Goal: Task Accomplishment & Management: Use online tool/utility

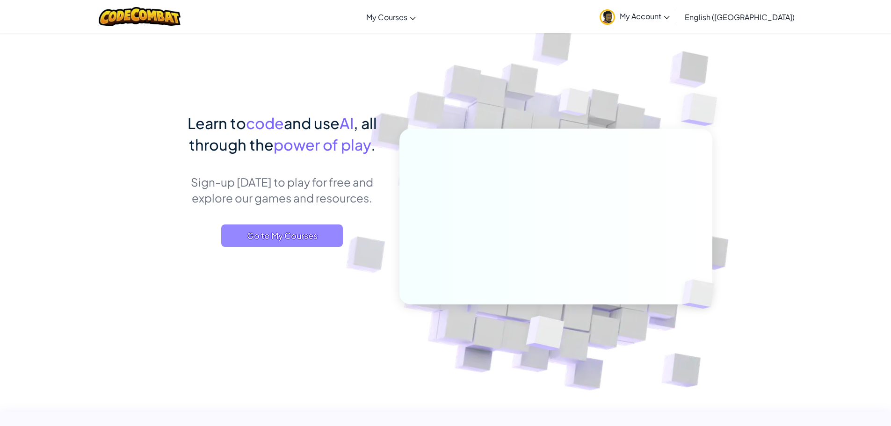
click at [325, 232] on span "Go to My Courses" at bounding box center [282, 235] width 122 height 22
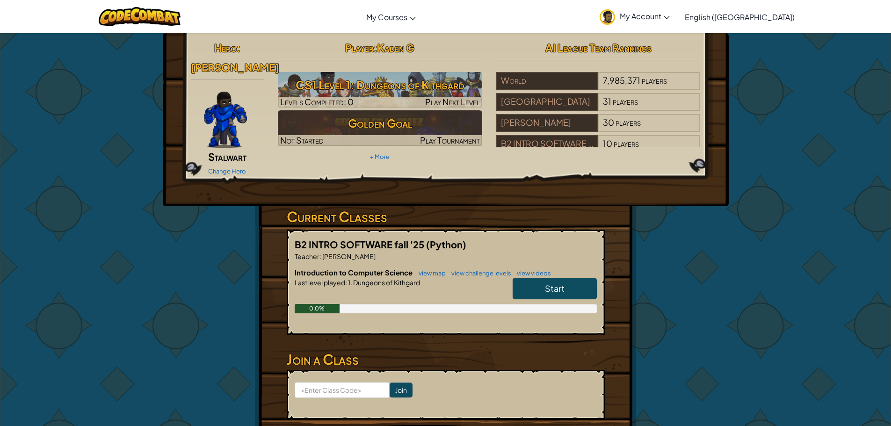
click at [564, 278] on link "Start" at bounding box center [554, 289] width 84 height 22
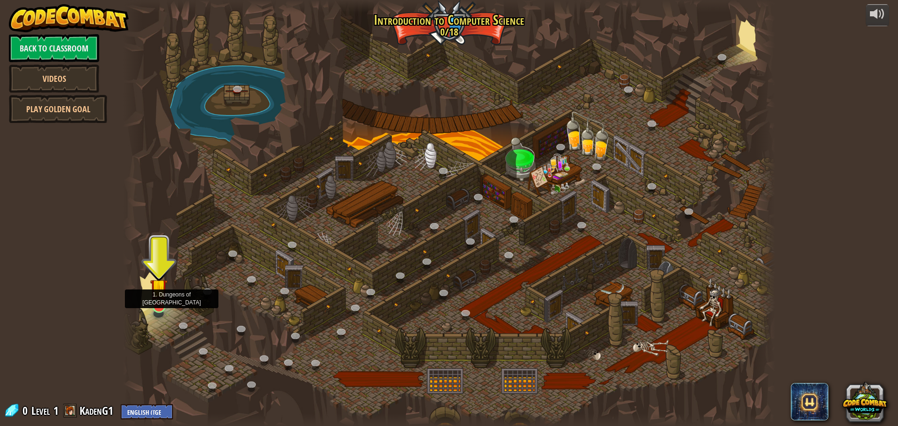
click at [166, 291] on img at bounding box center [158, 287] width 17 height 40
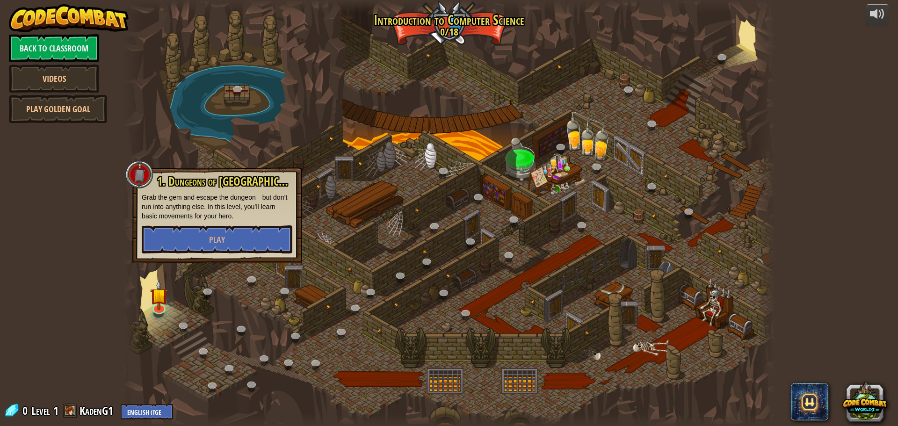
click at [194, 254] on div "1. Dungeons of [PERSON_NAME] Grab the gem and escape the dungeon—but don’t run …" at bounding box center [216, 214] width 169 height 95
click at [194, 253] on div "1. Dungeons of [PERSON_NAME] Grab the gem and escape the dungeon—but don’t run …" at bounding box center [216, 214] width 169 height 95
click at [201, 233] on button "Play" at bounding box center [217, 239] width 151 height 28
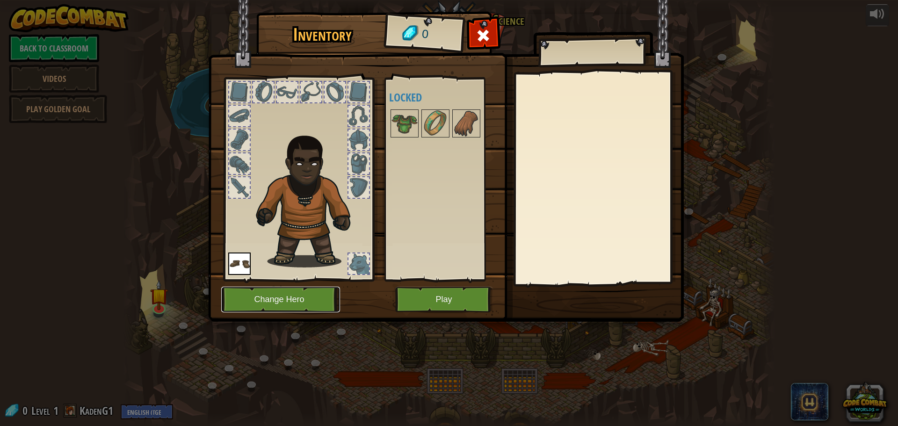
click at [287, 300] on button "Change Hero" at bounding box center [280, 300] width 119 height 26
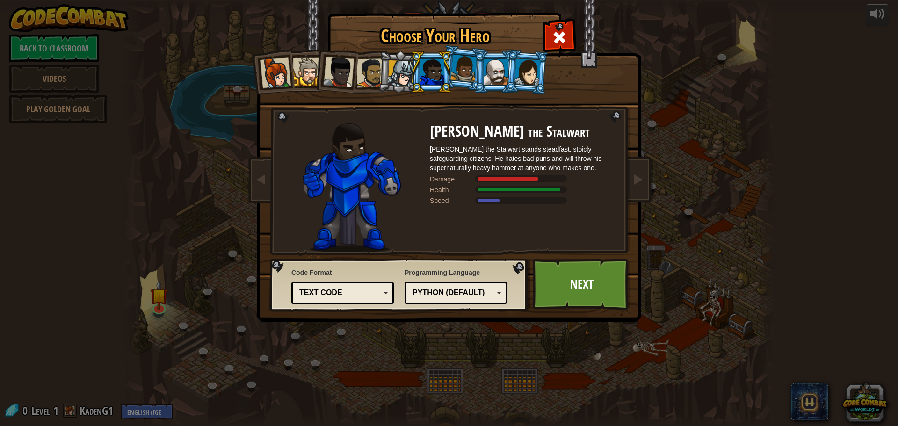
click at [370, 75] on div at bounding box center [370, 72] width 29 height 29
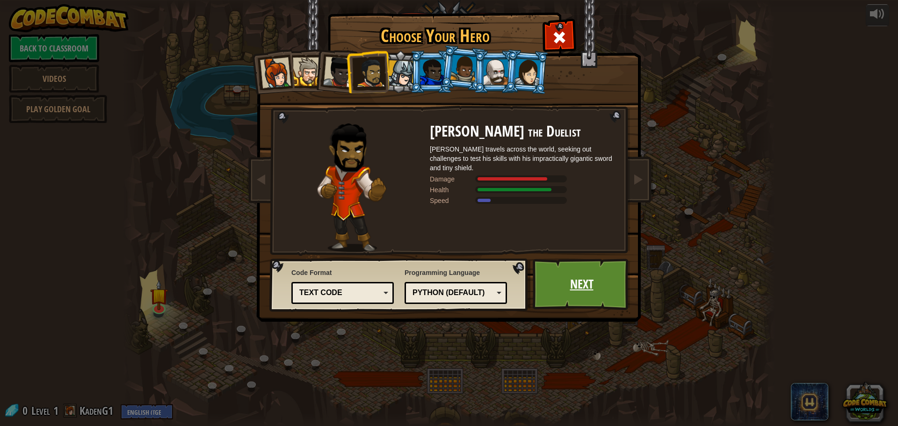
click at [557, 270] on link "Next" at bounding box center [581, 284] width 98 height 51
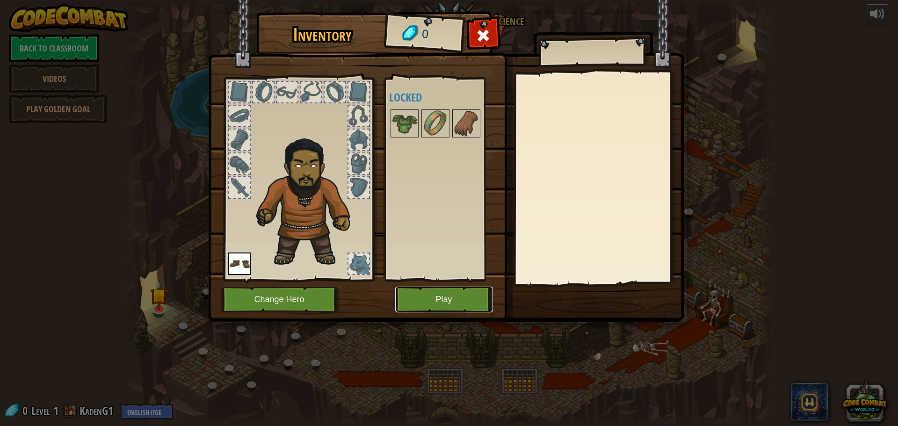
click at [465, 302] on button "Play" at bounding box center [444, 300] width 98 height 26
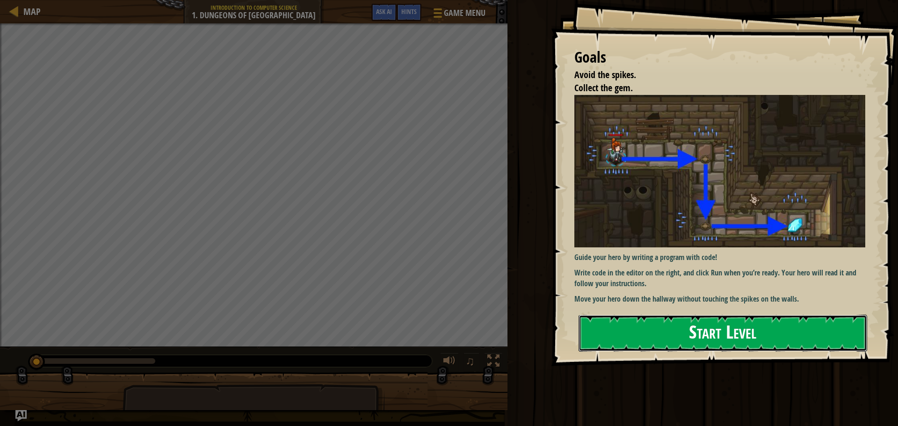
click at [652, 330] on button "Start Level" at bounding box center [722, 333] width 288 height 37
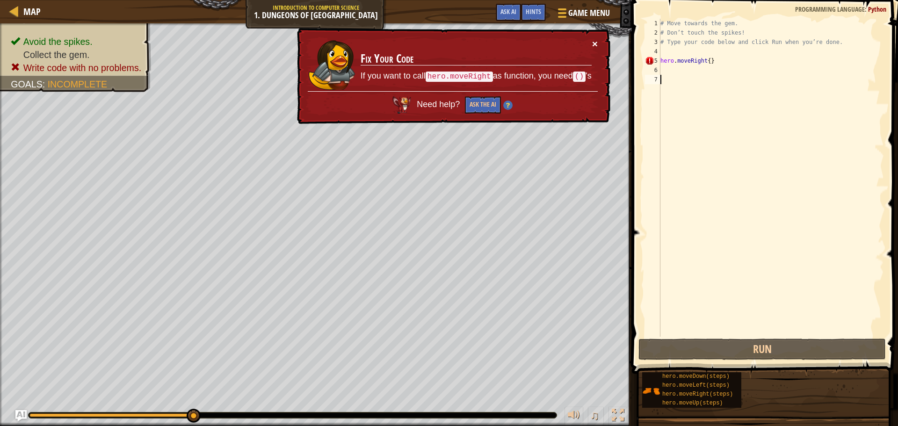
click at [597, 46] on button "×" at bounding box center [595, 44] width 6 height 10
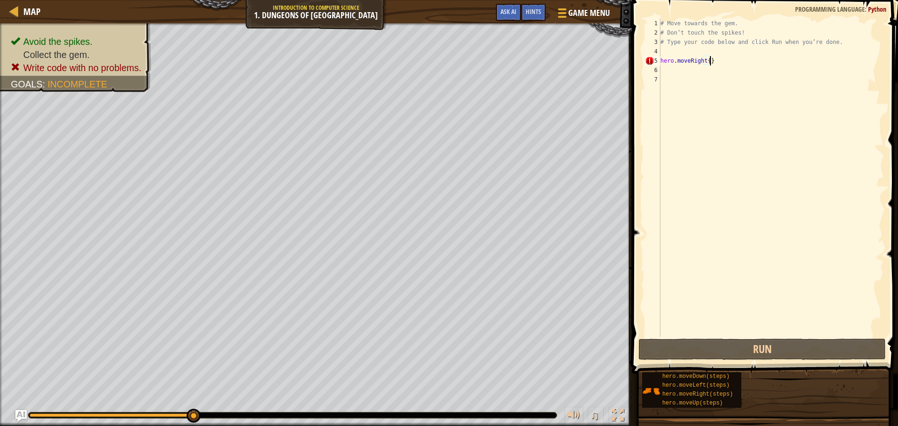
click at [709, 61] on div "# Move towards the gem. # Don’t touch the spikes! # Type your code below and cl…" at bounding box center [770, 187] width 225 height 337
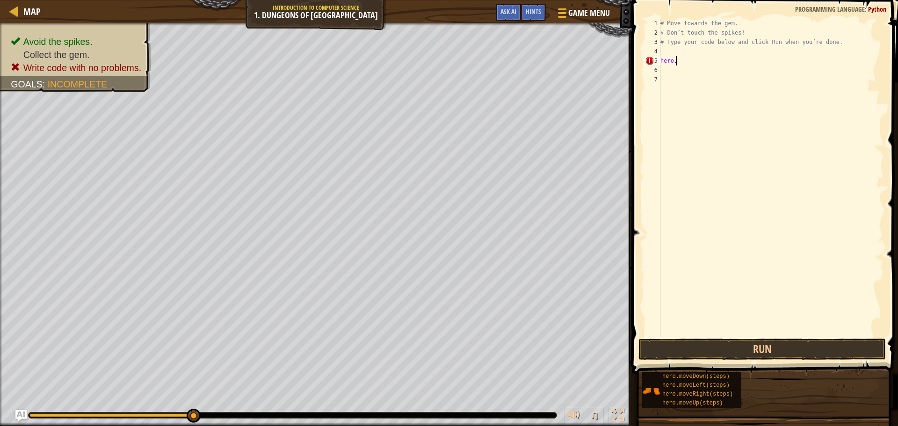
type textarea "h"
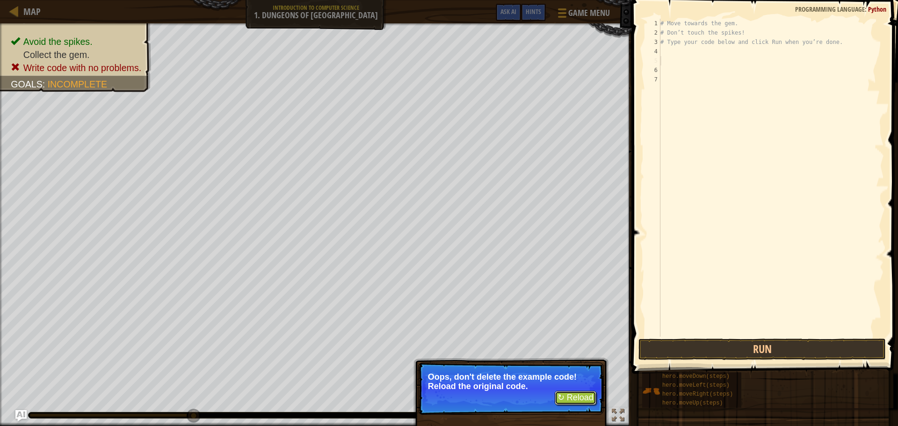
click at [570, 395] on button "↻ Reload" at bounding box center [575, 398] width 42 height 14
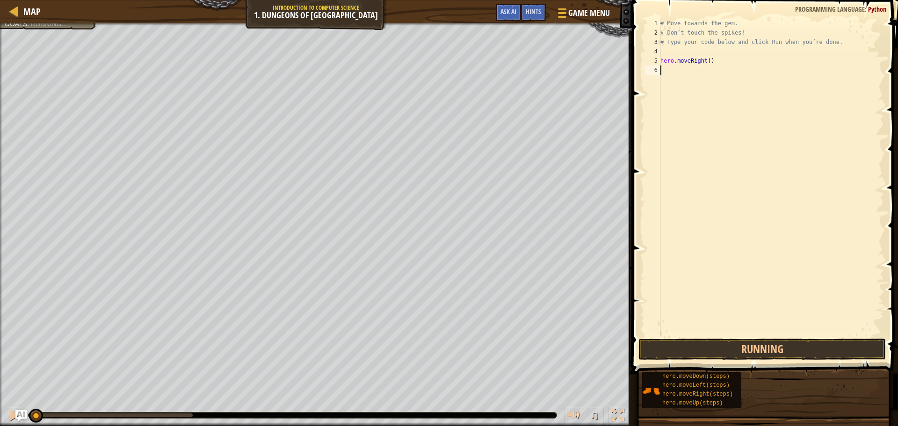
scroll to position [4, 0]
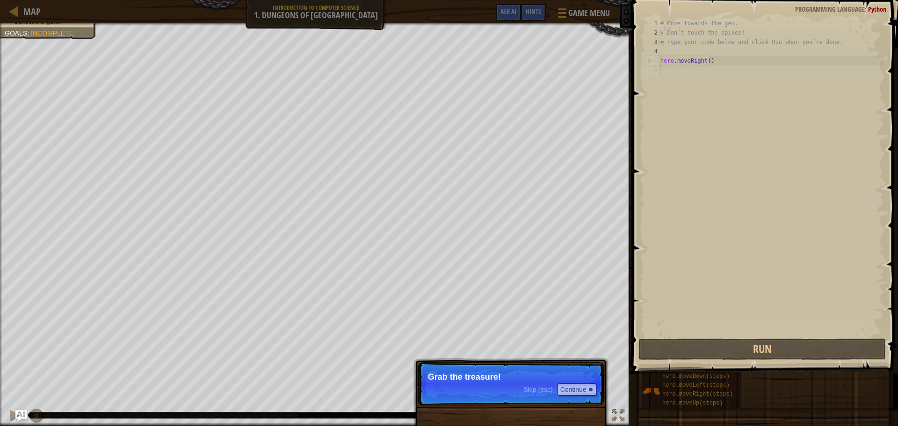
click at [493, 377] on p "Grab the treasure!" at bounding box center [511, 376] width 166 height 9
click at [562, 387] on button "Continue" at bounding box center [576, 389] width 39 height 12
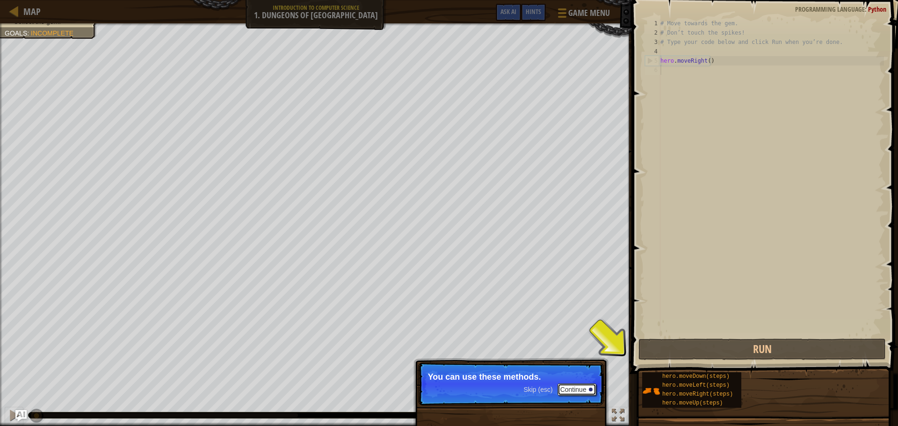
click at [589, 388] on div at bounding box center [591, 390] width 4 height 4
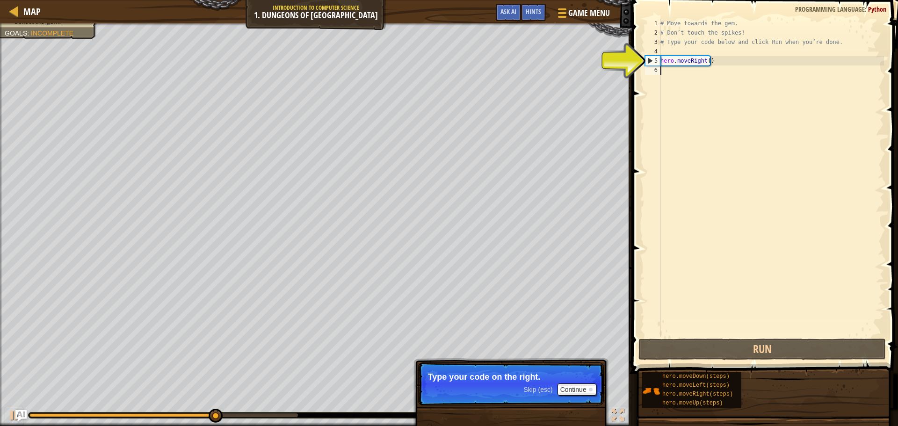
click at [647, 58] on div "5" at bounding box center [652, 60] width 15 height 9
type textarea "hero.moveRight()"
click at [685, 56] on div "# Move towards the gem. # Don’t touch the spikes! # Type your code below and cl…" at bounding box center [770, 187] width 225 height 337
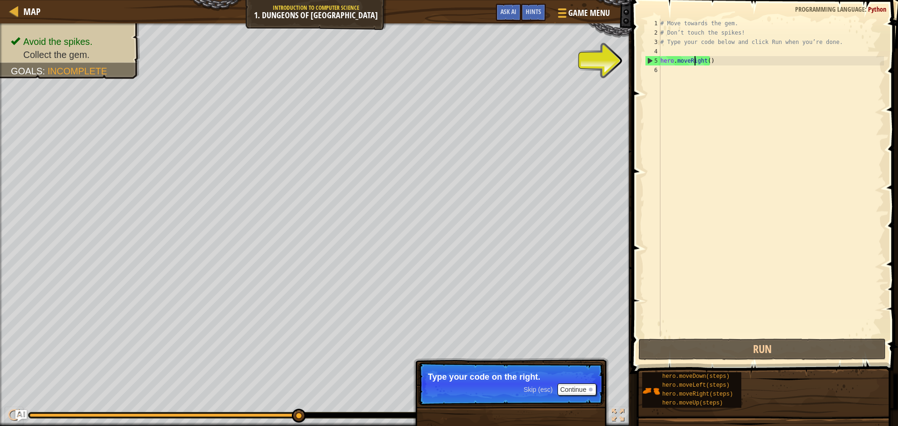
click at [693, 62] on div "# Move towards the gem. # Don’t touch the spikes! # Type your code below and cl…" at bounding box center [770, 187] width 225 height 337
type textarea "hero.moveRight()"
click at [693, 62] on div "# Move towards the gem. # Don’t touch the spikes! # Type your code below and cl…" at bounding box center [770, 187] width 225 height 337
click at [707, 62] on div "# Move towards the gem. # Don’t touch the spikes! # Type your code below and cl…" at bounding box center [770, 187] width 225 height 337
click at [664, 68] on div "# Move towards the gem. # Don’t touch the spikes! # Type your code below and cl…" at bounding box center [770, 187] width 225 height 337
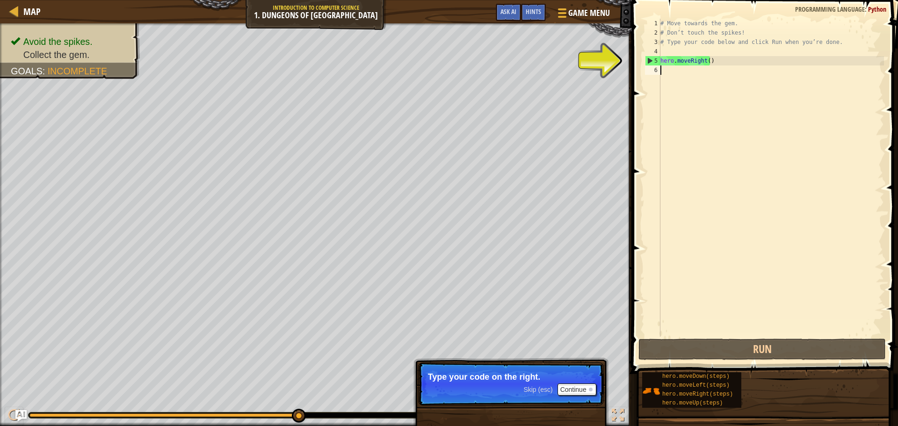
click at [671, 66] on div "# Move towards the gem. # Don’t touch the spikes! # Type your code below and cl…" at bounding box center [770, 187] width 225 height 337
click at [712, 58] on div "# Move towards the gem. # Don’t touch the spikes! # Type your code below and cl…" at bounding box center [770, 187] width 225 height 337
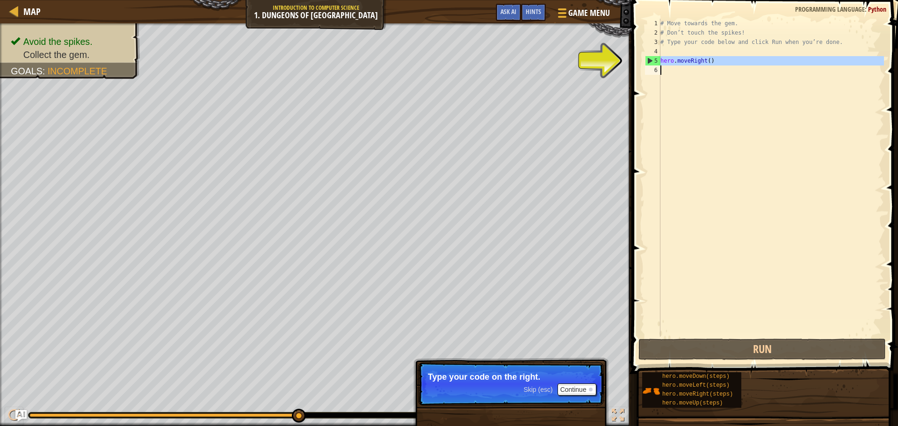
click at [712, 59] on div "# Move towards the gem. # Don’t touch the spikes! # Type your code below and cl…" at bounding box center [770, 187] width 225 height 337
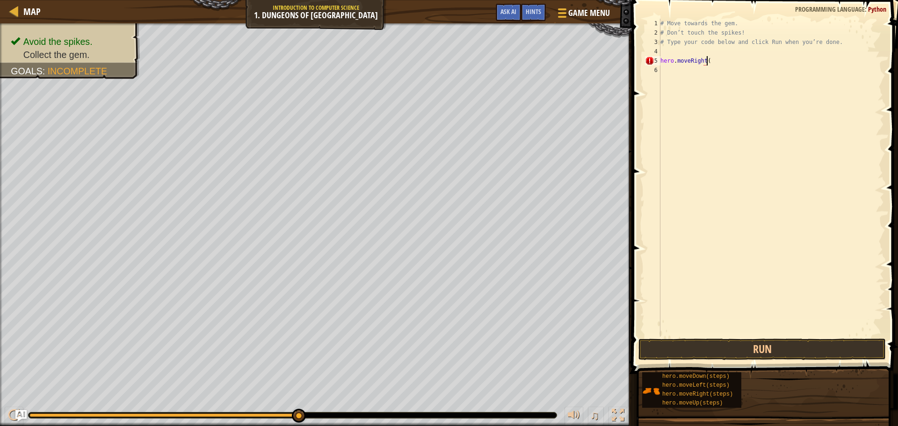
scroll to position [4, 3]
type textarea "hero.moveRight("
click at [21, 413] on img "Ask AI" at bounding box center [21, 416] width 12 height 12
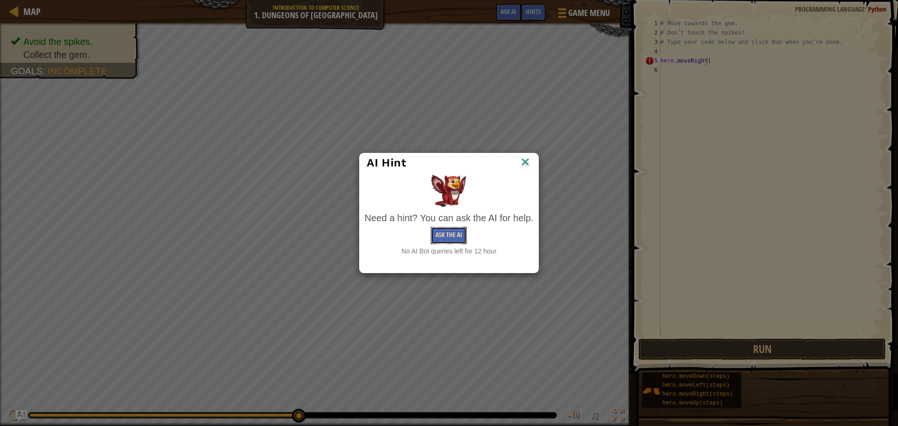
click at [454, 240] on button "Ask the AI" at bounding box center [449, 235] width 36 height 17
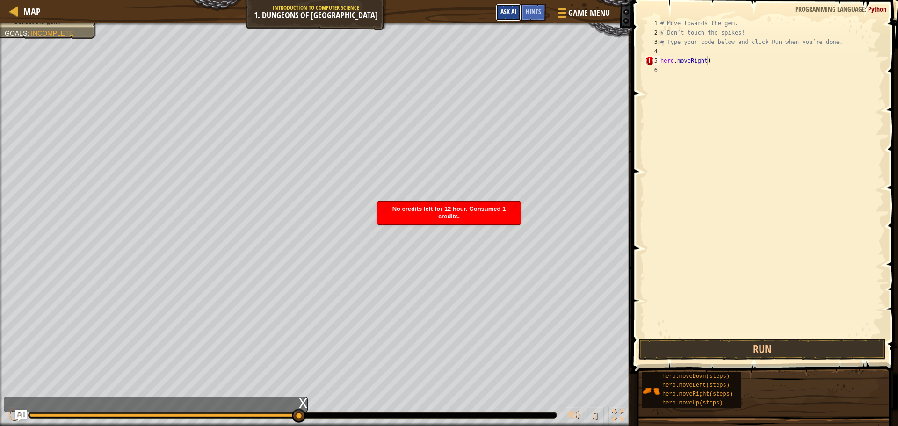
click at [505, 15] on span "Ask AI" at bounding box center [508, 11] width 16 height 9
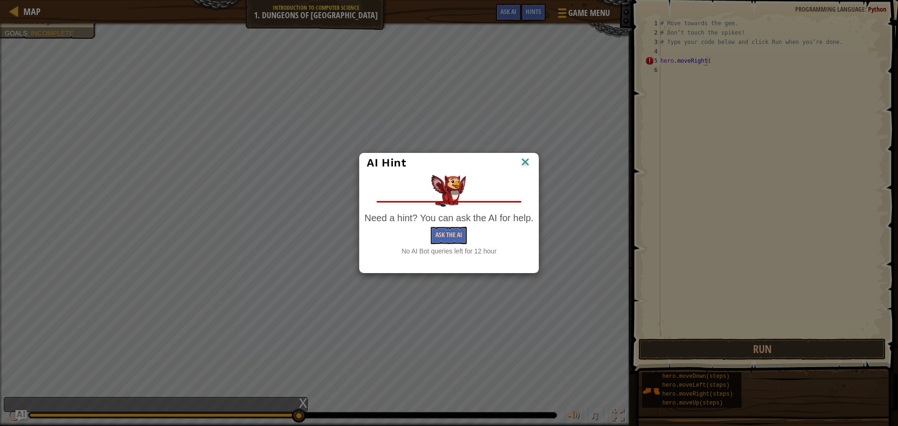
click at [520, 165] on img at bounding box center [525, 163] width 12 height 14
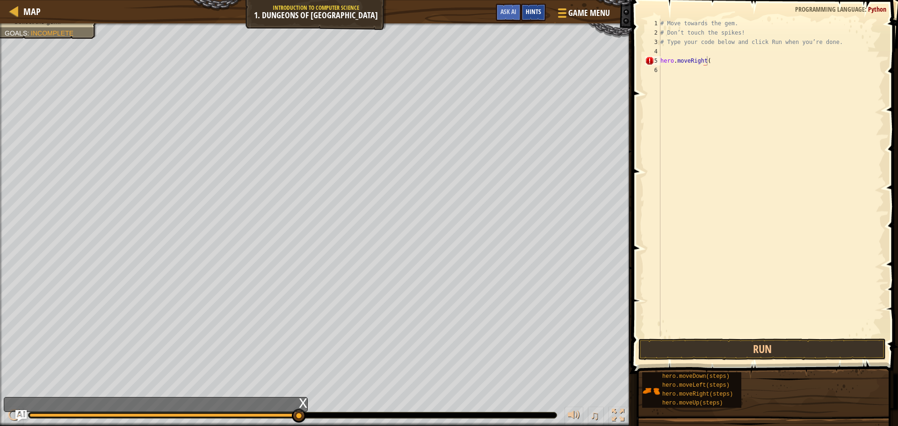
click at [531, 17] on div "Hints" at bounding box center [533, 12] width 25 height 17
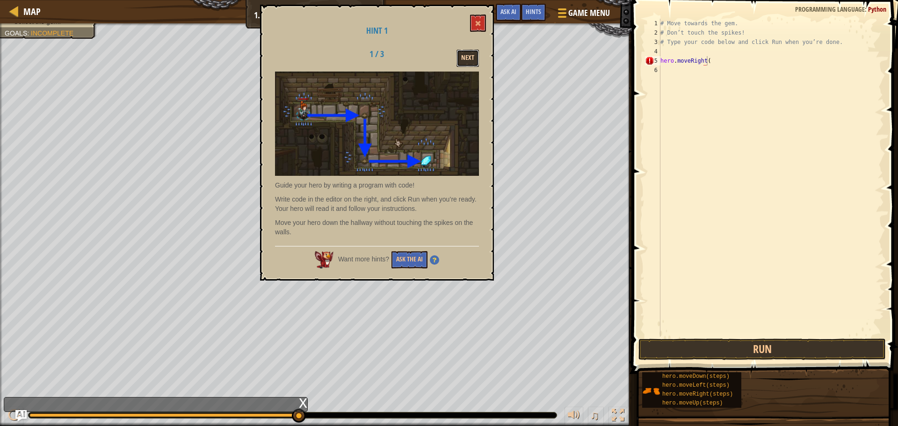
click at [466, 55] on button "Next" at bounding box center [467, 58] width 22 height 17
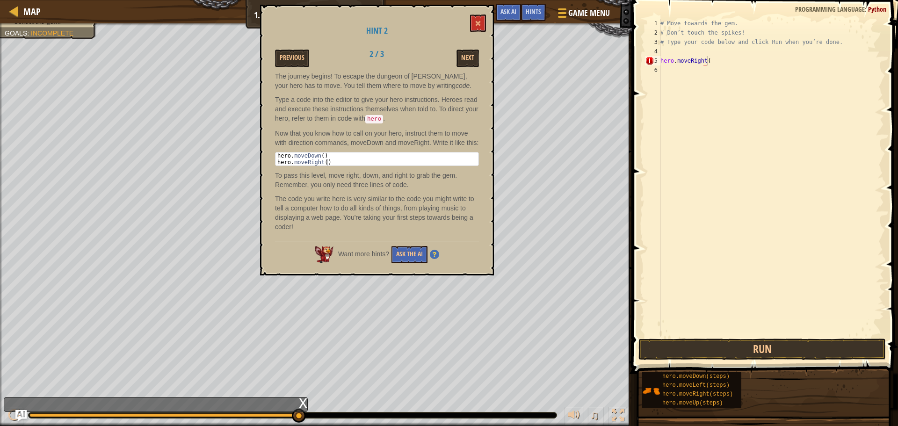
click at [466, 55] on button "Next" at bounding box center [467, 58] width 22 height 17
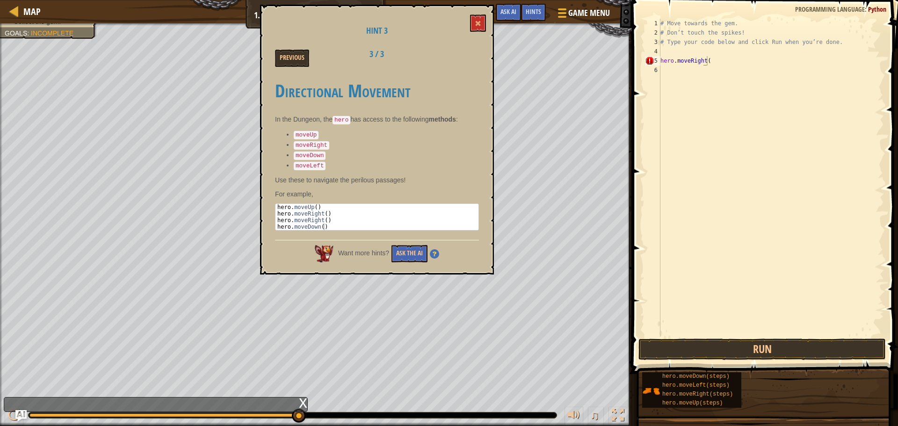
click at [464, 59] on div "Previous 3 / 3" at bounding box center [377, 58] width 218 height 17
click at [303, 57] on button "Previous" at bounding box center [292, 58] width 34 height 17
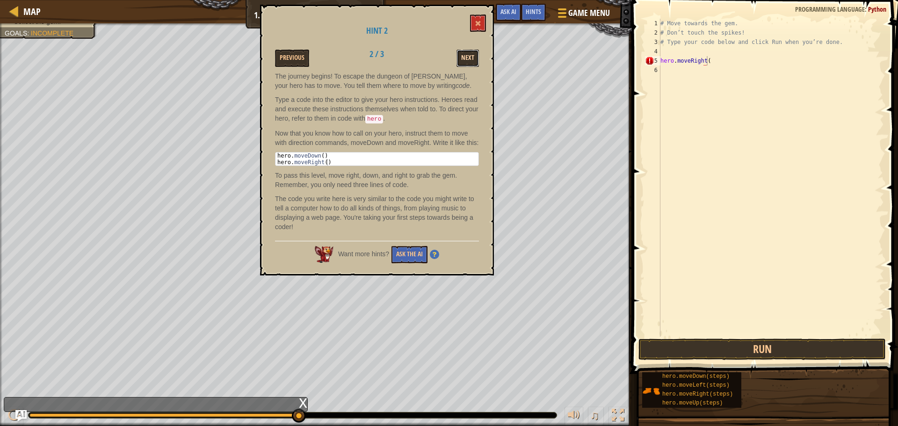
click at [472, 55] on button "Next" at bounding box center [467, 58] width 22 height 17
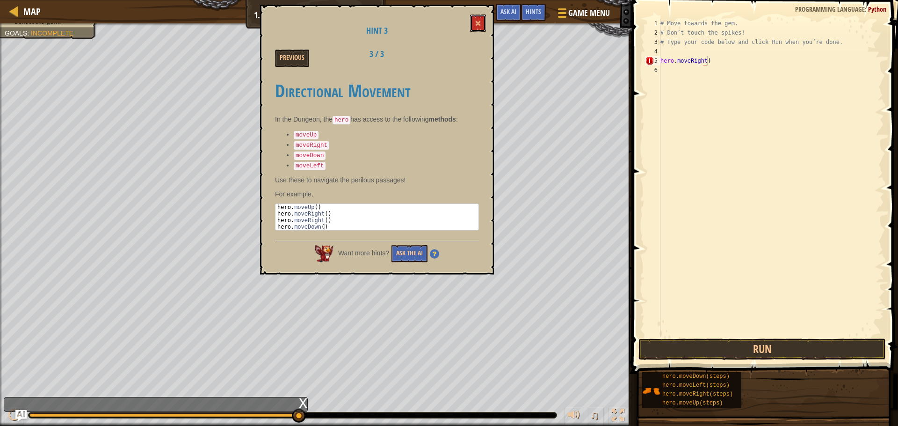
drag, startPoint x: 482, startPoint y: 20, endPoint x: 479, endPoint y: 25, distance: 6.5
click at [481, 22] on button at bounding box center [478, 22] width 16 height 17
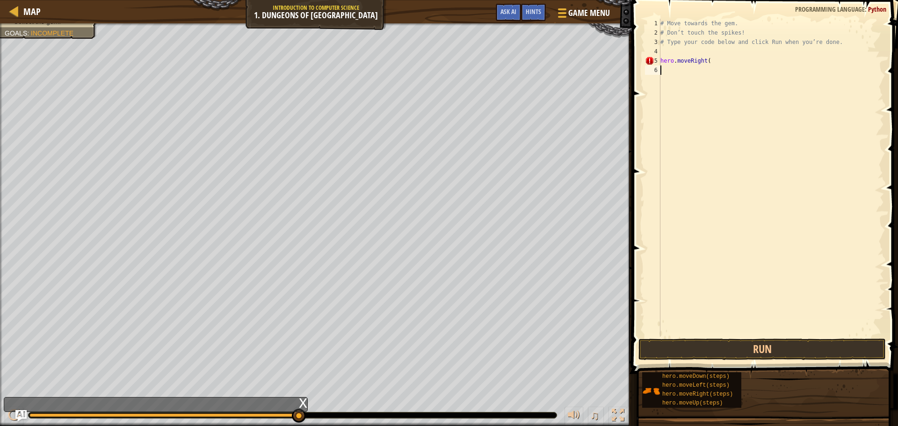
click at [669, 67] on div "# Move towards the gem. # Don’t touch the spikes! # Type your code below and cl…" at bounding box center [770, 187] width 225 height 337
click at [739, 351] on button "Run" at bounding box center [761, 349] width 247 height 22
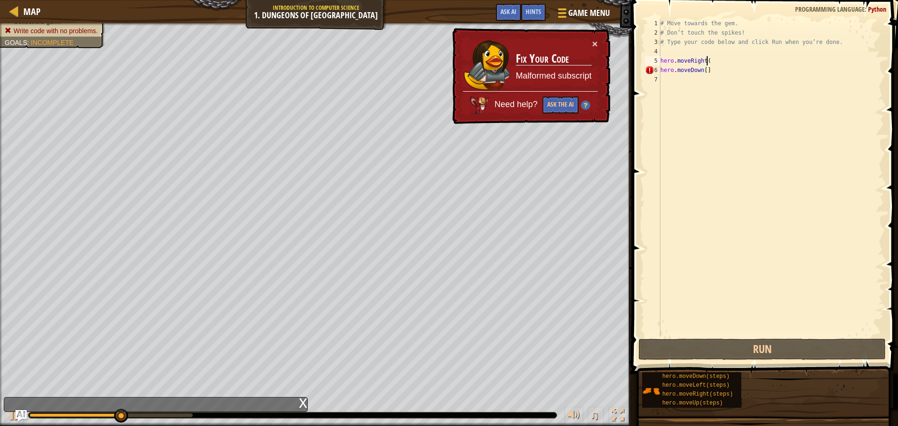
click at [710, 62] on div "# Move towards the gem. # Don’t touch the spikes! # Type your code below and cl…" at bounding box center [770, 187] width 225 height 337
type textarea "hero.moveRight("
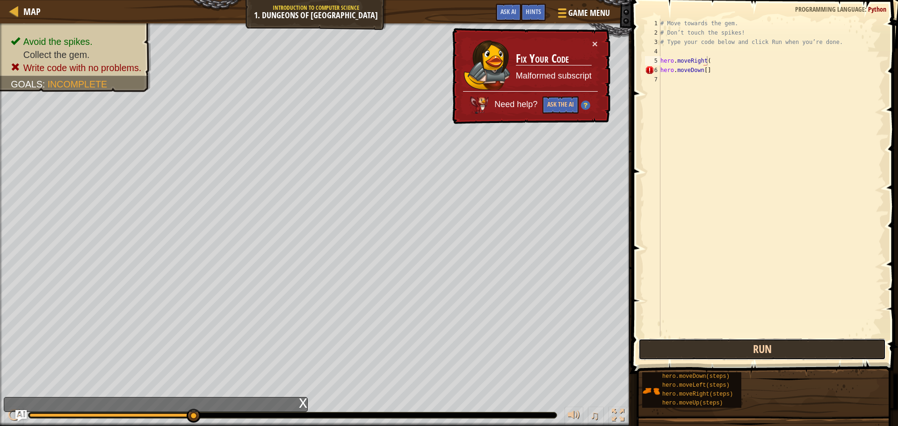
click at [744, 339] on button "Run" at bounding box center [761, 349] width 247 height 22
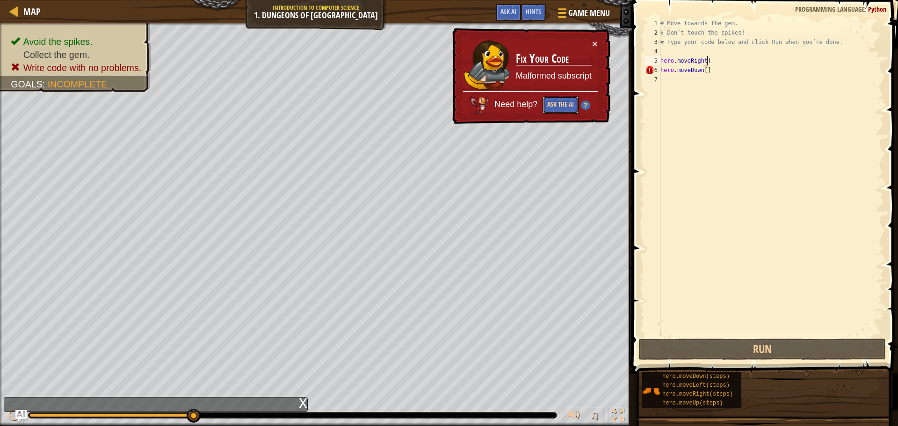
click at [567, 97] on button "Ask the AI" at bounding box center [560, 104] width 36 height 17
click at [594, 48] on button "×" at bounding box center [595, 44] width 6 height 10
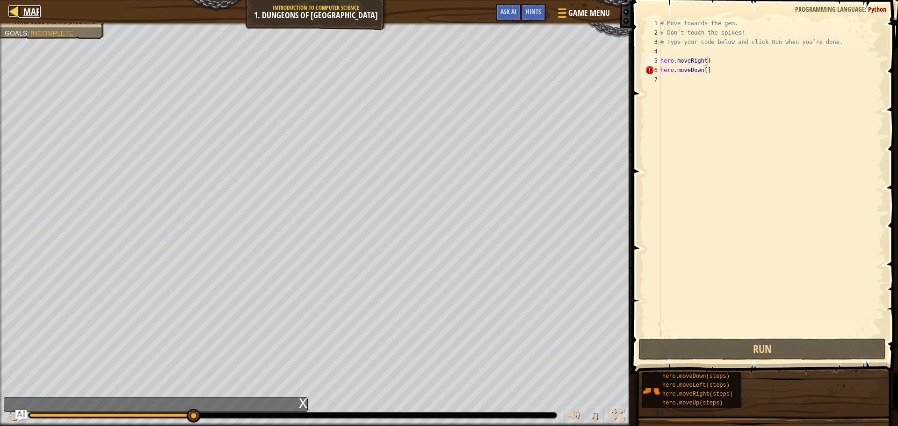
click at [15, 10] on div at bounding box center [14, 11] width 12 height 12
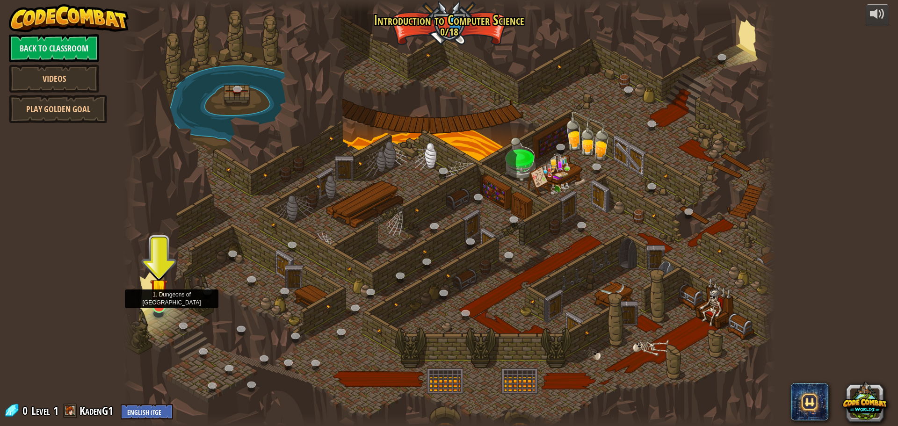
click at [162, 301] on img at bounding box center [158, 287] width 17 height 40
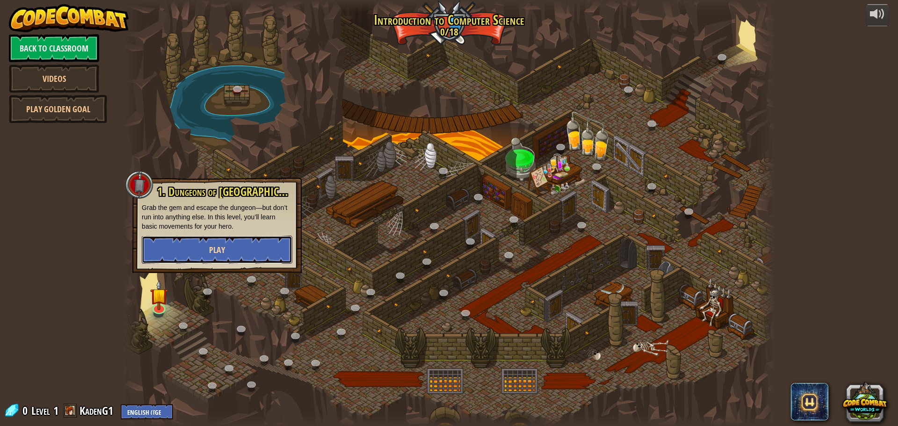
click at [204, 251] on button "Play" at bounding box center [217, 250] width 151 height 28
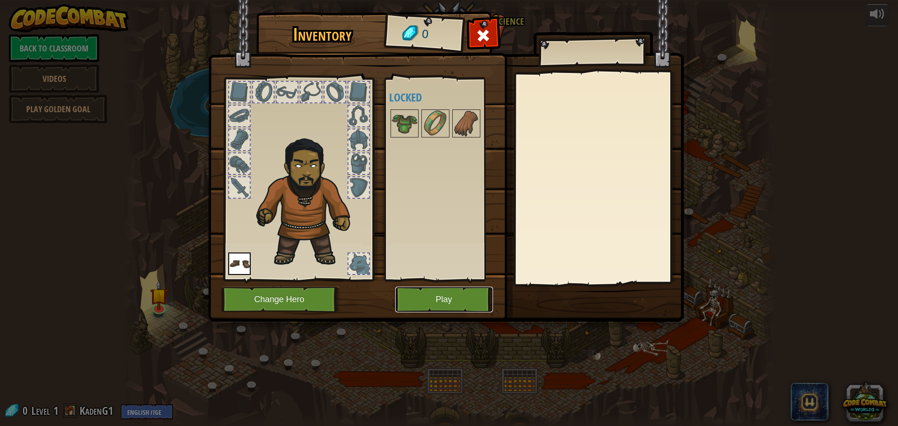
click at [424, 311] on button "Play" at bounding box center [444, 300] width 98 height 26
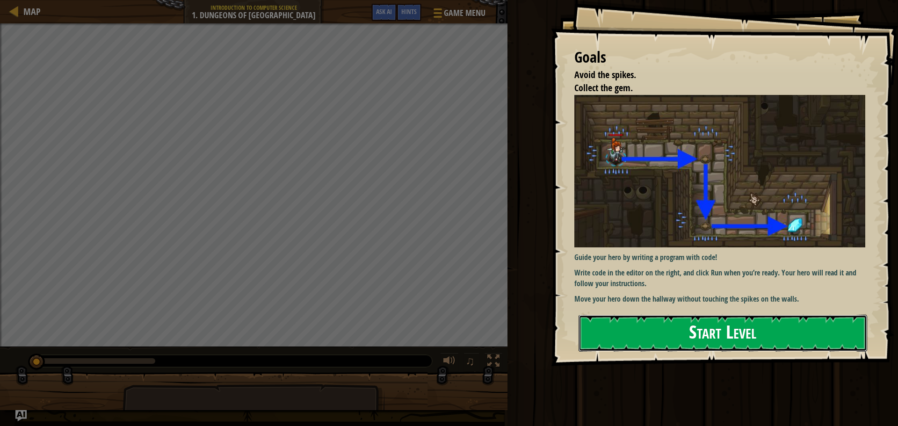
drag, startPoint x: 762, startPoint y: 332, endPoint x: 762, endPoint y: 327, distance: 5.2
click at [762, 331] on button "Start Level" at bounding box center [722, 333] width 288 height 37
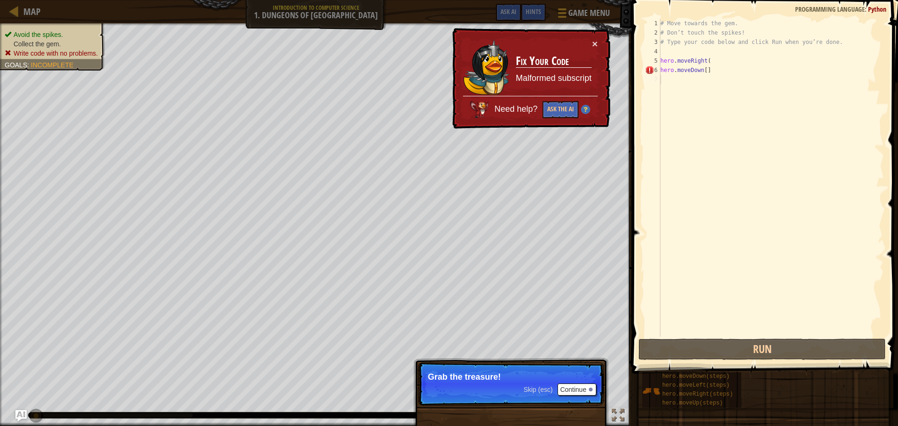
drag, startPoint x: 578, startPoint y: 374, endPoint x: 577, endPoint y: 383, distance: 9.5
click at [578, 379] on p "Grab the treasure!" at bounding box center [511, 376] width 166 height 9
click at [575, 389] on button "Continue" at bounding box center [576, 389] width 39 height 12
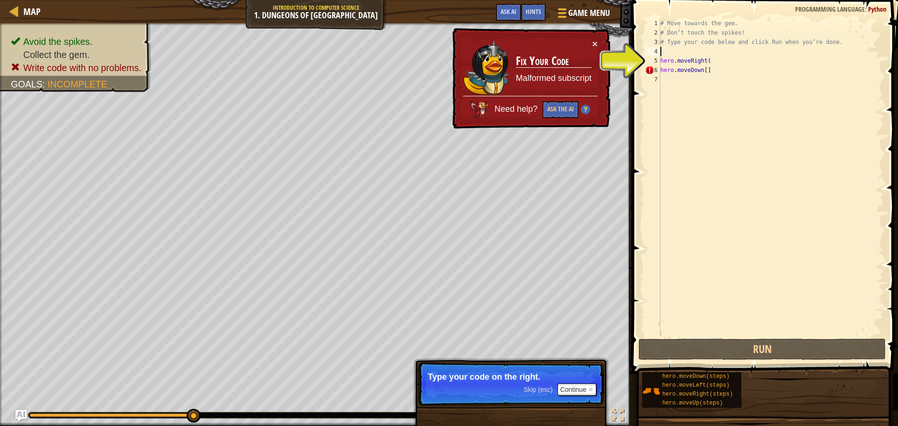
click at [684, 51] on div "# Move towards the gem. # Don’t touch the spikes! # Type your code below and cl…" at bounding box center [770, 187] width 225 height 337
click at [724, 59] on div "# Move towards the gem. # Don’t touch the spikes! # Type your code below and cl…" at bounding box center [770, 187] width 225 height 337
click at [715, 72] on div "# Move towards the gem. # Don’t touch the spikes! # Type your code below and cl…" at bounding box center [770, 187] width 225 height 337
click at [715, 62] on div "# Move towards the gem. # Don’t touch the spikes! # Type your code below and cl…" at bounding box center [770, 187] width 225 height 337
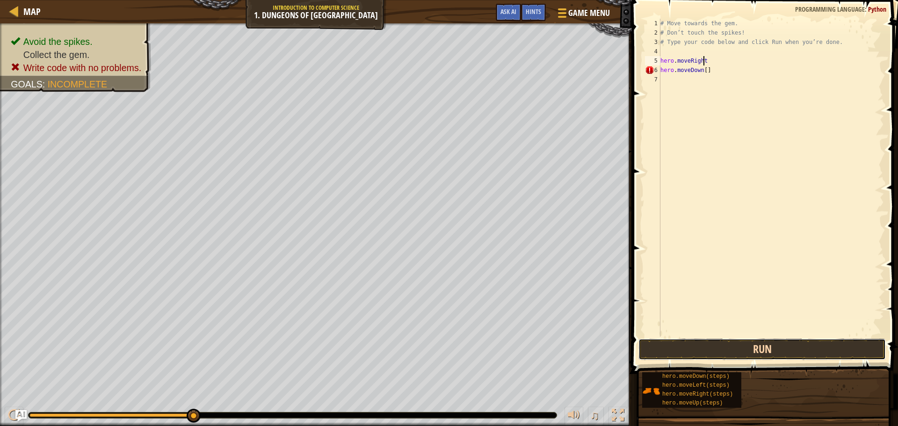
click at [761, 343] on button "Run" at bounding box center [761, 349] width 247 height 22
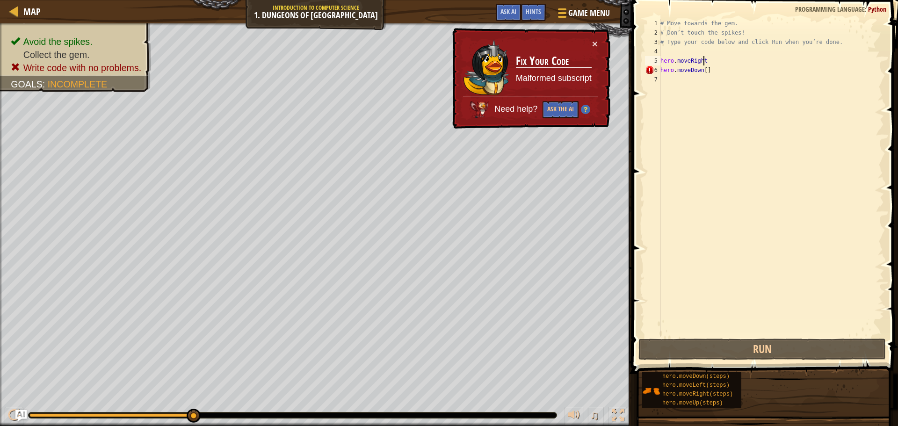
click at [716, 74] on div "# Move towards the gem. # Don’t touch the spikes! # Type your code below and cl…" at bounding box center [770, 187] width 225 height 337
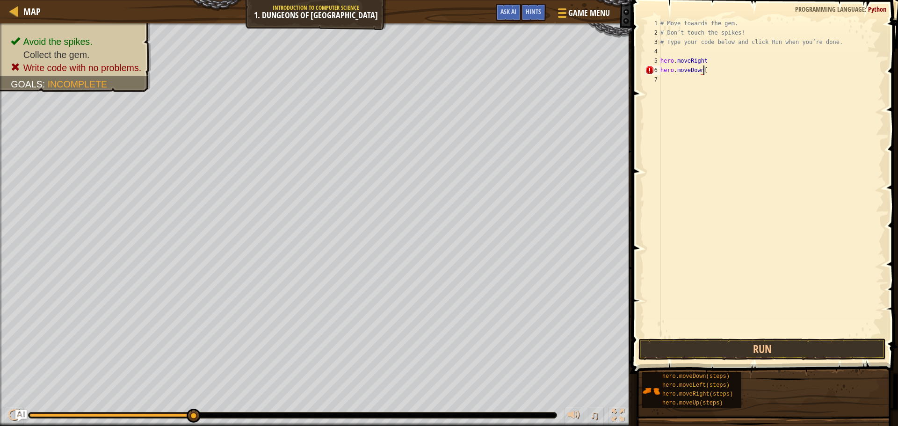
type textarea "hero.moveDown"
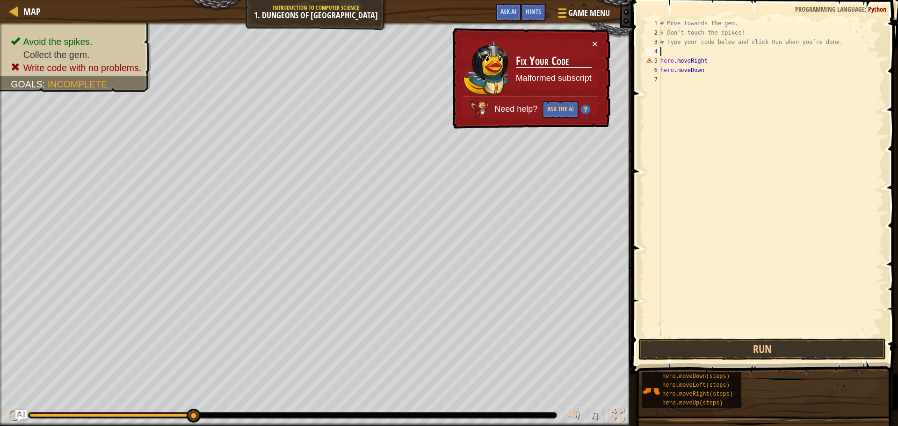
click at [666, 52] on div "# Move towards the gem. # Don’t touch the spikes! # Type your code below and cl…" at bounding box center [770, 187] width 225 height 337
click at [704, 60] on div "# Move towards the gem. # Don’t touch the spikes! # Type your code below and cl…" at bounding box center [770, 187] width 225 height 337
click at [705, 72] on div "# Move towards the gem. # Don’t touch the spikes! # Type your code below and cl…" at bounding box center [770, 187] width 225 height 337
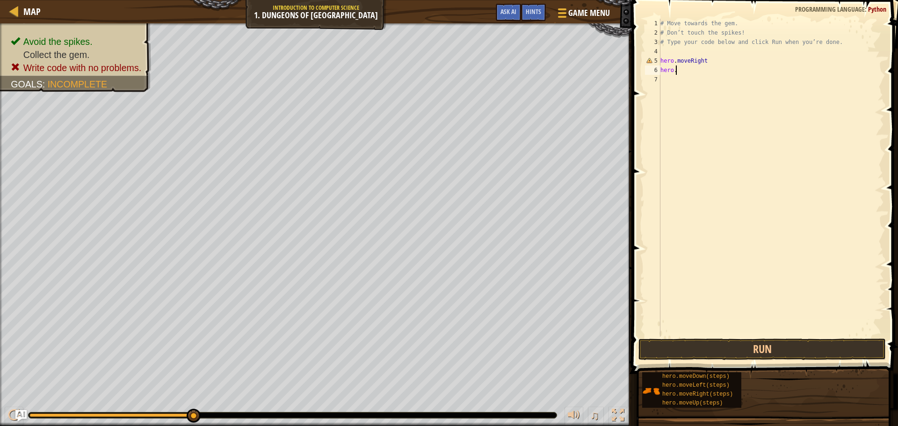
type textarea "h"
click at [667, 53] on div "# Move towards the gem. # Don’t touch the spikes! # Type your code below and cl…" at bounding box center [770, 187] width 225 height 337
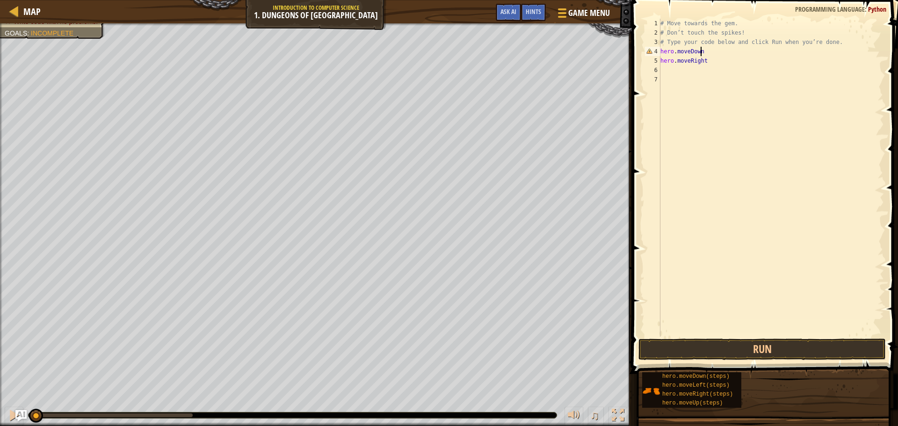
click at [26, 396] on div "Avoid the spikes. Collect the gem. Write code with no problems. Goals : Incompl…" at bounding box center [449, 224] width 898 height 403
click at [7, 417] on button at bounding box center [14, 416] width 19 height 19
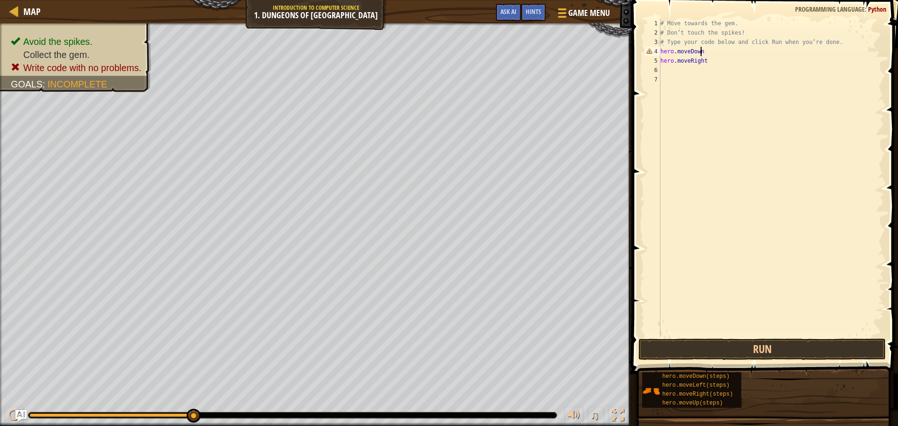
drag, startPoint x: 188, startPoint y: 414, endPoint x: 249, endPoint y: 424, distance: 61.6
click at [249, 424] on div "♫" at bounding box center [316, 413] width 632 height 28
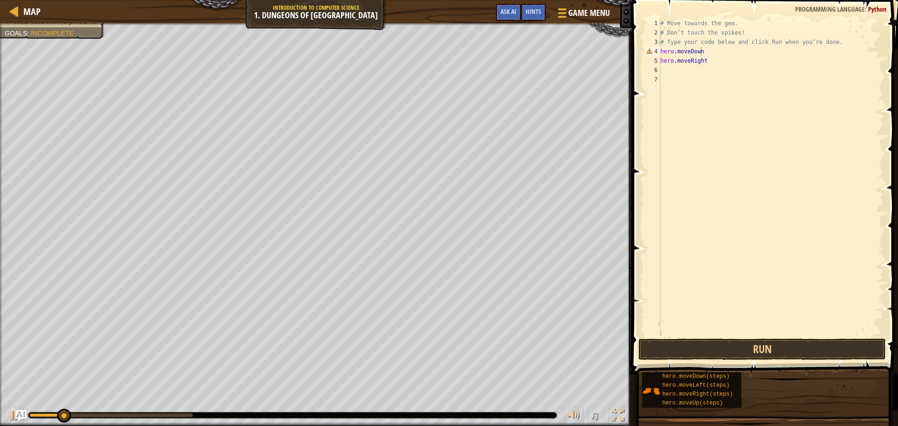
click at [230, 422] on div "♫" at bounding box center [316, 413] width 632 height 28
click at [228, 414] on div at bounding box center [293, 415] width 528 height 6
click at [198, 412] on div at bounding box center [292, 415] width 529 height 7
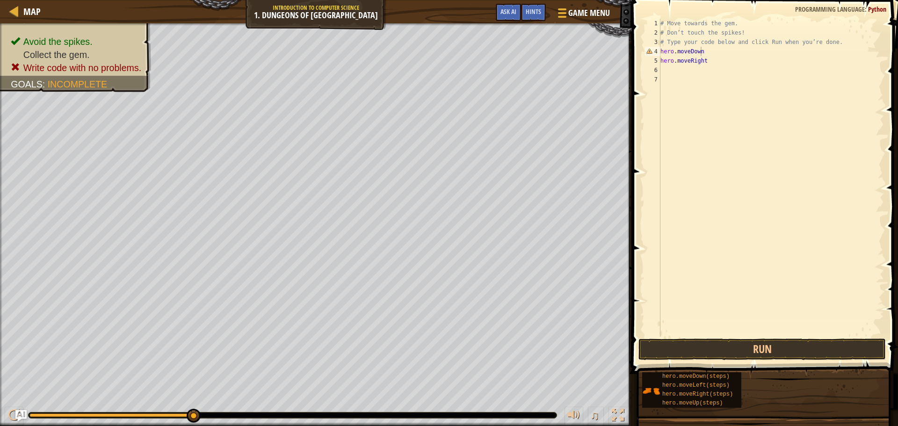
drag, startPoint x: 192, startPoint y: 412, endPoint x: 214, endPoint y: 415, distance: 22.1
click at [214, 415] on div at bounding box center [293, 415] width 528 height 6
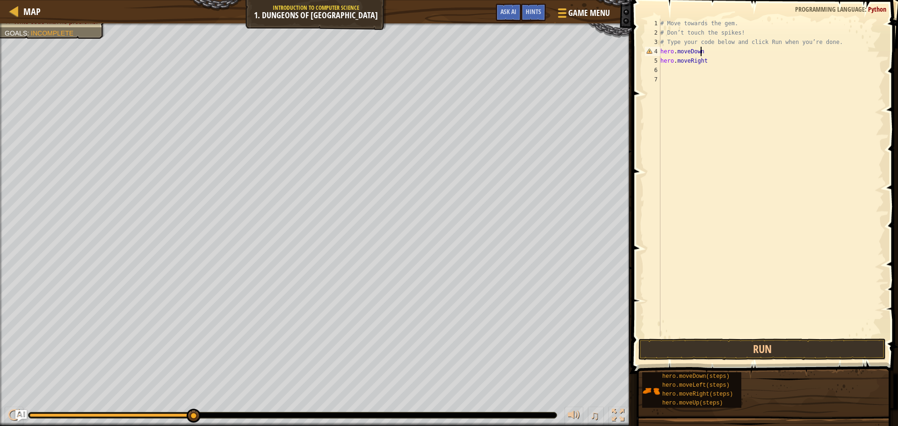
click at [15, 60] on div "Avoid the spikes. Collect the gem. Write code with no problems. Goals : Incompl…" at bounding box center [316, 224] width 632 height 403
click at [722, 55] on div "# Move towards the gem. # Don’t touch the spikes! # Type your code below and cl…" at bounding box center [770, 187] width 225 height 337
click at [706, 59] on div "# Move towards the gem. # Don’t touch the spikes! # Type your code below and cl…" at bounding box center [770, 187] width 225 height 337
type textarea "hero.moveRight"
click at [701, 65] on div "# Move towards the gem. # Don’t touch the spikes! # Type your code below and cl…" at bounding box center [770, 187] width 225 height 337
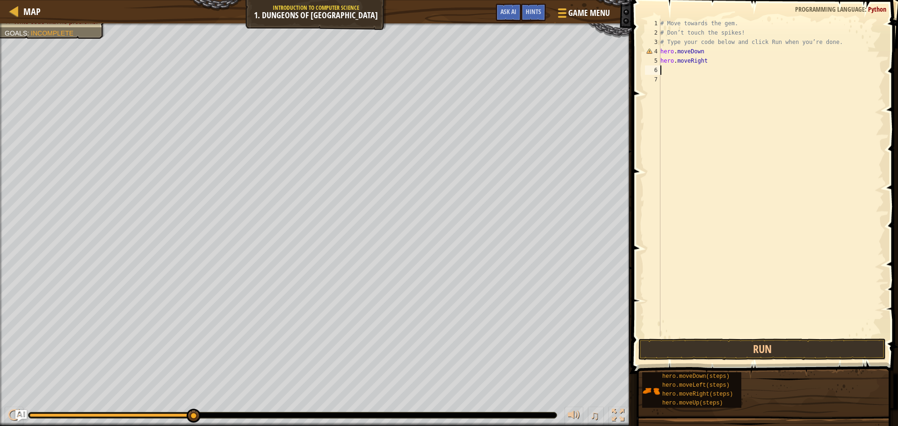
scroll to position [4, 0]
click at [705, 61] on div "# Move towards the gem. # Don’t touch the spikes! # Type your code below and cl…" at bounding box center [770, 187] width 225 height 337
type textarea "hero.moveRight"
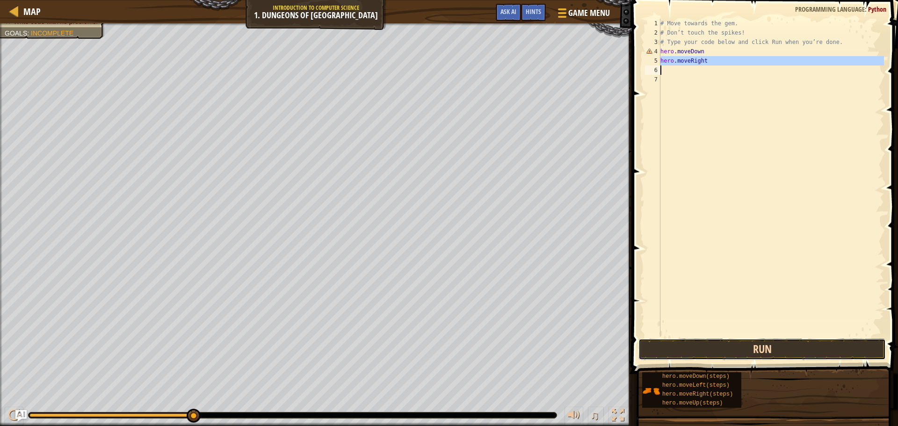
click at [749, 342] on button "Run" at bounding box center [761, 349] width 247 height 22
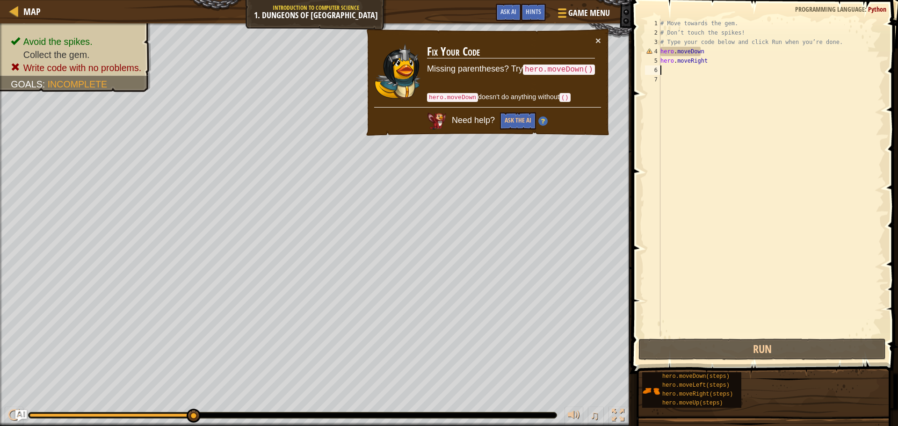
click at [706, 50] on div "# Move towards the gem. # Don’t touch the spikes! # Type your code below and cl…" at bounding box center [770, 187] width 225 height 337
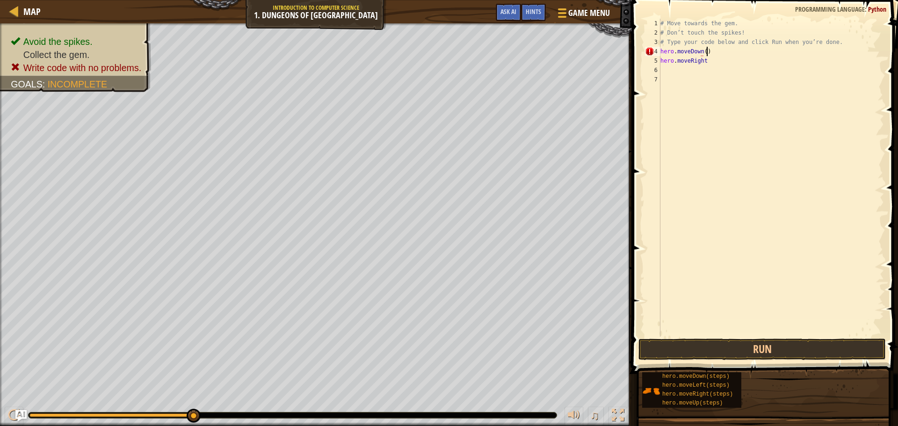
scroll to position [4, 3]
click at [711, 53] on div "# Move towards the gem. # Don’t touch the spikes! # Type your code below and cl…" at bounding box center [770, 187] width 225 height 337
click at [731, 350] on button "Run" at bounding box center [761, 349] width 247 height 22
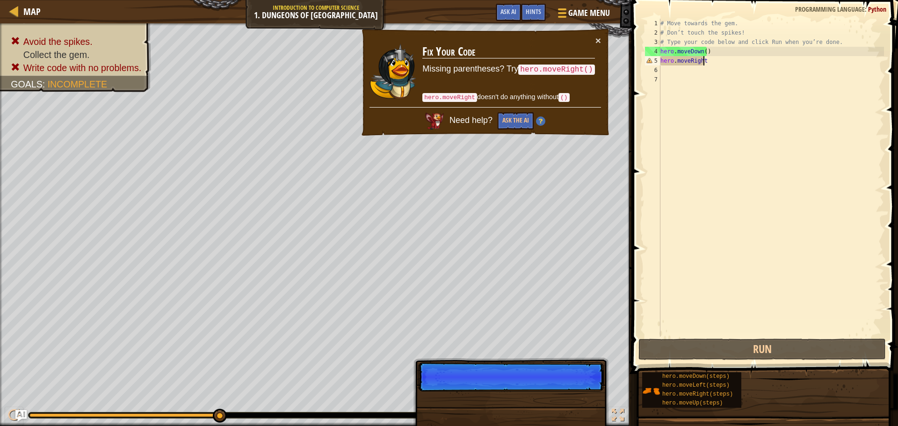
click at [724, 64] on div "# Move towards the gem. # Don’t touch the spikes! # Type your code below and cl…" at bounding box center [770, 187] width 225 height 337
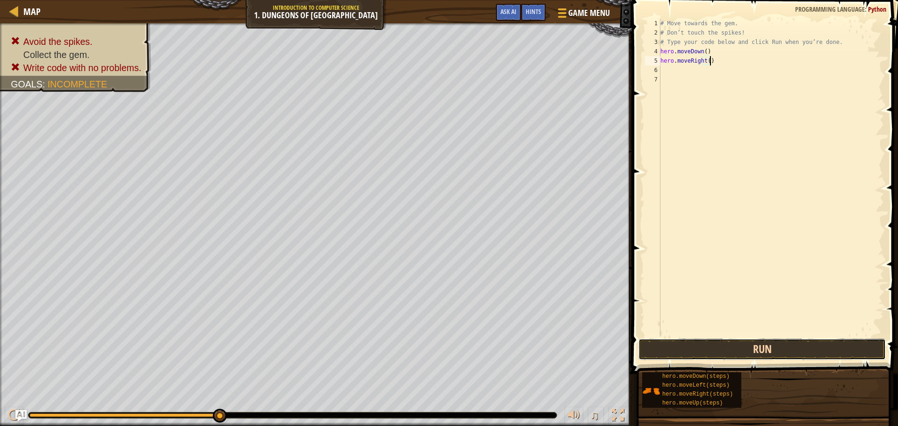
click at [737, 341] on button "Run" at bounding box center [761, 349] width 247 height 22
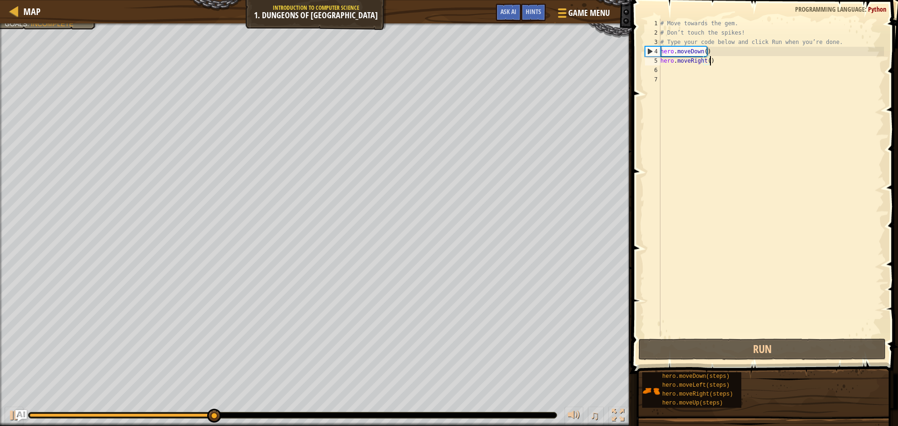
click at [715, 64] on div "# Move towards the gem. # Don’t touch the spikes! # Type your code below and cl…" at bounding box center [770, 187] width 225 height 337
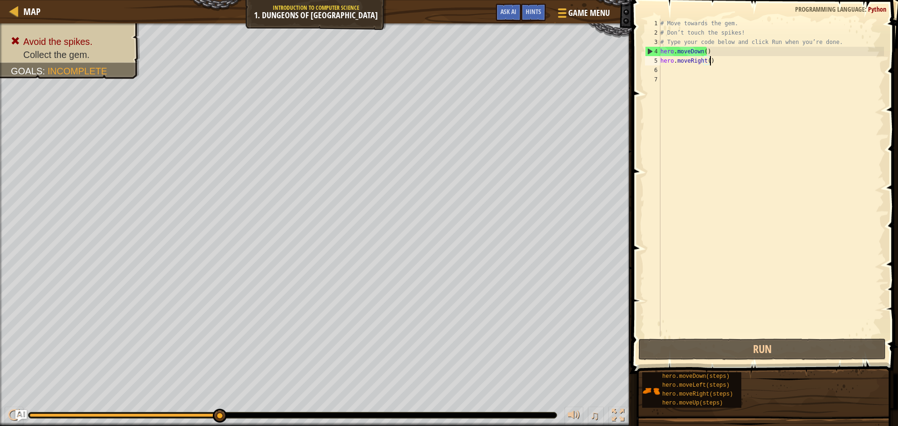
click at [716, 61] on div "# Move towards the gem. # Don’t touch the spikes! # Type your code below and cl…" at bounding box center [770, 187] width 225 height 337
click at [698, 60] on div "# Move towards the gem. # Don’t touch the spikes! # Type your code below and cl…" at bounding box center [770, 187] width 225 height 337
click at [690, 60] on div "# Move towards the gem. # Don’t touch the spikes! # Type your code below and cl…" at bounding box center [770, 187] width 225 height 337
click at [662, 63] on div "# Move towards the gem. # Don’t touch the spikes! # Type your code below and cl…" at bounding box center [770, 187] width 225 height 337
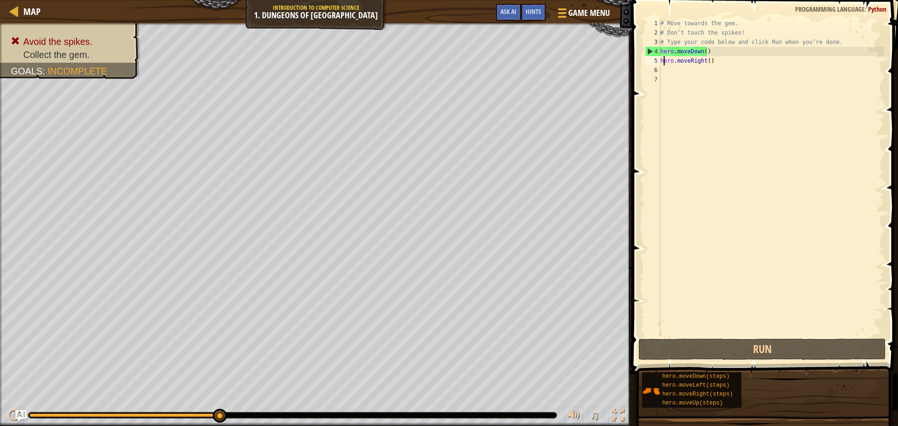
click at [714, 60] on div "# Move towards the gem. # Don’t touch the spikes! # Type your code below and cl…" at bounding box center [770, 187] width 225 height 337
type textarea "hero.moveRight()"
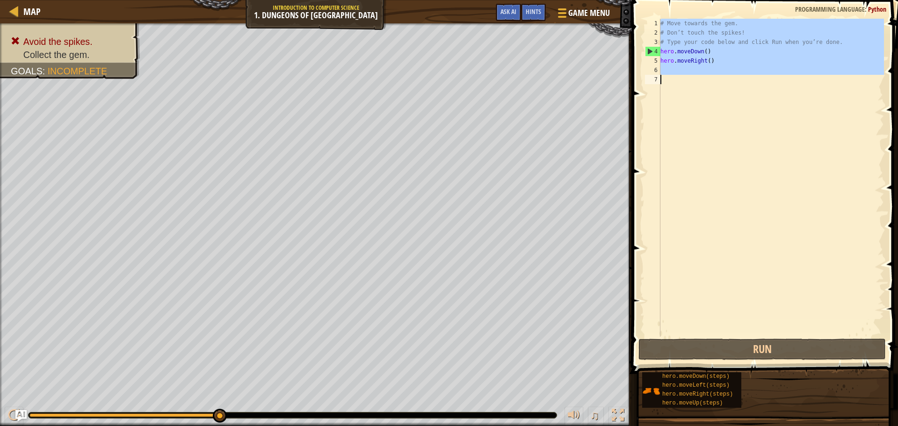
click at [714, 60] on div "# Move towards the gem. # Don’t touch the spikes! # Type your code below and cl…" at bounding box center [770, 187] width 225 height 337
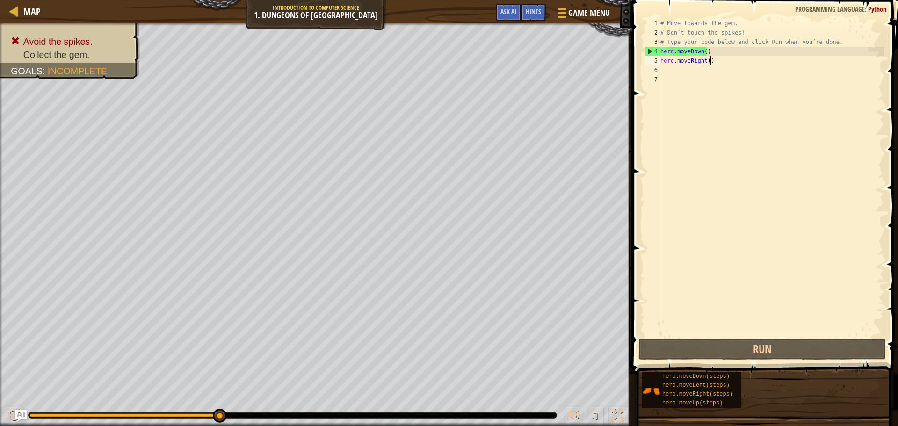
click at [714, 60] on div "# Move towards the gem. # Don’t touch the spikes! # Type your code below and cl…" at bounding box center [770, 187] width 225 height 337
type textarea "hero.moveRight()"
click at [781, 337] on span at bounding box center [765, 173] width 273 height 401
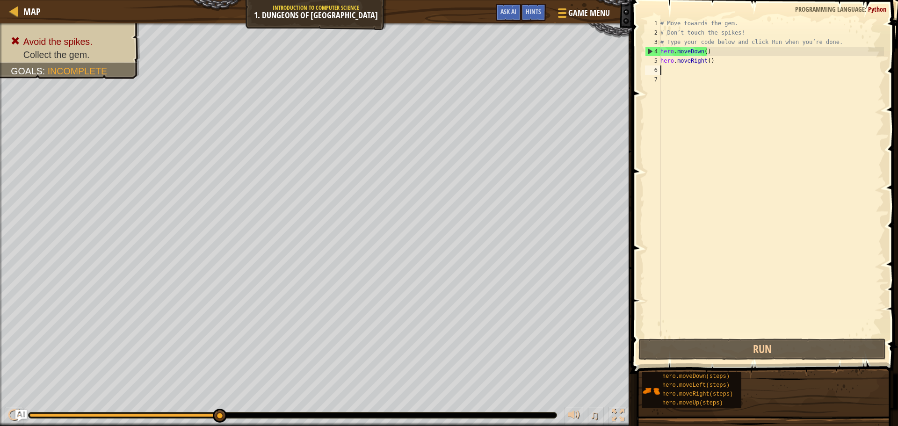
click at [780, 338] on span at bounding box center [765, 173] width 273 height 401
click at [722, 63] on div "# Move towards the gem. # Don’t touch the spikes! # Type your code below and cl…" at bounding box center [770, 187] width 225 height 337
type textarea "hero.moveRight()"
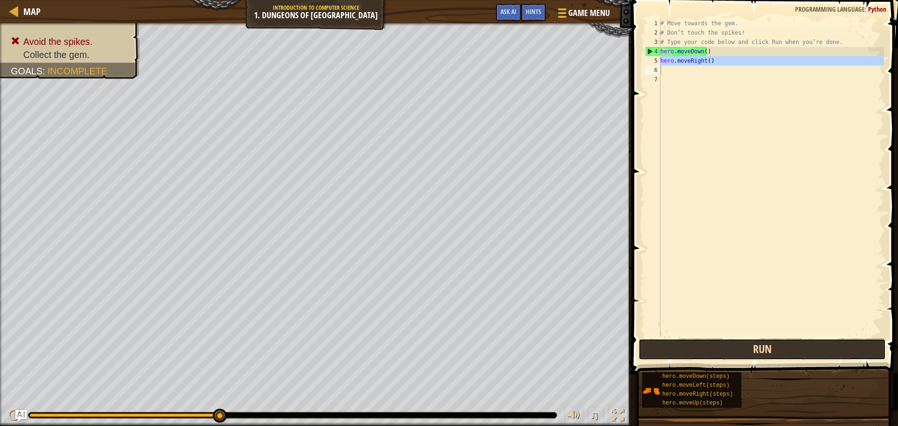
click at [750, 338] on button "Run" at bounding box center [761, 349] width 247 height 22
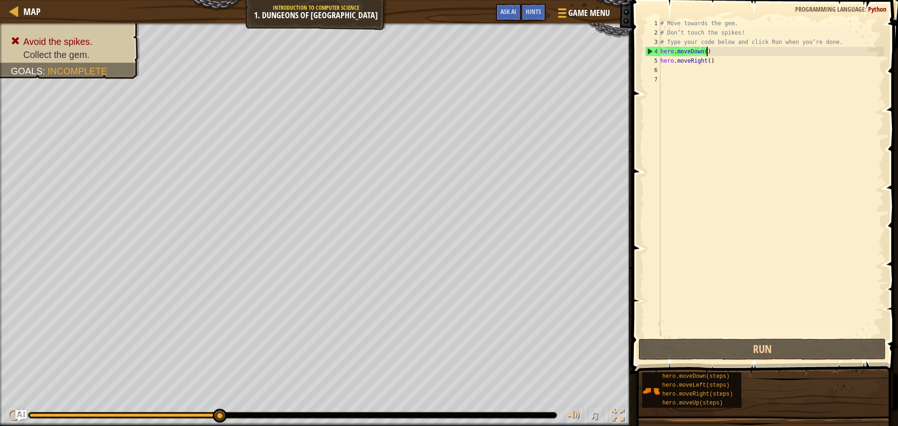
click at [725, 50] on div "# Move towards the gem. # Don’t touch the spikes! # Type your code below and cl…" at bounding box center [770, 187] width 225 height 337
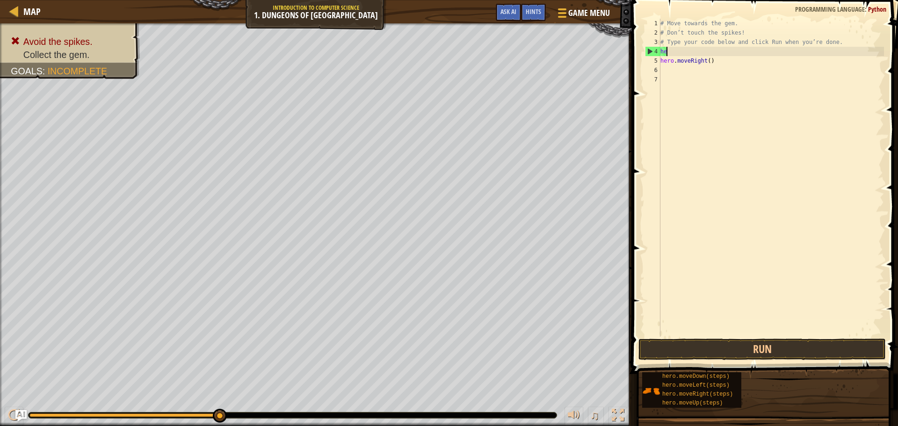
type textarea "h"
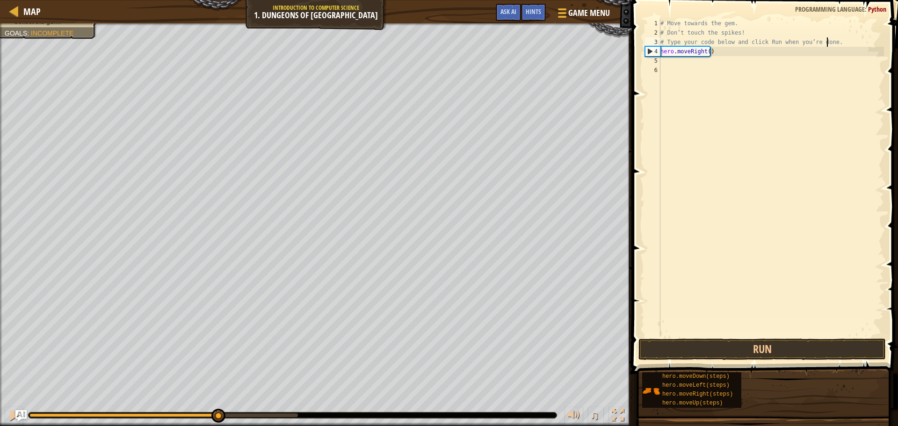
click at [717, 54] on div "# Move towards the gem. # Don’t touch the spikes! # Type your code below and cl…" at bounding box center [770, 187] width 225 height 337
type textarea "hero.moveRight()"
click at [676, 63] on div "# Move towards the gem. # Don’t touch the spikes! # Type your code below and cl…" at bounding box center [770, 187] width 225 height 337
type textarea "hero.moveDown()"
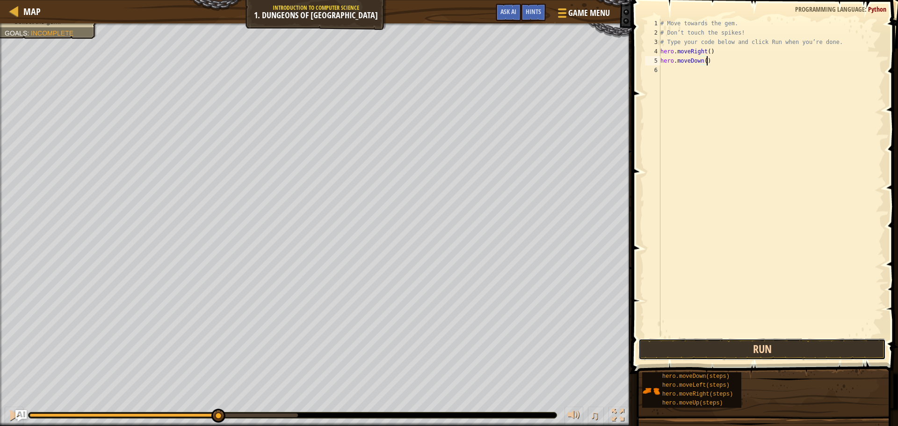
click at [738, 347] on button "Run" at bounding box center [761, 349] width 247 height 22
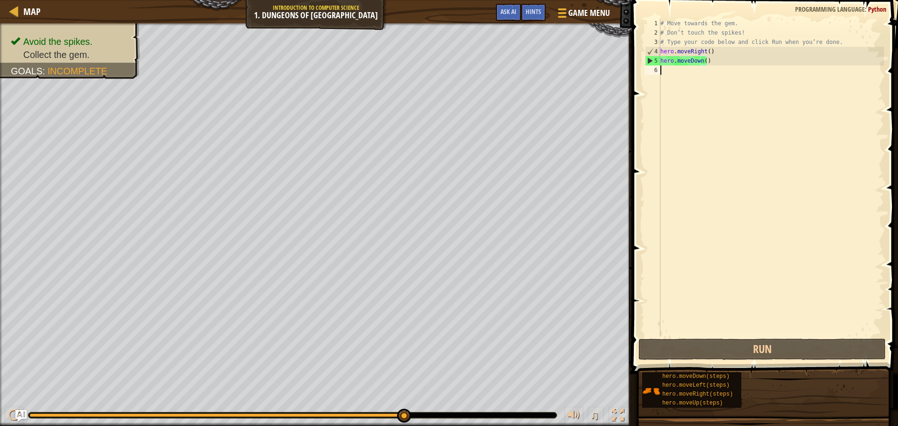
click at [698, 69] on div "# Move towards the gem. # Don’t touch the spikes! # Type your code below and cl…" at bounding box center [770, 187] width 225 height 337
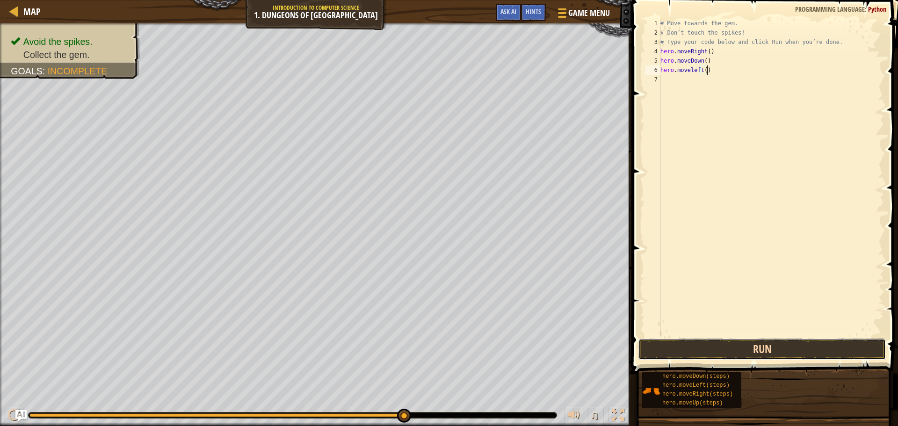
click at [674, 356] on button "Run" at bounding box center [761, 349] width 247 height 22
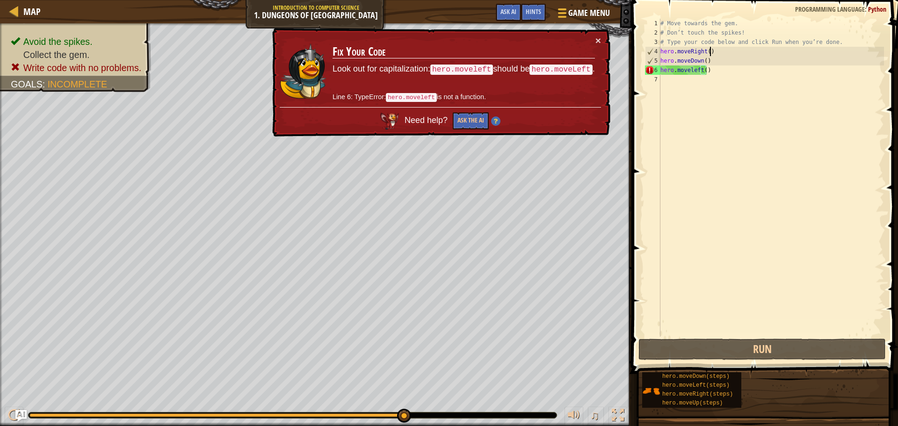
click at [712, 53] on div "# Move towards the gem. # Don’t touch the spikes! # Type your code below and cl…" at bounding box center [770, 187] width 225 height 337
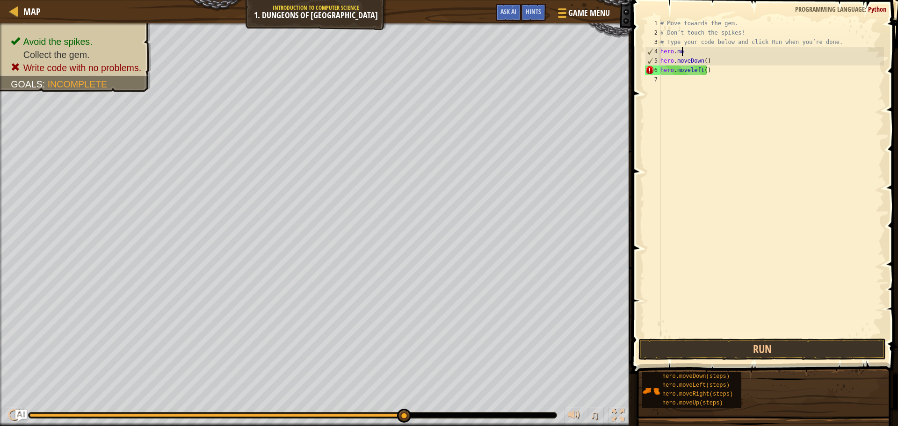
scroll to position [4, 1]
type textarea "h"
type textarea "# Type your code below and click Run when you’re done."
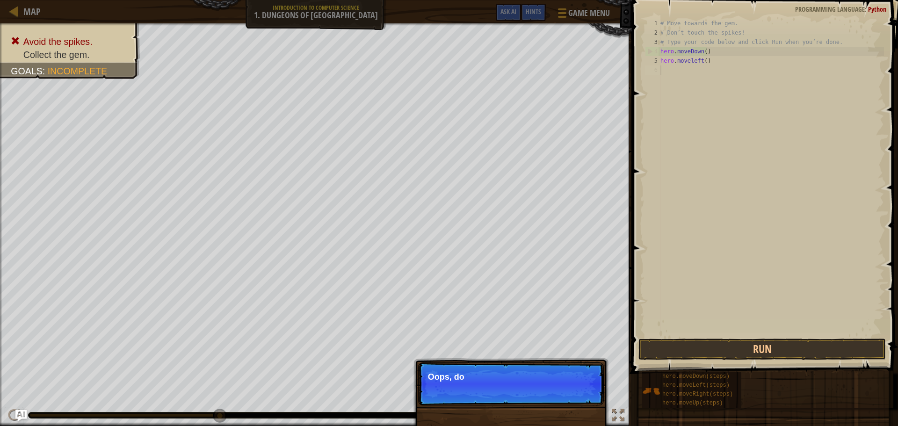
click at [700, 67] on div "# Move towards the gem. # Don’t touch the spikes! # Type your code below and cl…" at bounding box center [770, 187] width 225 height 337
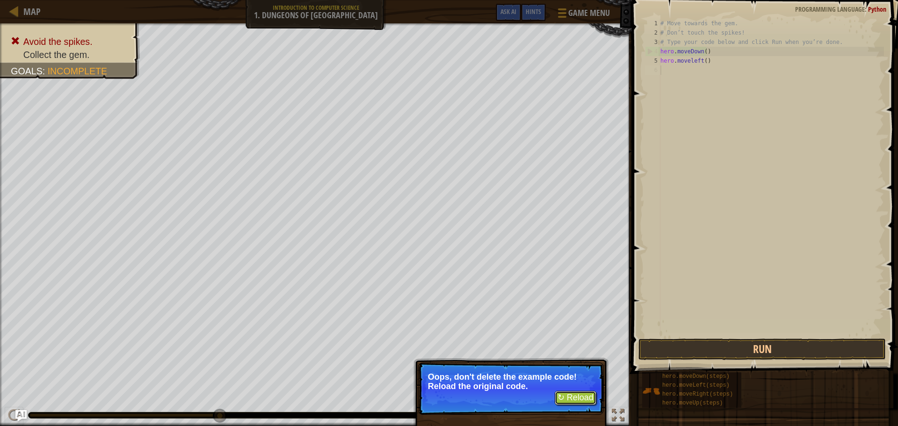
click at [569, 392] on button "↻ Reload" at bounding box center [575, 398] width 42 height 14
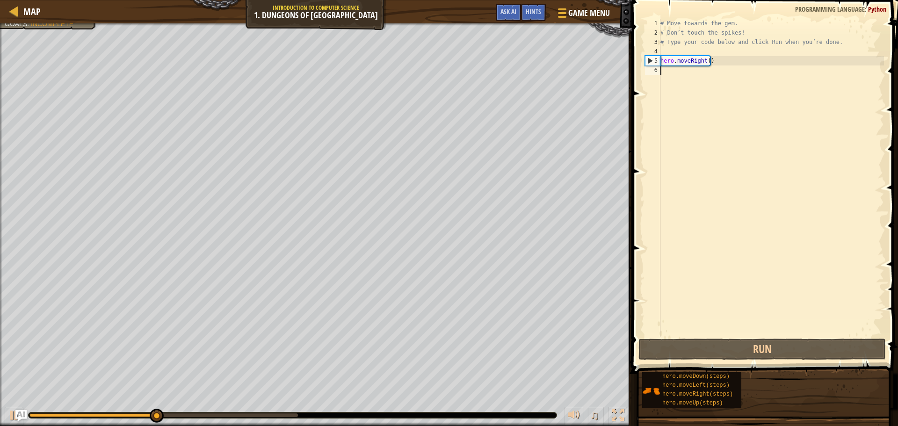
click at [687, 74] on div "# Move towards the gem. # Don’t touch the spikes! # Type your code below and cl…" at bounding box center [770, 187] width 225 height 337
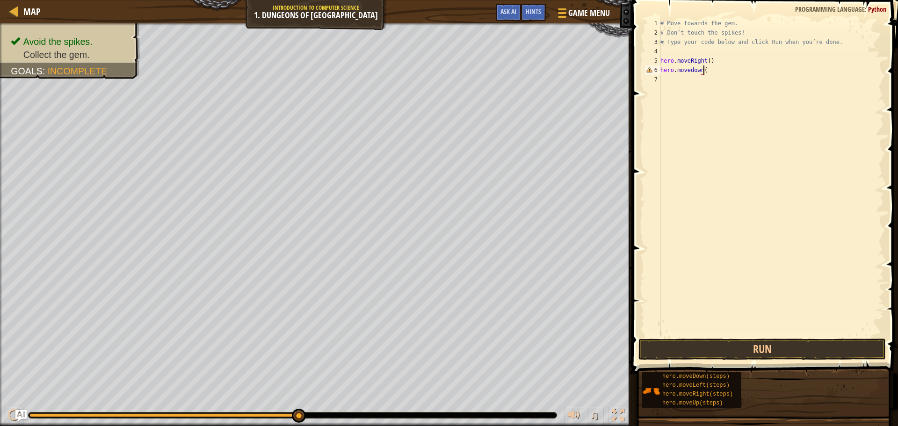
scroll to position [4, 3]
click at [703, 354] on button "Run" at bounding box center [761, 349] width 247 height 22
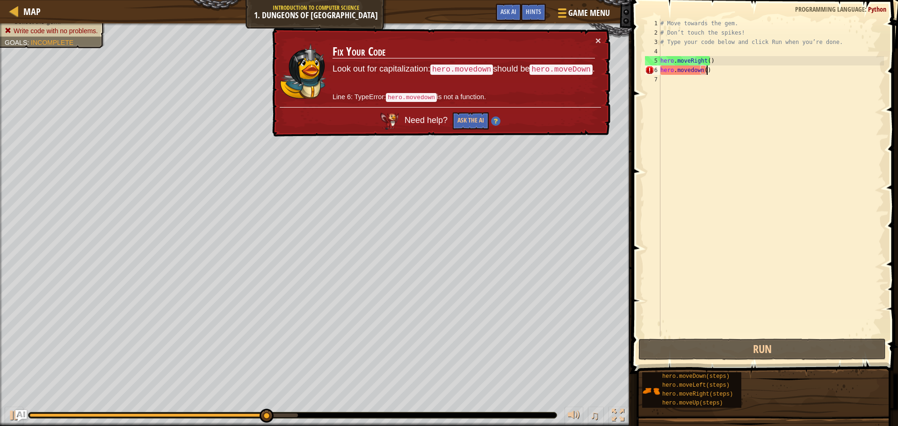
click at [708, 68] on div "# Move towards the gem. # Don’t touch the spikes! # Type your code below and cl…" at bounding box center [770, 187] width 225 height 337
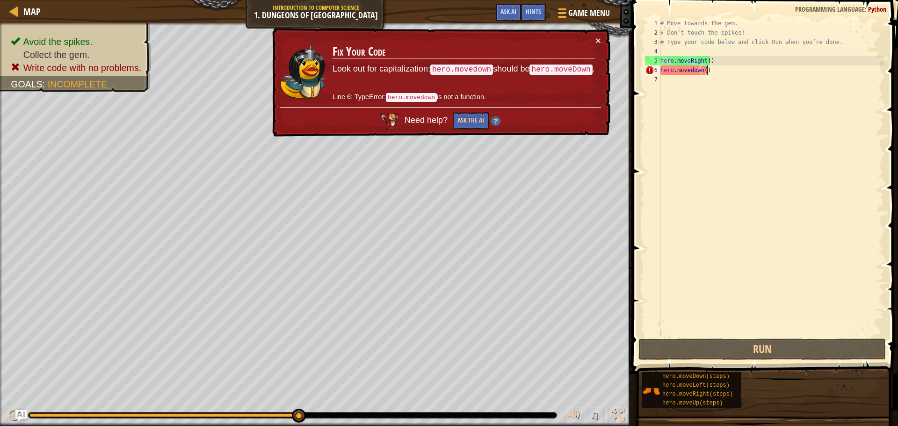
click at [690, 71] on div "# Move towards the gem. # Don’t touch the spikes! # Type your code below and cl…" at bounding box center [770, 187] width 225 height 337
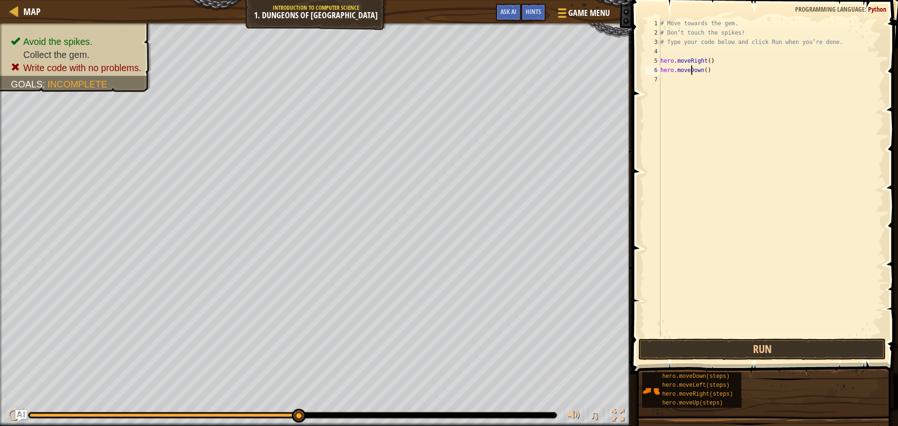
scroll to position [4, 2]
click at [723, 357] on button "Run" at bounding box center [761, 349] width 247 height 22
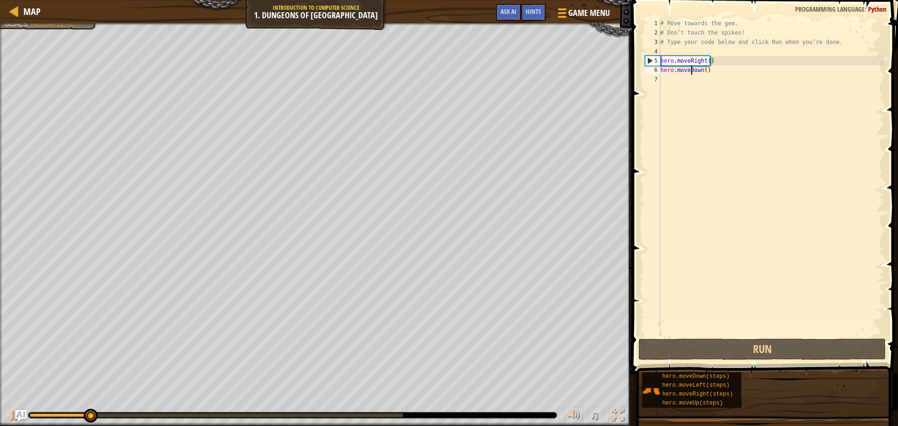
click at [715, 73] on div "# Move towards the gem. # Don’t touch the spikes! # Type your code below and cl…" at bounding box center [770, 187] width 225 height 337
click at [708, 69] on div "# Move towards the gem. # Don’t touch the spikes! # Type your code below and cl…" at bounding box center [770, 187] width 225 height 337
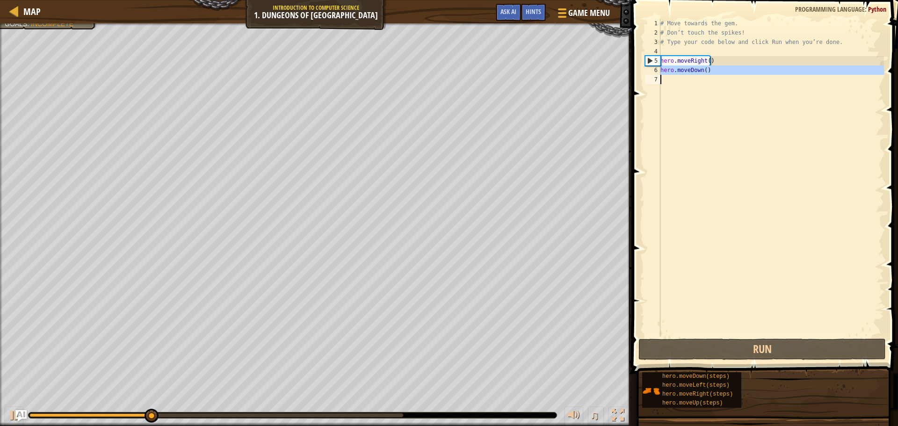
click at [708, 69] on div "# Move towards the gem. # Don’t touch the spikes! # Type your code below and cl…" at bounding box center [770, 187] width 225 height 337
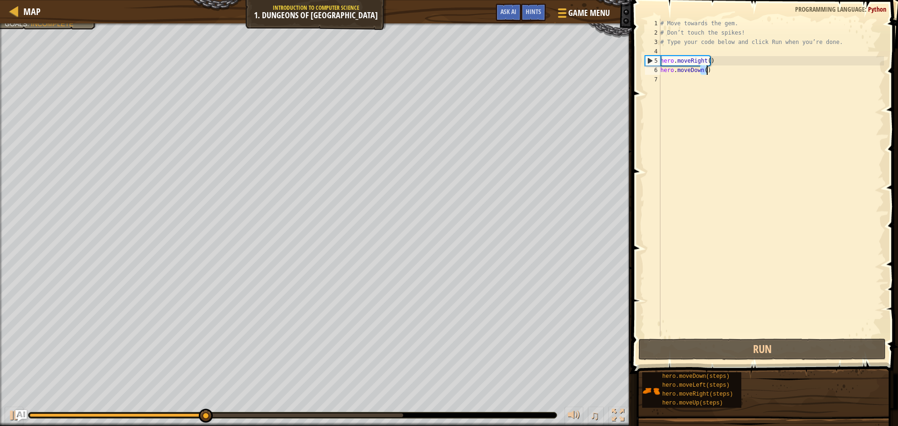
type textarea "hero.moveDown()"
click at [670, 79] on div "# Move towards the gem. # Don’t touch the spikes! # Type your code below and cl…" at bounding box center [770, 187] width 225 height 337
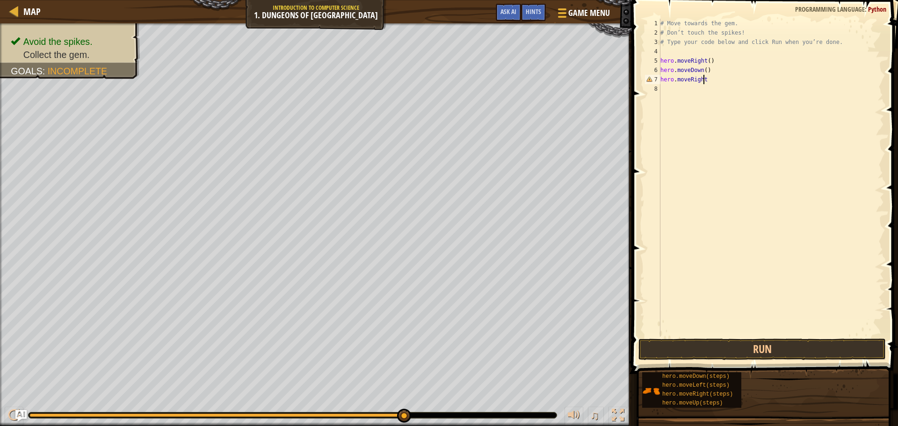
scroll to position [4, 3]
type textarea "hero.moveRight()"
click at [748, 346] on button "Run" at bounding box center [761, 349] width 247 height 22
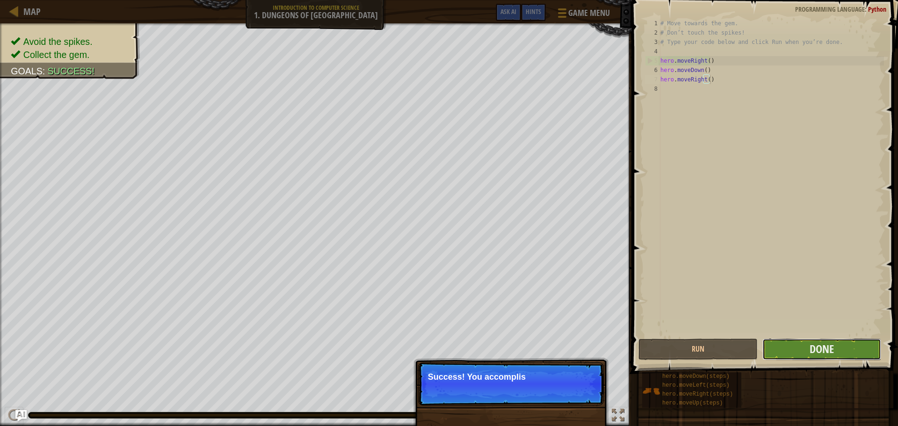
click at [773, 347] on button "Done" at bounding box center [821, 349] width 119 height 22
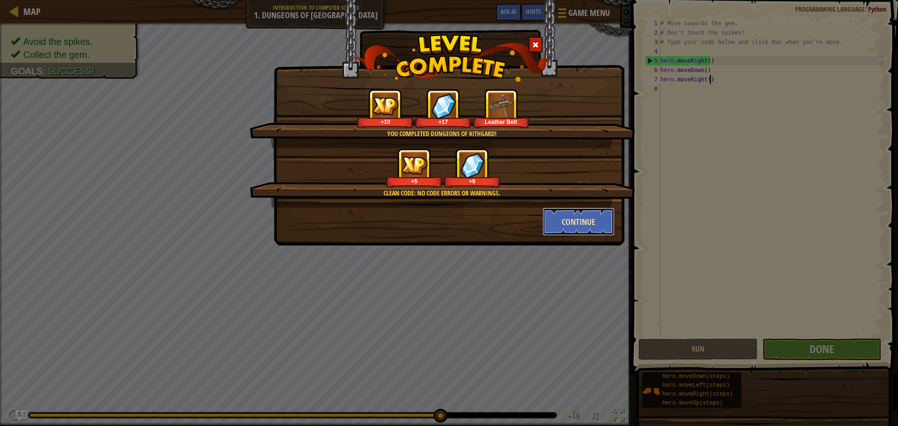
click at [559, 216] on button "Continue" at bounding box center [578, 222] width 72 height 28
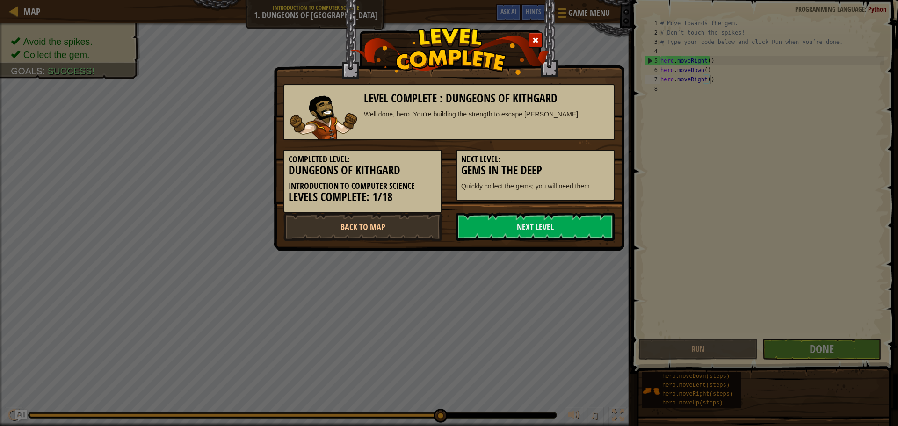
click at [553, 222] on link "Next Level" at bounding box center [535, 227] width 158 height 28
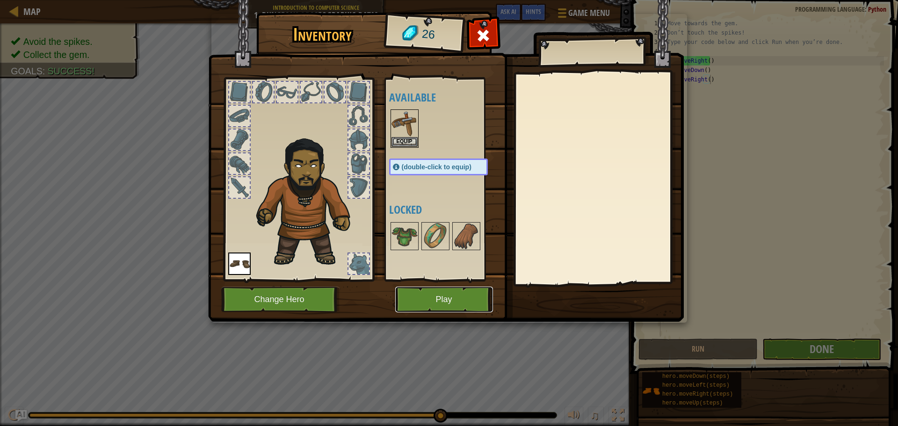
click at [426, 296] on button "Play" at bounding box center [444, 300] width 98 height 26
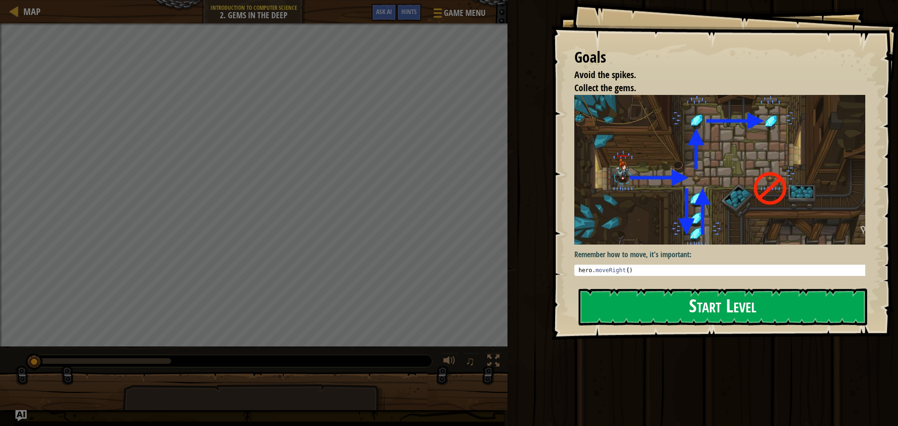
click at [764, 189] on div "Goals Avoid the spikes. Collect the gems. Remember how to move, it's important:…" at bounding box center [724, 170] width 347 height 340
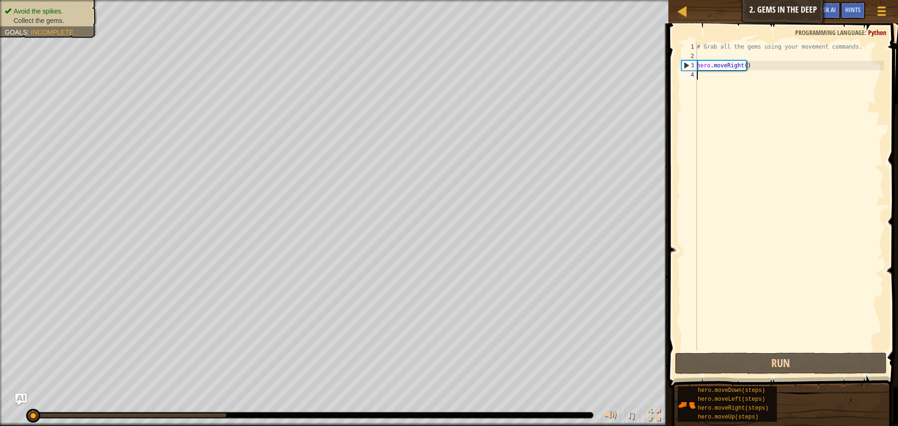
click at [752, 65] on div "# Grab all the gems using your movement commands. hero . moveRight ( )" at bounding box center [789, 205] width 189 height 327
type textarea "hero.moveRight()"
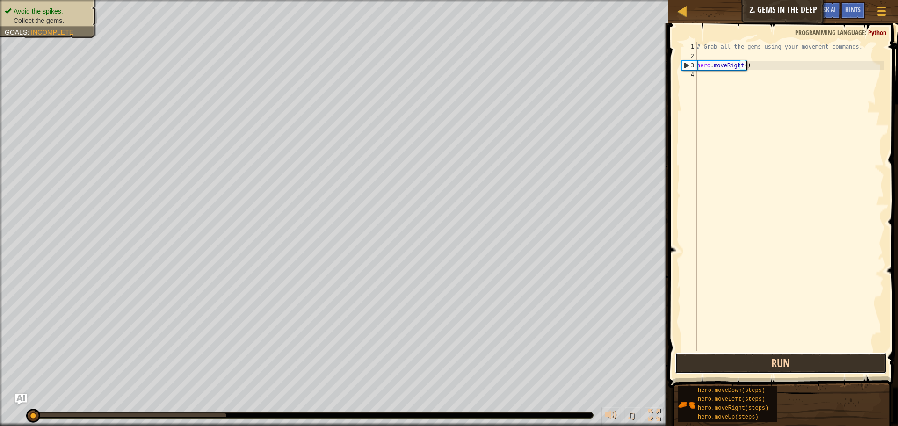
click at [782, 365] on button "Run" at bounding box center [781, 363] width 212 height 22
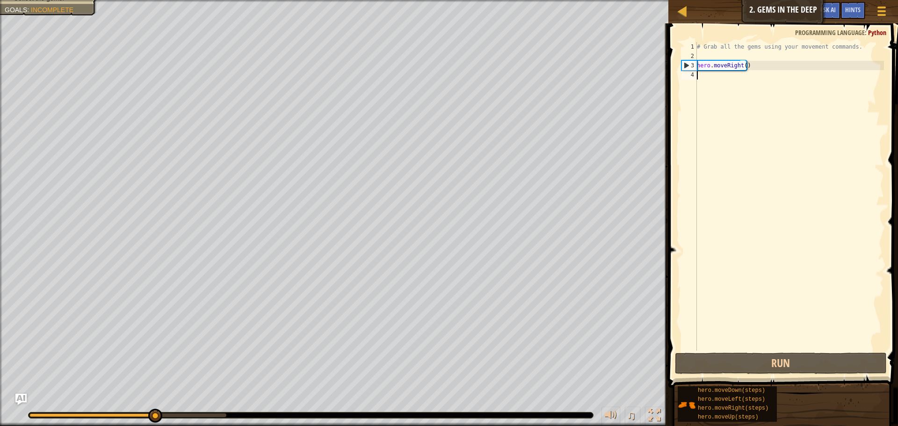
click at [701, 72] on div "# Grab all the gems using your movement commands. hero . moveRight ( )" at bounding box center [789, 205] width 189 height 327
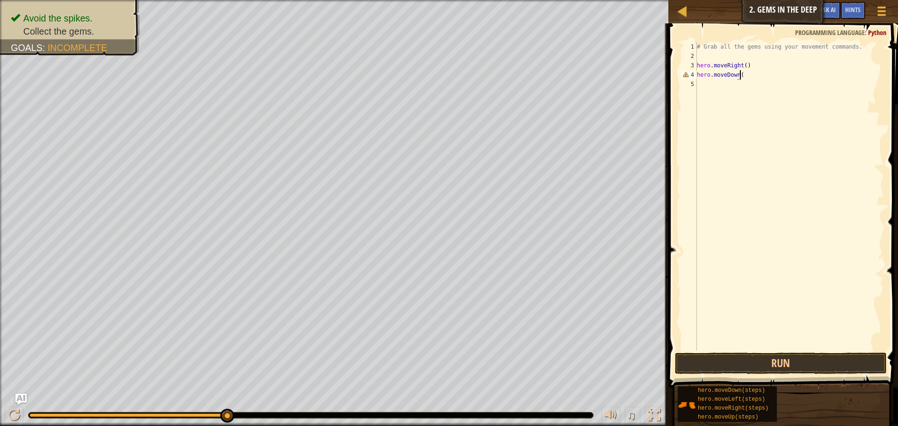
scroll to position [4, 3]
type textarea "hero.moveDown()"
click at [733, 366] on button "Run" at bounding box center [781, 363] width 212 height 22
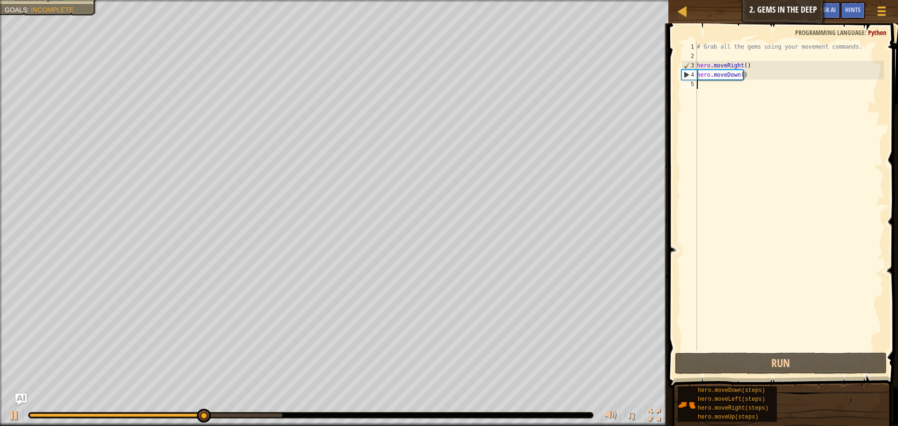
click at [728, 89] on div "# Grab all the gems using your movement commands. hero . moveRight ( ) hero . m…" at bounding box center [789, 205] width 189 height 327
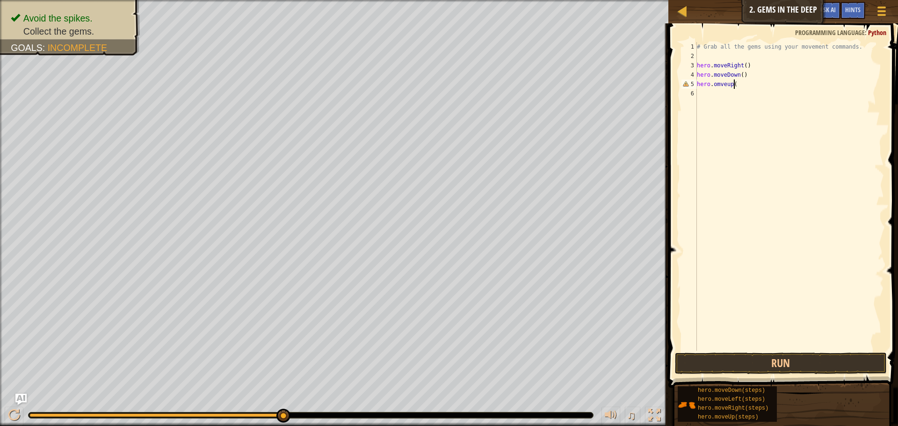
scroll to position [4, 3]
click at [711, 87] on div "# Grab all the gems using your movement commands. hero . moveRight ( ) hero . m…" at bounding box center [789, 205] width 189 height 327
click at [719, 86] on div "# Grab all the gems using your movement commands. hero . moveRight ( ) hero . m…" at bounding box center [789, 205] width 189 height 327
click at [724, 85] on div "# Grab all the gems using your movement commands. hero . moveRight ( ) hero . m…" at bounding box center [789, 205] width 189 height 327
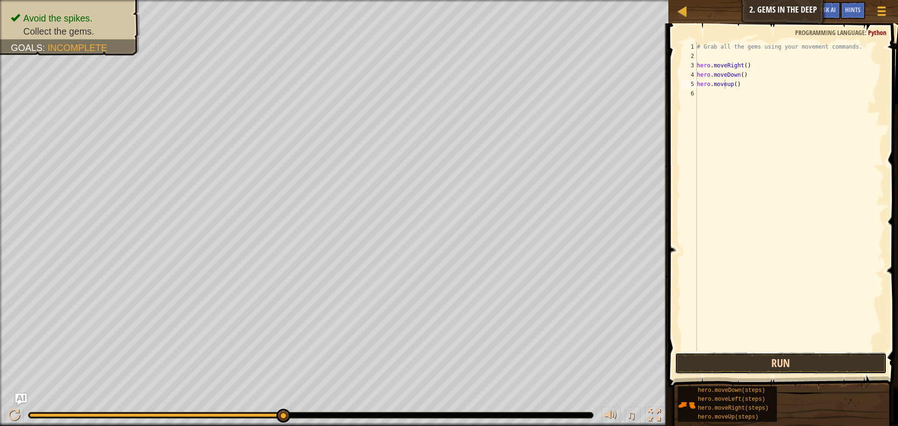
click at [758, 362] on button "Run" at bounding box center [781, 363] width 212 height 22
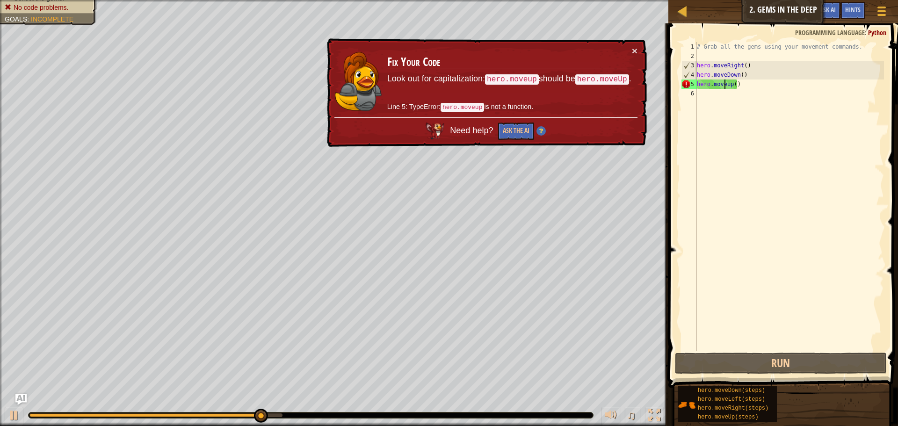
click at [740, 84] on div "# Grab all the gems using your movement commands. hero . moveRight ( ) hero . m…" at bounding box center [789, 205] width 189 height 327
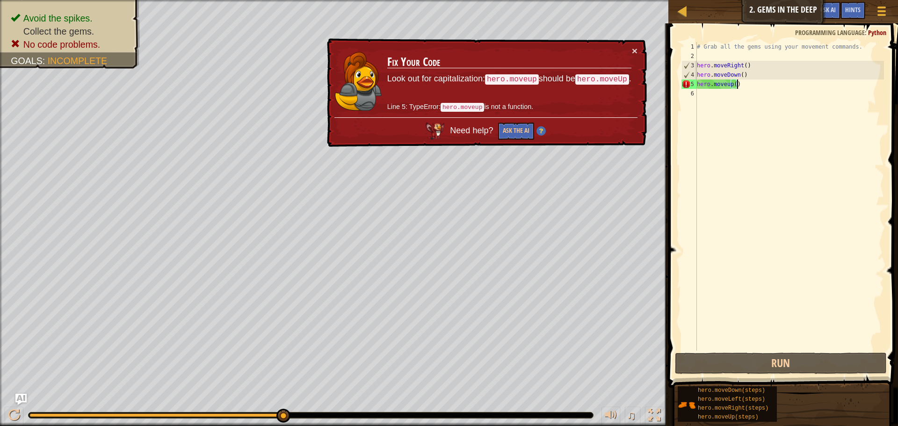
click at [728, 86] on div "# Grab all the gems using your movement commands. hero . moveRight ( ) hero . m…" at bounding box center [789, 205] width 189 height 327
click at [730, 86] on div "# Grab all the gems using your movement commands. hero . moveRight ( ) hero . m…" at bounding box center [789, 205] width 189 height 327
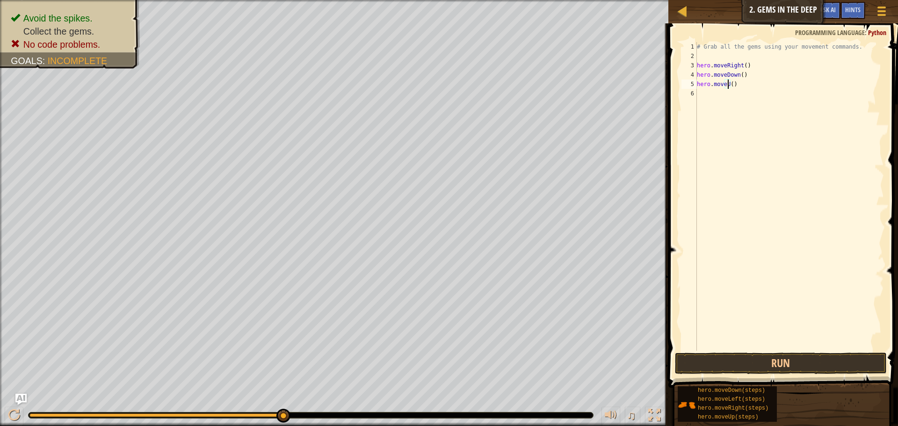
scroll to position [4, 3]
click at [776, 354] on button "Run" at bounding box center [781, 363] width 212 height 22
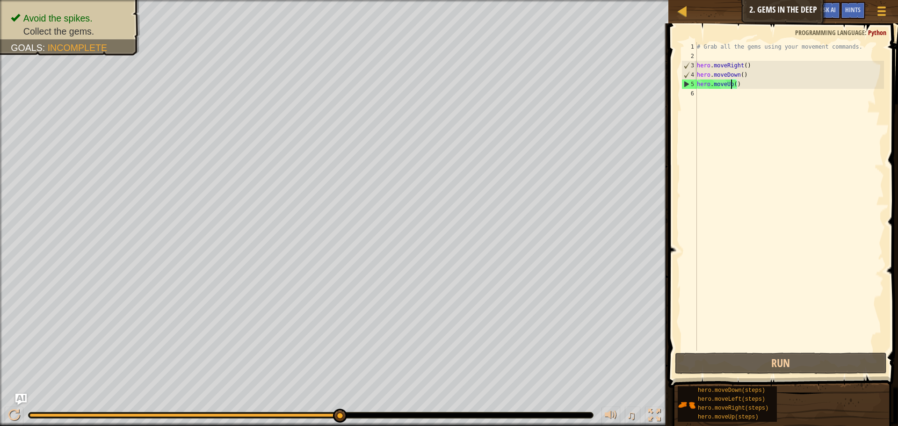
click at [743, 75] on div "# Grab all the gems using your movement commands. hero . moveRight ( ) hero . m…" at bounding box center [789, 205] width 189 height 327
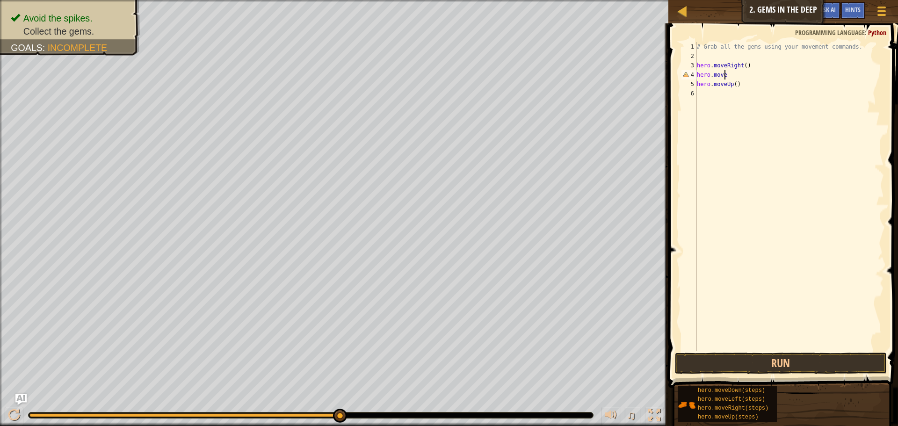
scroll to position [4, 2]
type textarea "hero.moveUp"
click at [741, 367] on button "Run" at bounding box center [781, 363] width 212 height 22
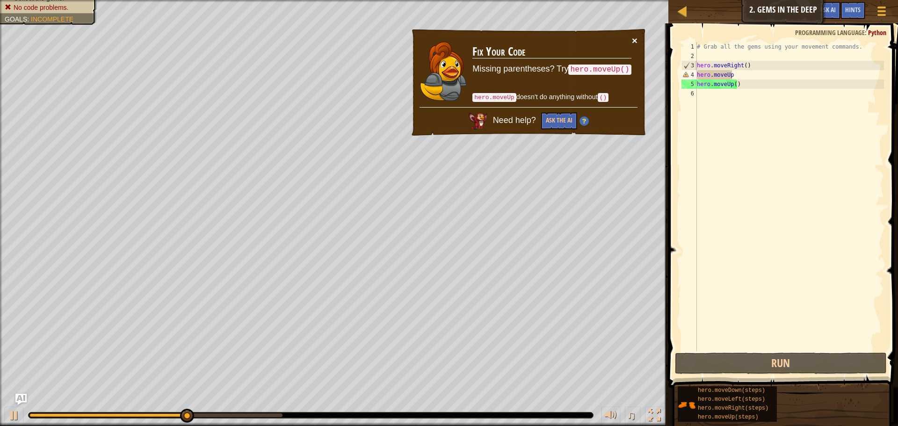
click at [633, 44] on button "×" at bounding box center [635, 41] width 6 height 10
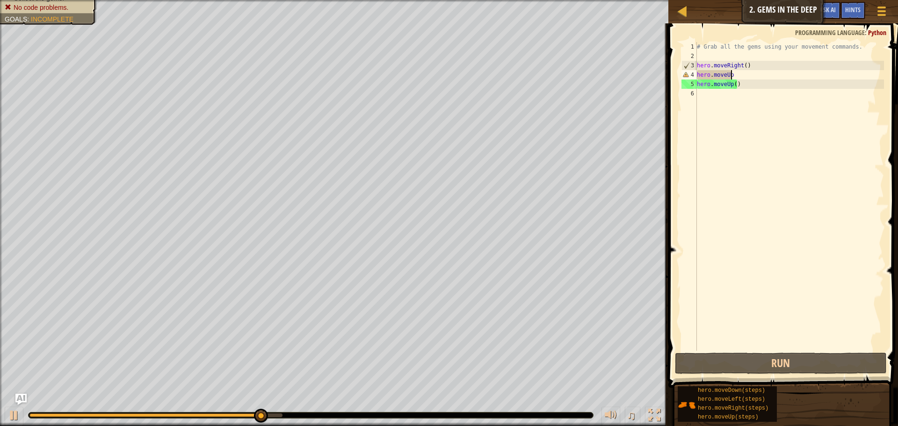
click at [722, 95] on div "# Grab all the gems using your movement commands. hero . moveRight ( ) hero . m…" at bounding box center [789, 205] width 189 height 327
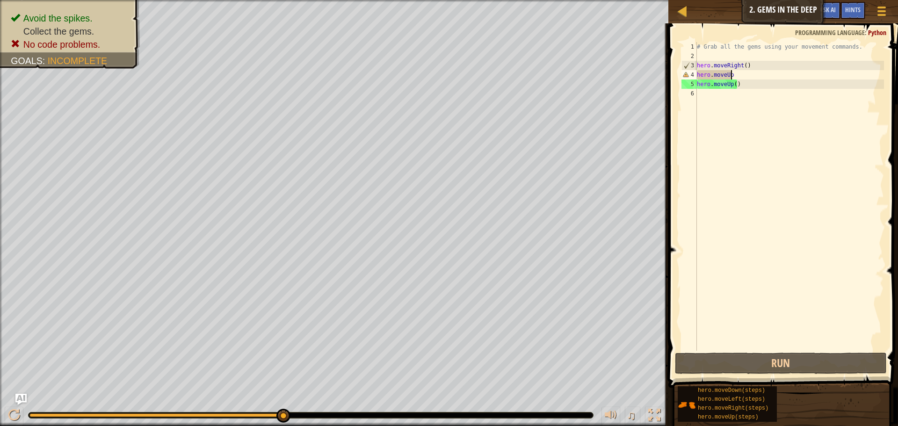
click at [741, 78] on div "# Grab all the gems using your movement commands. hero . moveRight ( ) hero . m…" at bounding box center [789, 205] width 189 height 327
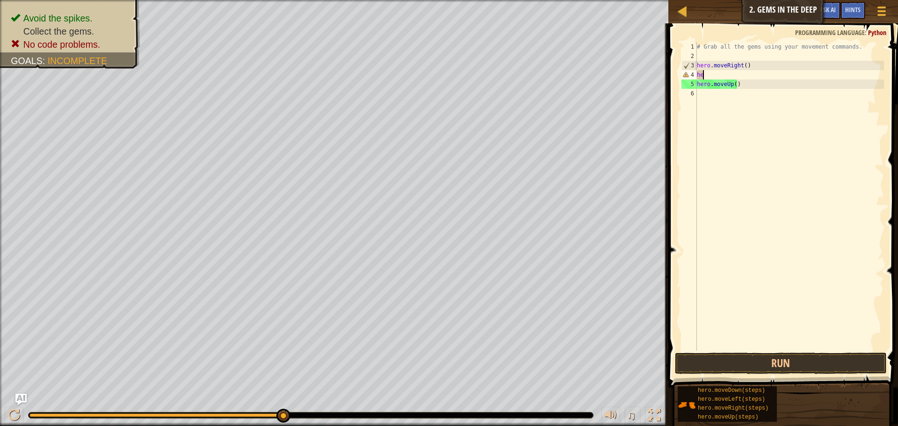
type textarea "h"
type textarea "hero.moveRight()"
click at [701, 88] on div "# Grab all the gems using your movement commands. hero . moveRight ( ) hero . m…" at bounding box center [789, 205] width 189 height 327
type textarea "hero.moveRight()"
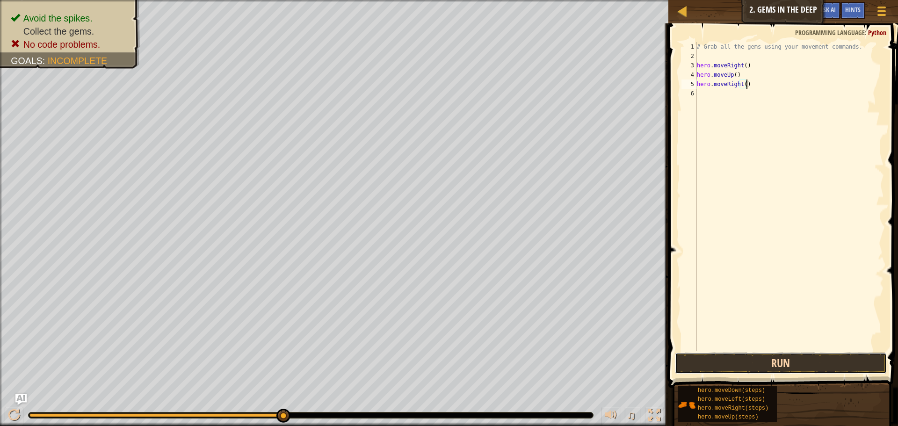
click at [786, 367] on button "Run" at bounding box center [781, 363] width 212 height 22
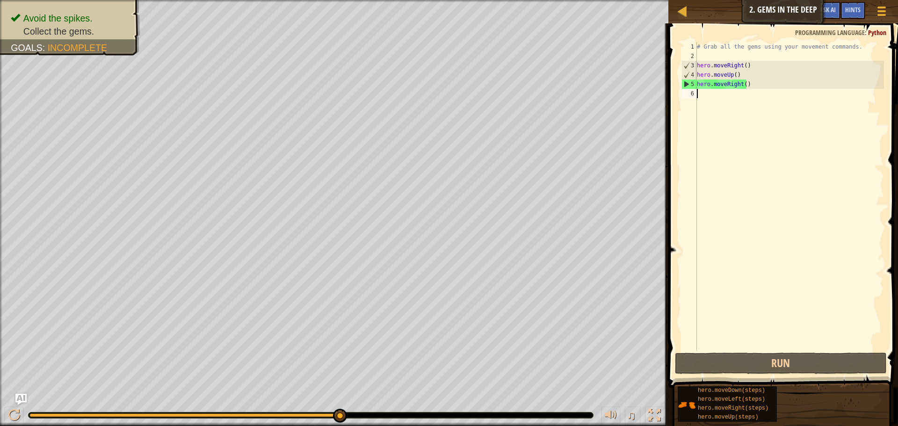
click at [737, 101] on div "# Grab all the gems using your movement commands. hero . moveRight ( ) hero . m…" at bounding box center [789, 205] width 189 height 327
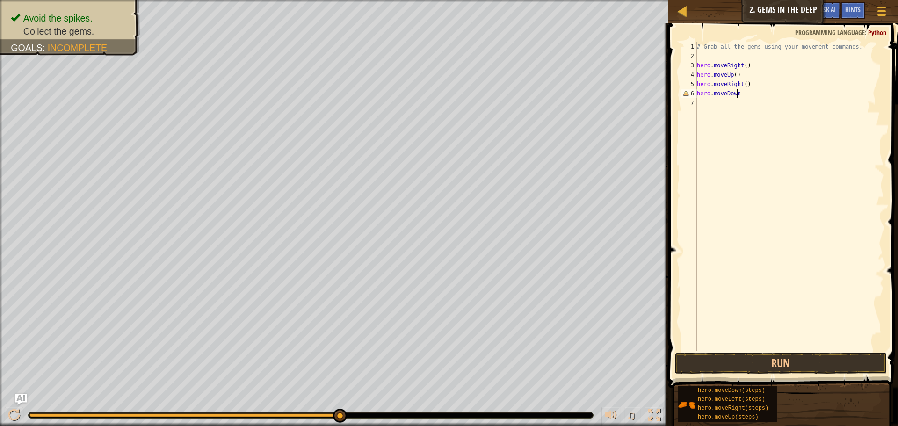
scroll to position [4, 3]
click at [753, 357] on button "Run" at bounding box center [781, 363] width 212 height 22
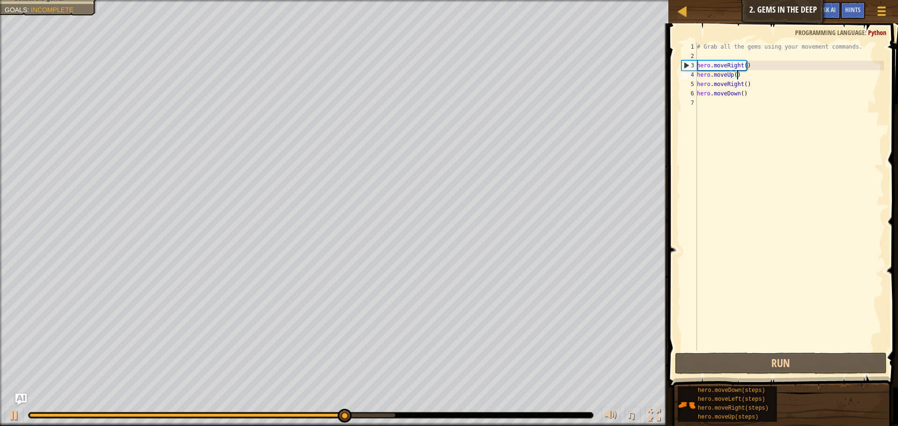
click at [739, 76] on div "# Grab all the gems using your movement commands. hero . moveRight ( ) hero . m…" at bounding box center [789, 205] width 189 height 327
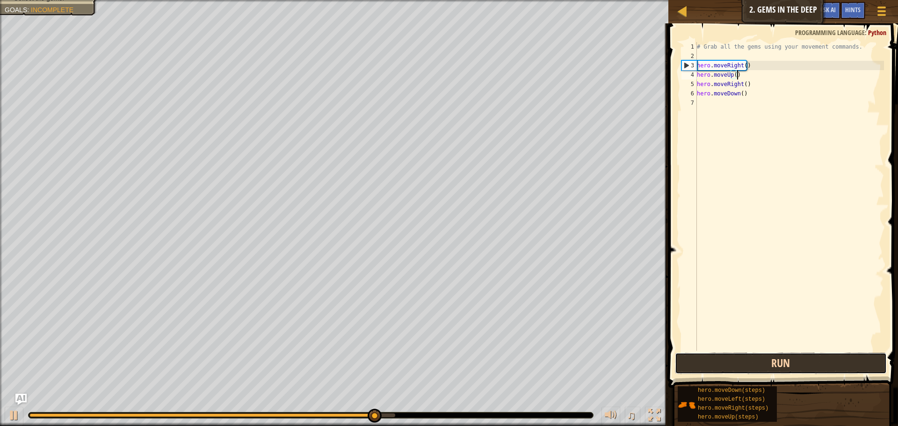
click at [755, 359] on button "Run" at bounding box center [781, 363] width 212 height 22
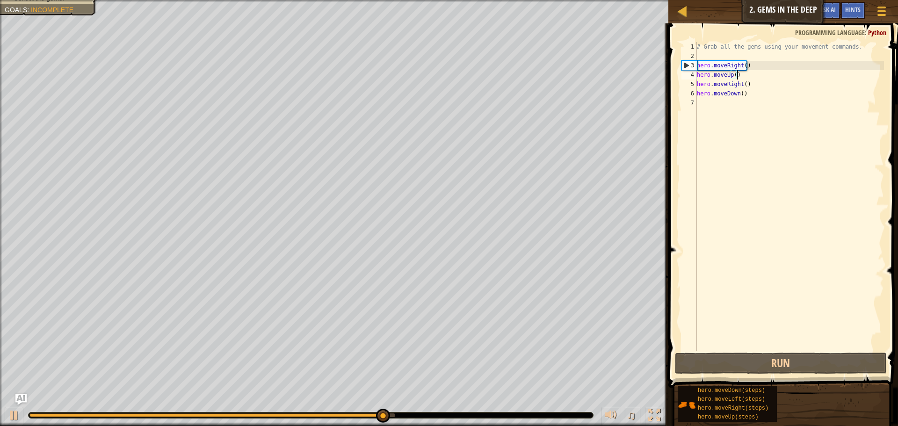
click at [741, 80] on div "# Grab all the gems using your movement commands. hero . moveRight ( ) hero . m…" at bounding box center [789, 205] width 189 height 327
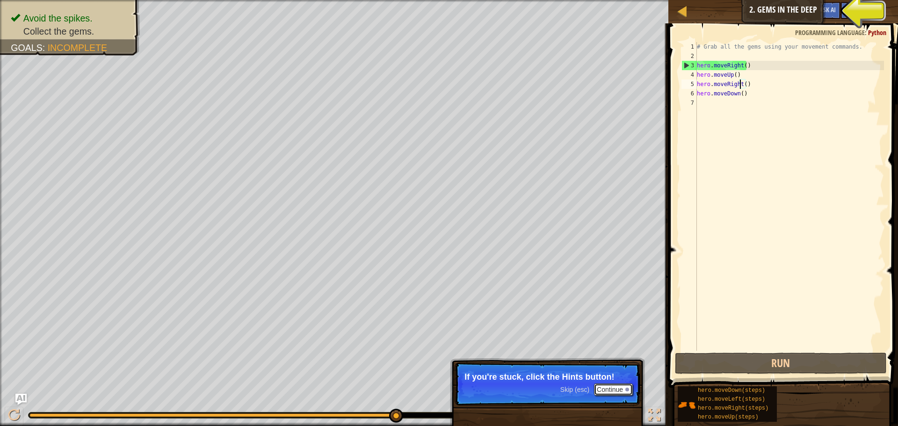
click at [612, 387] on button "Continue" at bounding box center [613, 389] width 39 height 12
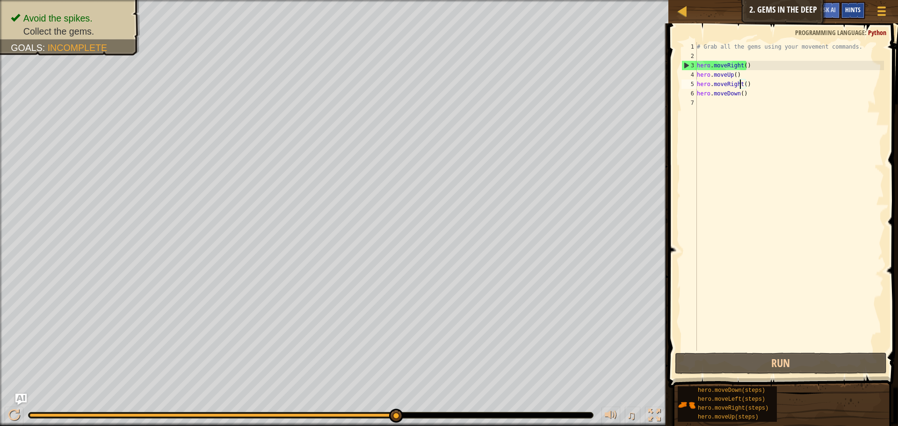
click at [847, 16] on div "Hints" at bounding box center [852, 10] width 25 height 17
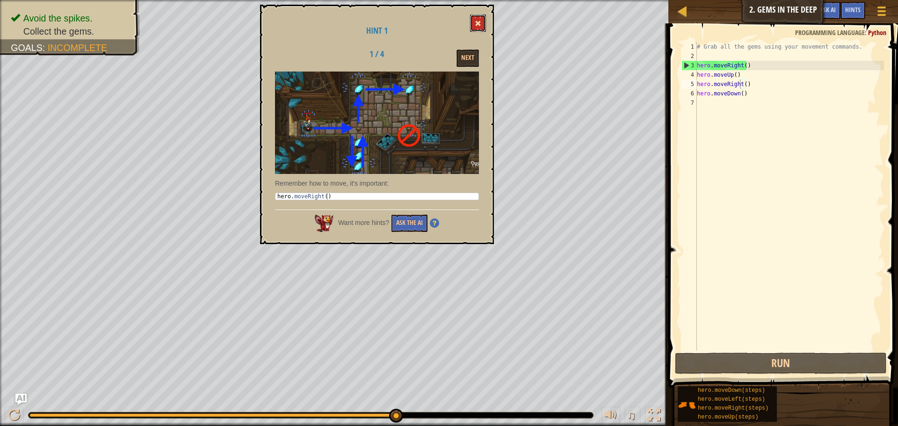
click at [473, 20] on button at bounding box center [478, 22] width 16 height 17
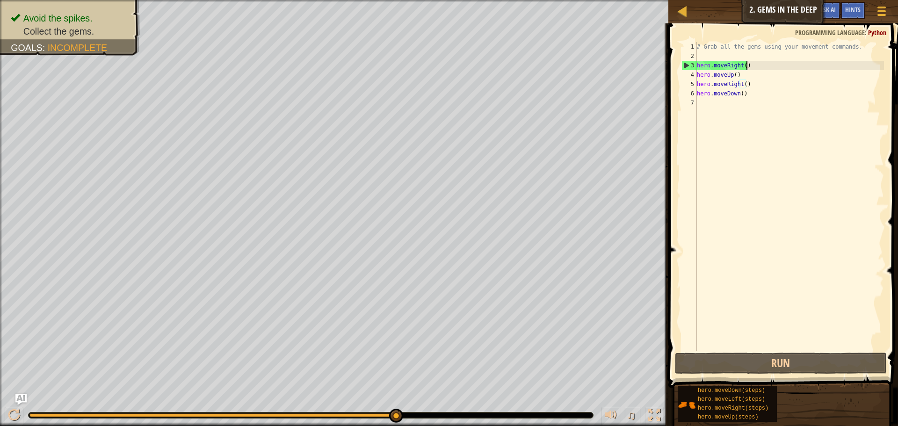
click at [752, 65] on div "# Grab all the gems using your movement commands. hero . moveRight ( ) hero . m…" at bounding box center [789, 205] width 189 height 327
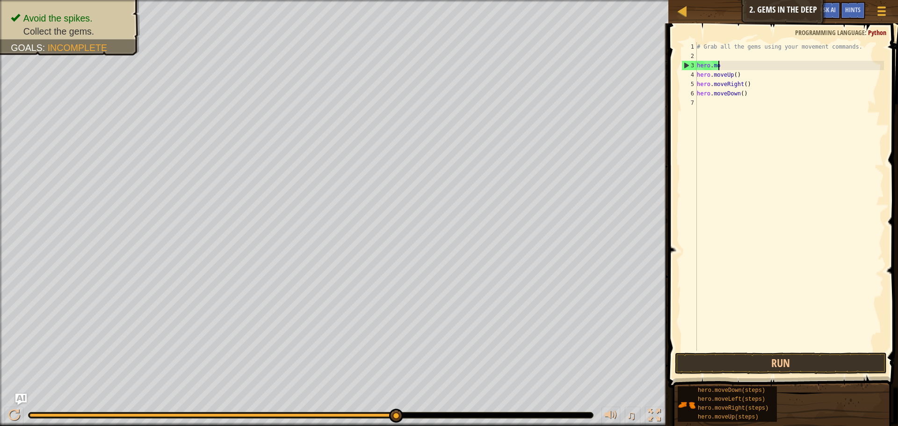
scroll to position [4, 1]
type textarea "h"
click at [748, 62] on div "# Grab all the gems using your movement command hero . moveUp ( ) hero . moveRi…" at bounding box center [789, 205] width 189 height 327
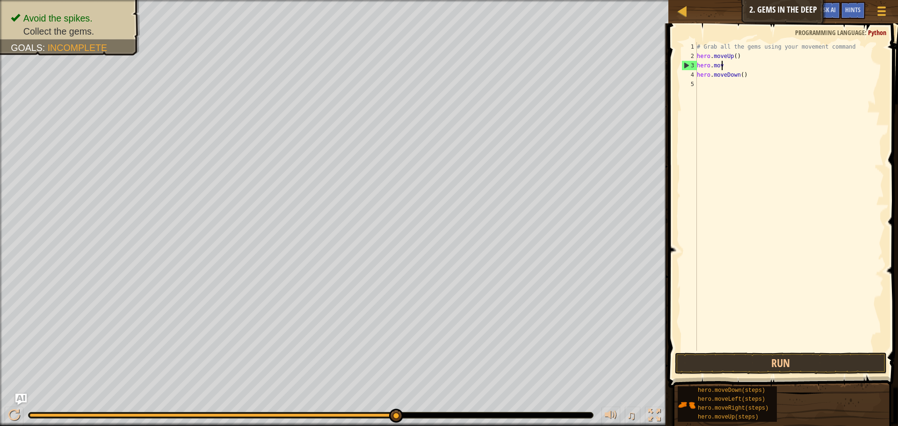
type textarea "h"
click at [743, 55] on div "# Grab all the gems using your movement command hero . moveUp ( ) hero . moveDo…" at bounding box center [789, 205] width 189 height 327
type textarea "h"
click at [747, 77] on div "# Grab all the gems using your movement command hero . moveDown ( )" at bounding box center [789, 205] width 189 height 327
type textarea "h"
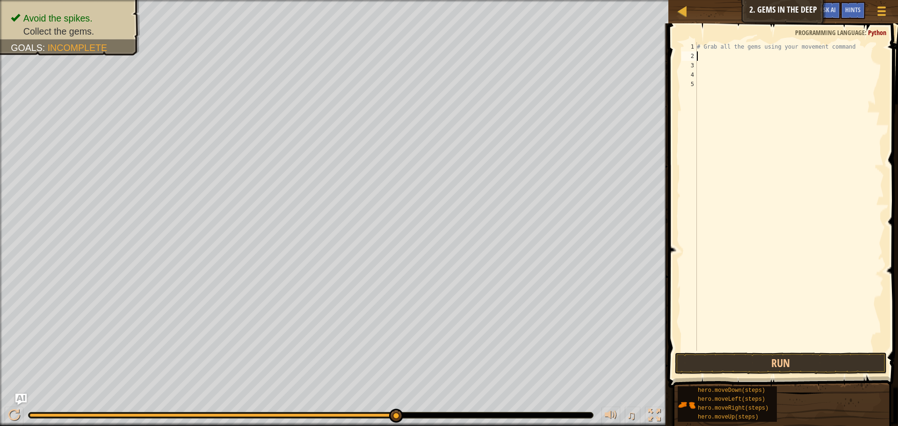
click at [701, 56] on div "# Grab all the gems using your movement command" at bounding box center [789, 205] width 189 height 327
type textarea "g"
type textarea "hero.moveUp()"
click at [829, 355] on button "Run" at bounding box center [781, 363] width 212 height 22
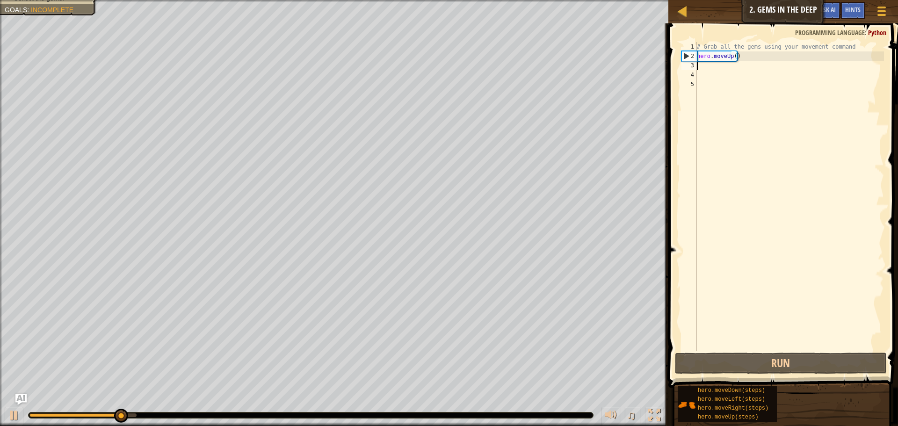
click at [713, 67] on div "# Grab all the gems using your movement command hero . moveUp ( )" at bounding box center [789, 205] width 189 height 327
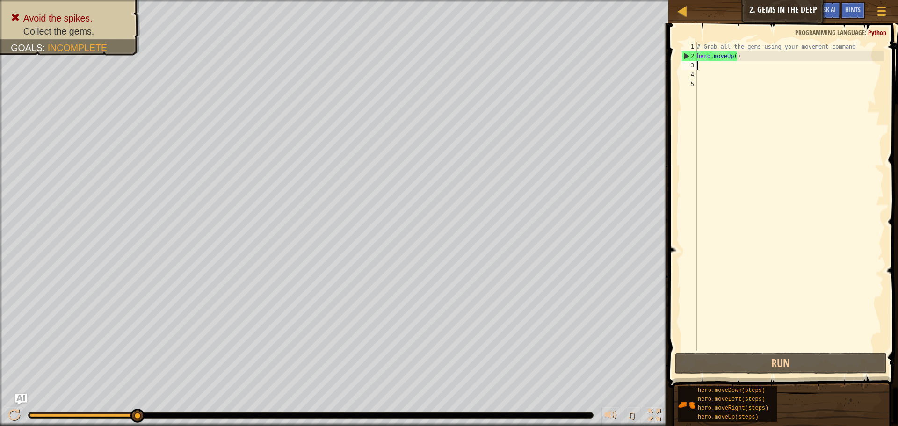
click at [713, 67] on div "# Grab all the gems using your movement command hero . moveUp ( )" at bounding box center [789, 205] width 189 height 327
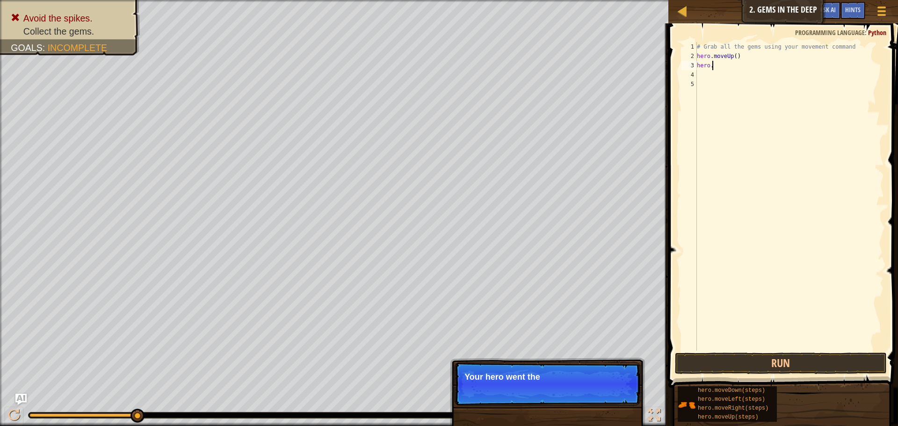
scroll to position [4, 1]
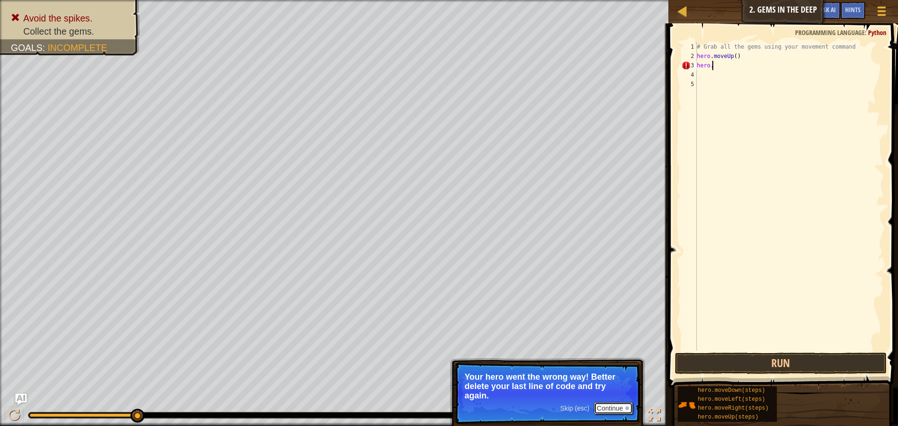
click at [612, 413] on button "Continue" at bounding box center [613, 408] width 39 height 12
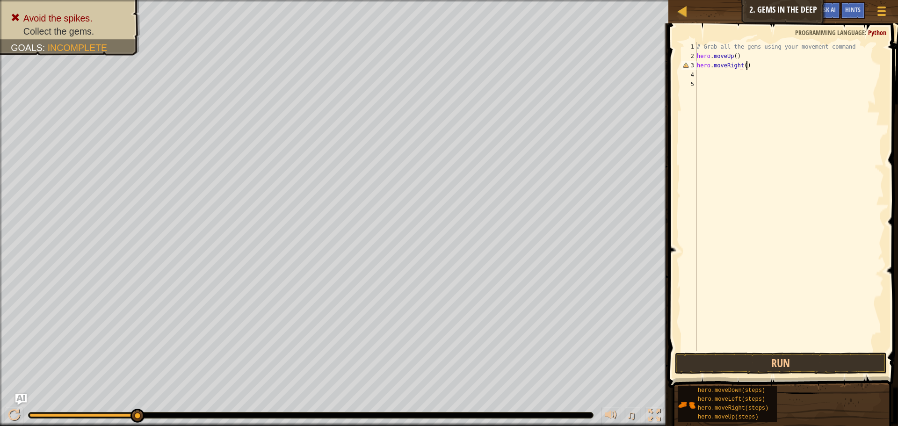
scroll to position [4, 4]
click at [753, 371] on button "Run" at bounding box center [781, 363] width 212 height 22
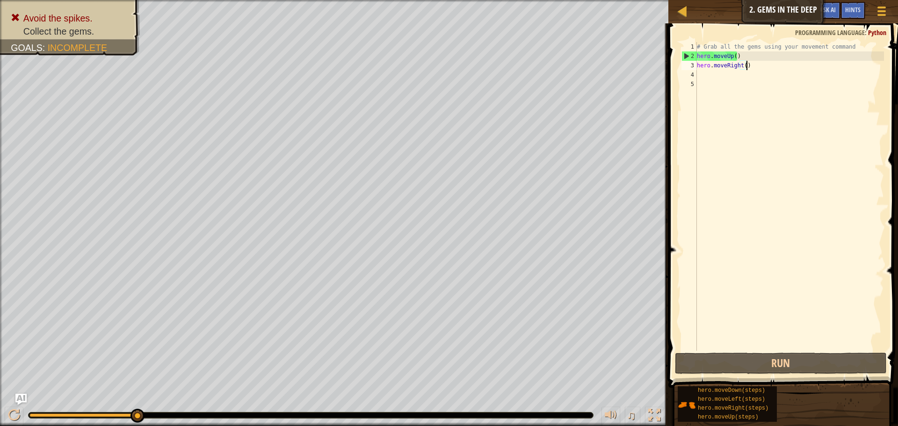
click at [752, 65] on div "# Grab all the gems using your movement command hero . moveUp ( ) hero . moveRi…" at bounding box center [789, 205] width 189 height 327
click at [741, 57] on div "# Grab all the gems using your movement command hero . moveUp ( ) hero . moveRi…" at bounding box center [789, 205] width 189 height 327
type textarea "hero.moveUp()"
click at [749, 74] on div "# Grab all the gems using your movement command hero . moveUp ( ) hero . moveRi…" at bounding box center [789, 205] width 189 height 327
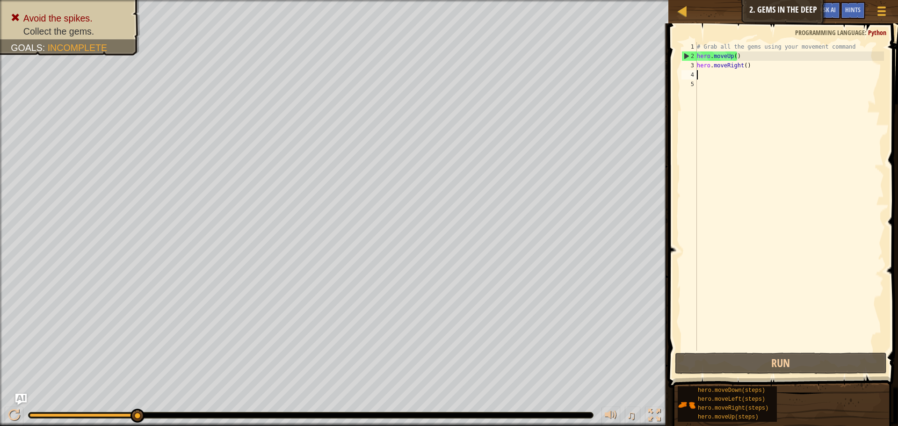
scroll to position [4, 0]
click at [750, 68] on div "# Grab all the gems using your movement command hero . moveUp ( ) hero . moveRi…" at bounding box center [789, 205] width 189 height 327
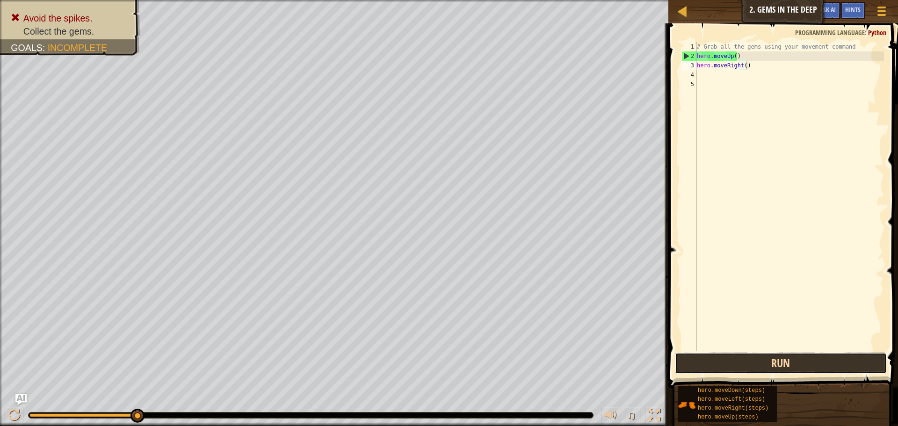
click at [794, 367] on button "Run" at bounding box center [781, 363] width 212 height 22
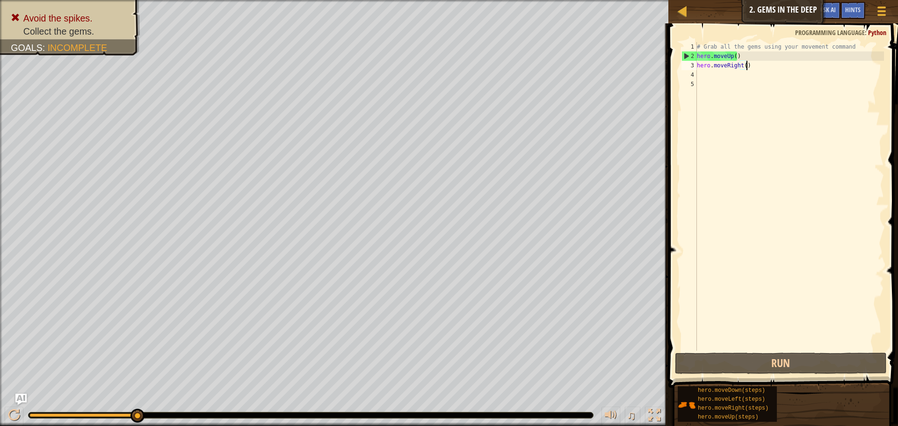
click at [740, 56] on div "# Grab all the gems using your movement command hero . moveUp ( ) hero . moveRi…" at bounding box center [789, 205] width 189 height 327
type textarea "hero.moveUp() hero.moveRight()"
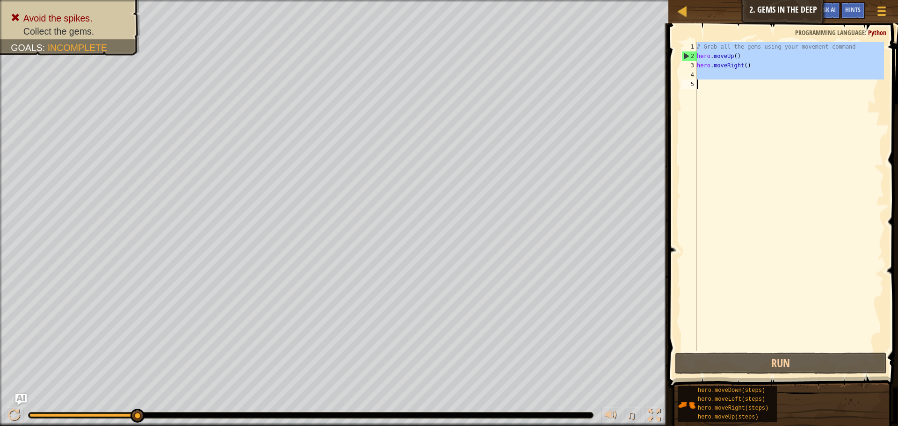
click at [740, 56] on div "# Grab all the gems using your movement command hero . moveUp ( ) hero . moveRi…" at bounding box center [789, 205] width 189 height 327
type textarea "hero.moveUp()"
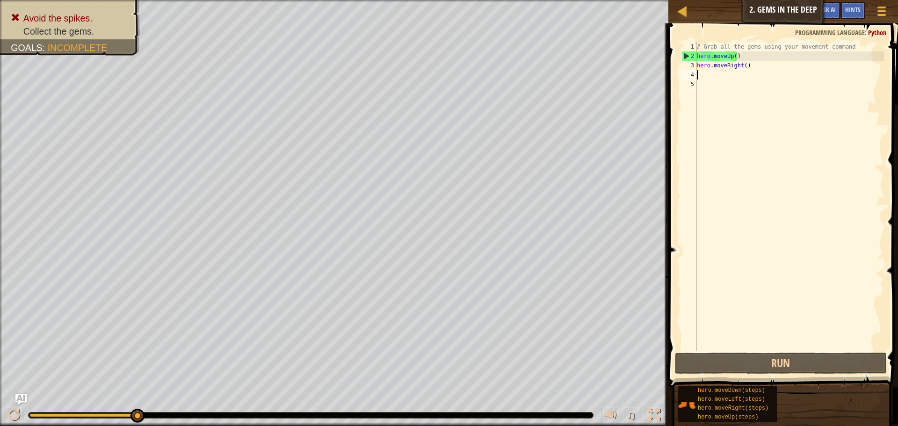
click at [779, 70] on div "# Grab all the gems using your movement command hero . moveUp ( ) hero . moveRi…" at bounding box center [789, 205] width 189 height 327
click at [777, 71] on div "# Grab all the gems using your movement command hero . moveUp ( ) hero . moveRi…" at bounding box center [789, 205] width 189 height 327
click at [763, 67] on div "# Grab all the gems using your movement command hero . moveUp ( ) hero . moveRi…" at bounding box center [789, 205] width 189 height 327
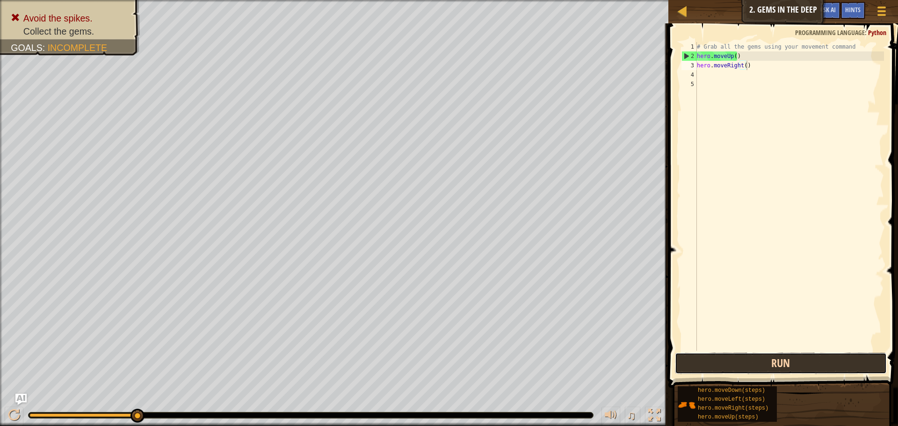
click at [786, 360] on button "Run" at bounding box center [781, 363] width 212 height 22
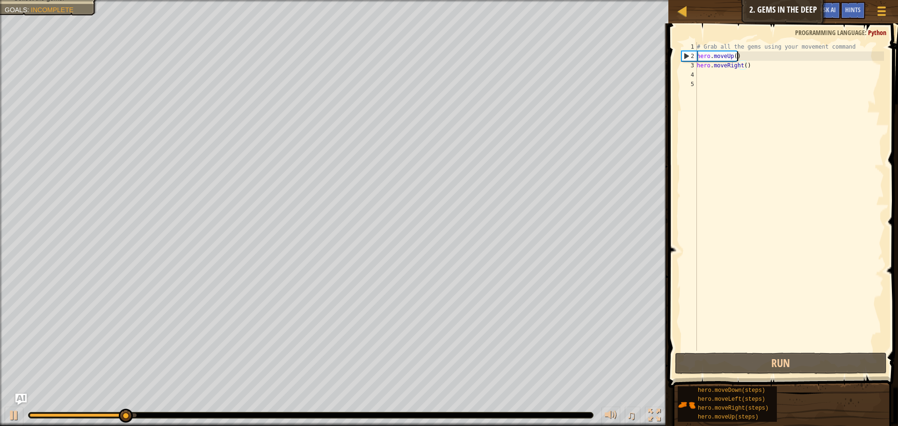
click at [746, 55] on div "# Grab all the gems using your movement command hero . moveUp ( ) hero . moveRi…" at bounding box center [789, 205] width 189 height 327
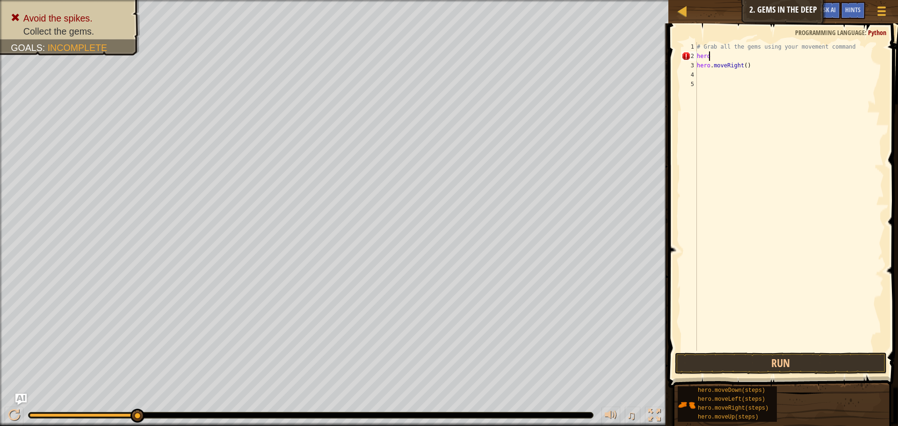
type textarea "h"
click at [756, 65] on div "# Grab all the gems using your movement command hero . moveRight ( )" at bounding box center [789, 205] width 189 height 327
type textarea "hero.moveRight()"
click at [779, 360] on button "Run" at bounding box center [781, 363] width 212 height 22
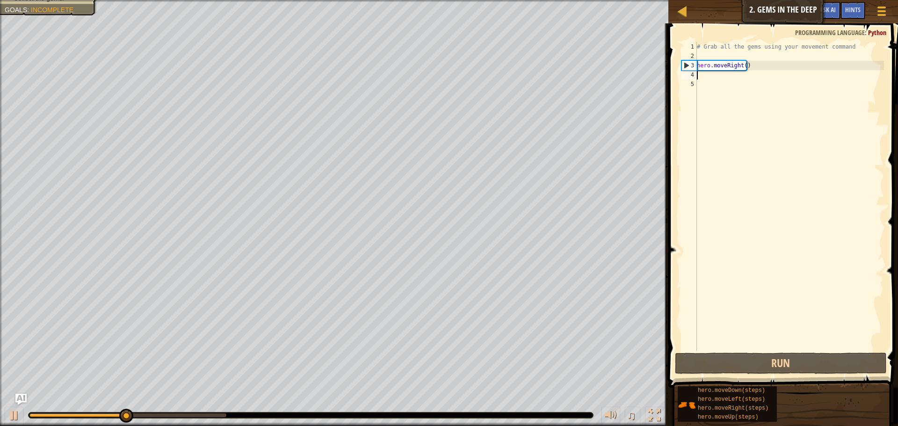
click at [703, 75] on div "# Grab all the gems using your movement command hero . moveRight ( )" at bounding box center [789, 205] width 189 height 327
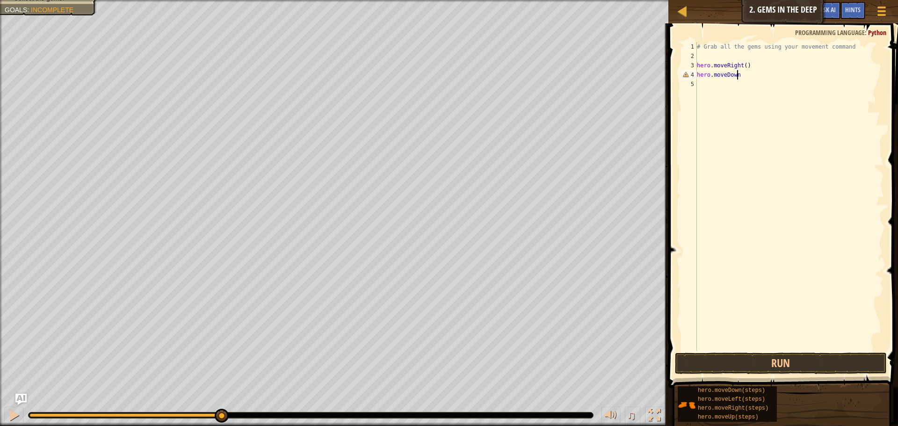
scroll to position [4, 3]
type textarea "hero.moveDown()"
click at [762, 370] on button "Run" at bounding box center [781, 363] width 212 height 22
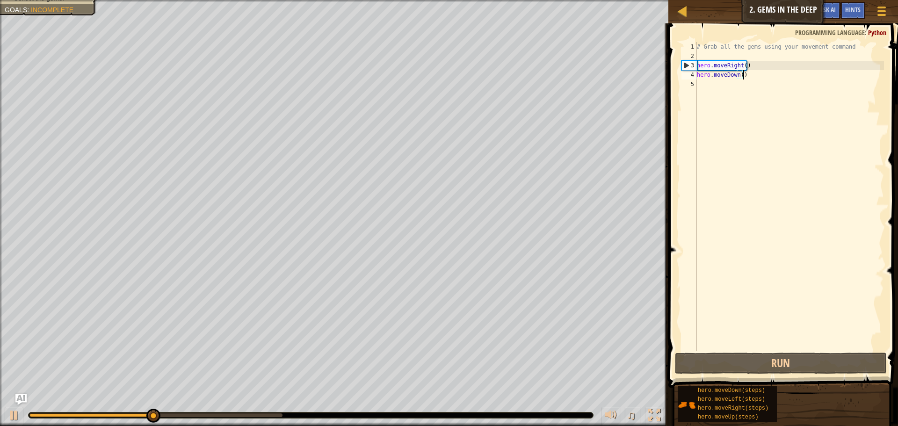
click at [705, 84] on div "# Grab all the gems using your movement command hero . moveRight ( ) hero . mov…" at bounding box center [789, 205] width 189 height 327
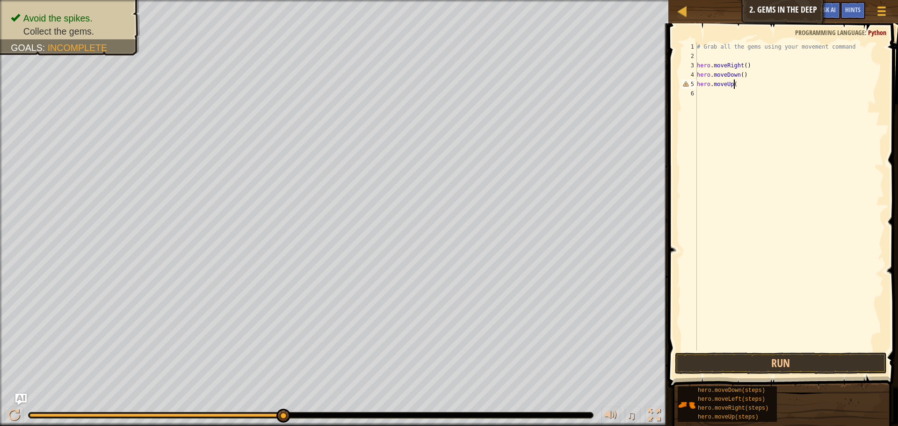
scroll to position [4, 3]
type textarea "hero.moveUp()"
click at [798, 363] on button "Run" at bounding box center [781, 363] width 212 height 22
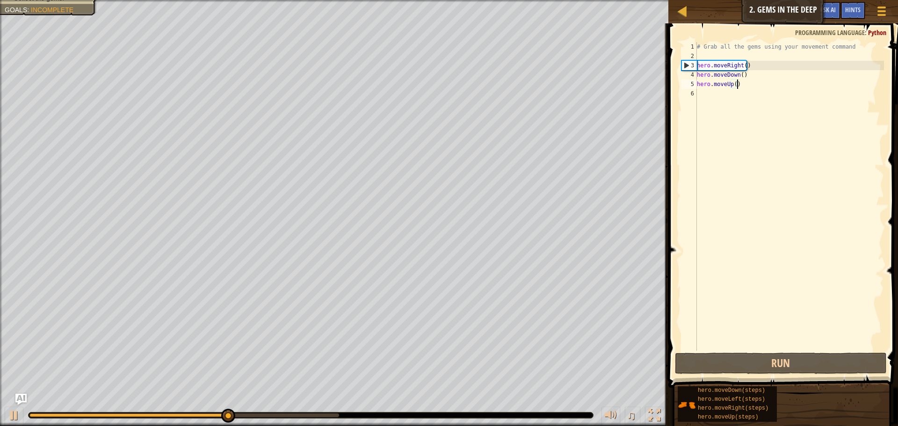
click at [706, 96] on div "# Grab all the gems using your movement command hero . moveRight ( ) hero . mov…" at bounding box center [789, 205] width 189 height 327
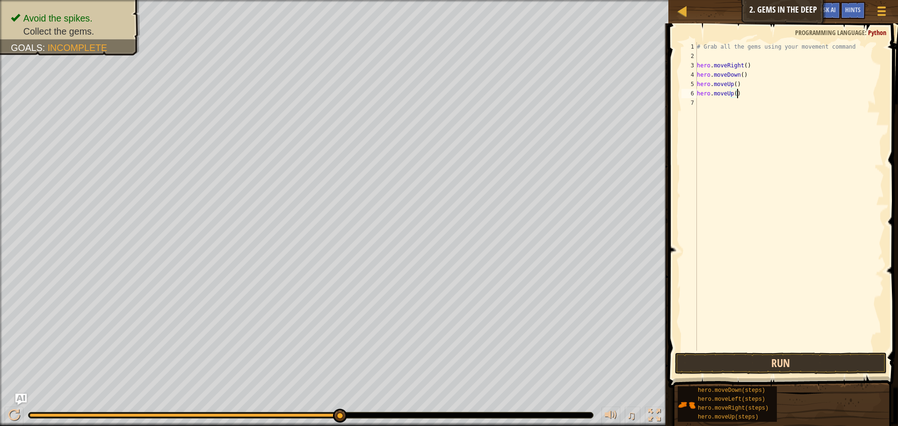
type textarea "hero.moveUp()"
click at [746, 371] on button "Run" at bounding box center [781, 363] width 212 height 22
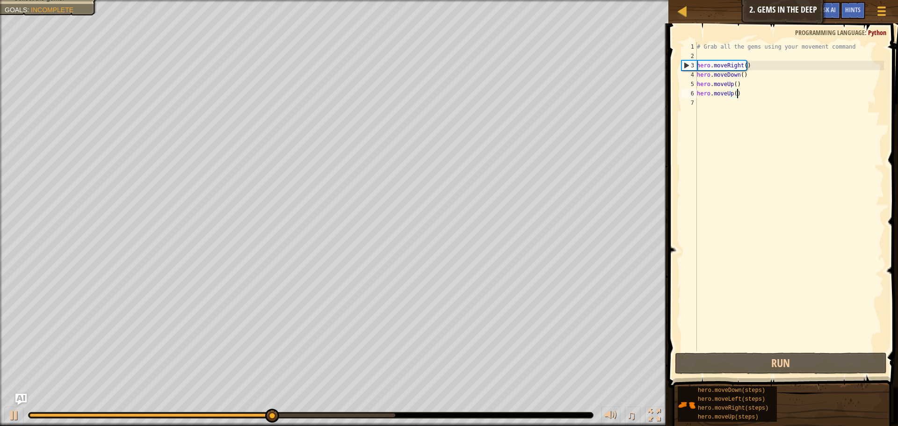
click at [707, 98] on div "# Grab all the gems using your movement command hero . moveRight ( ) hero . mov…" at bounding box center [789, 205] width 189 height 327
click at [700, 101] on div "# Grab all the gems using your movement command hero . moveRight ( ) hero . mov…" at bounding box center [789, 205] width 189 height 327
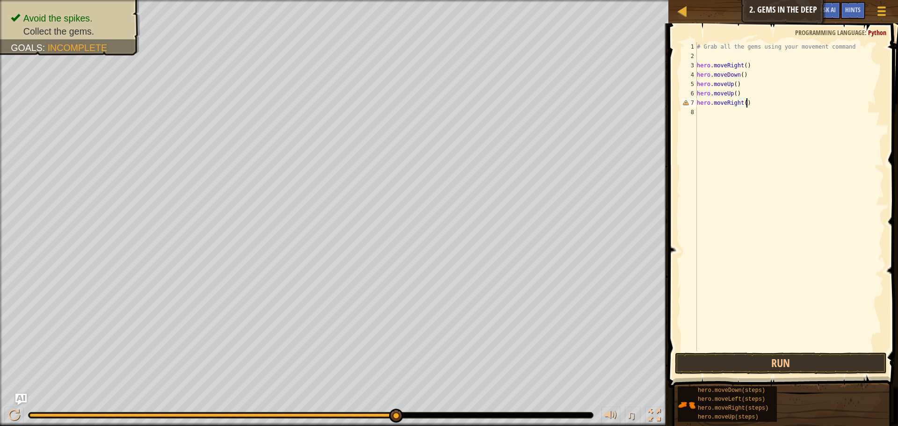
scroll to position [4, 4]
type textarea "hero.moveRight()"
click at [749, 360] on button "Run" at bounding box center [781, 363] width 212 height 22
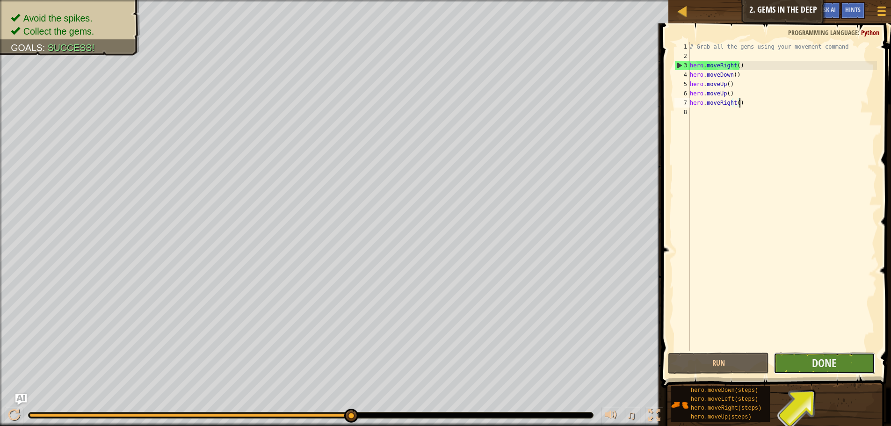
click at [823, 374] on button "Done" at bounding box center [823, 363] width 101 height 22
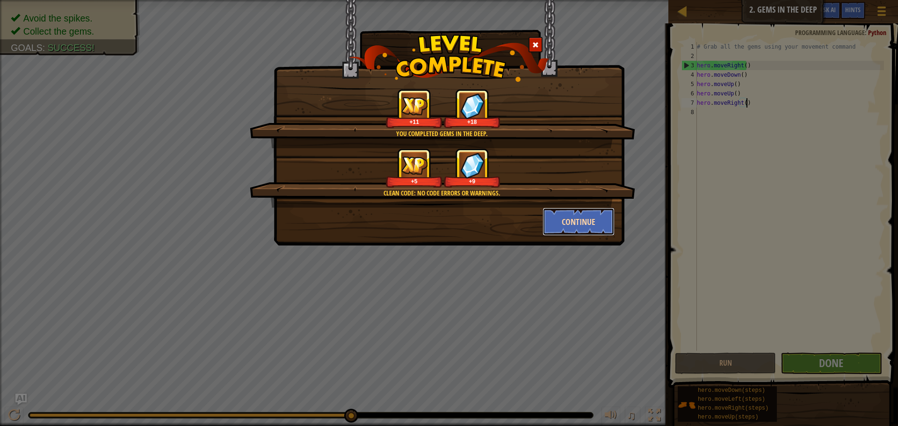
click at [559, 219] on button "Continue" at bounding box center [578, 222] width 72 height 28
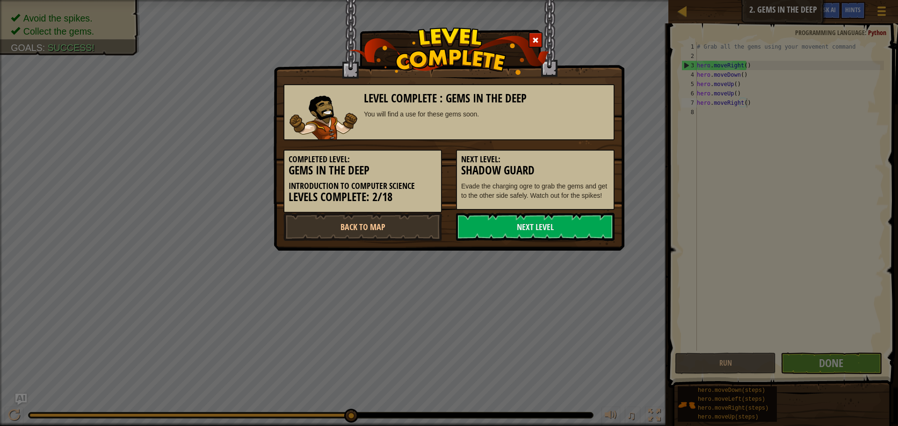
click at [559, 219] on link "Next Level" at bounding box center [535, 227] width 158 height 28
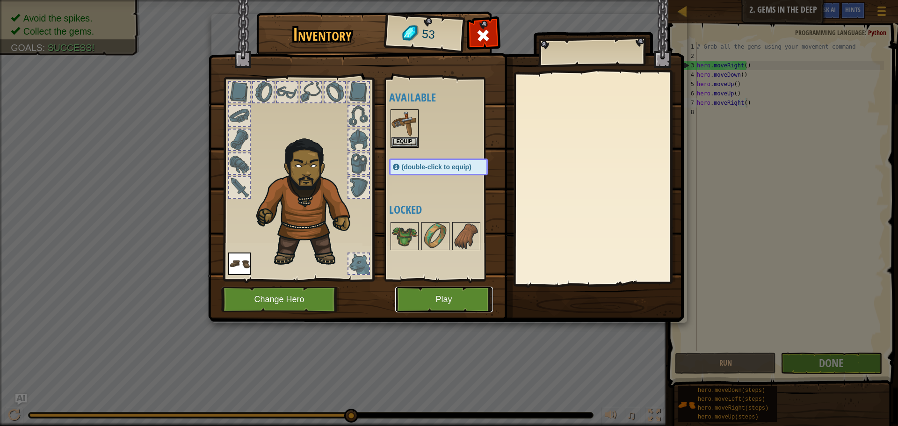
click at [456, 294] on button "Play" at bounding box center [444, 300] width 98 height 26
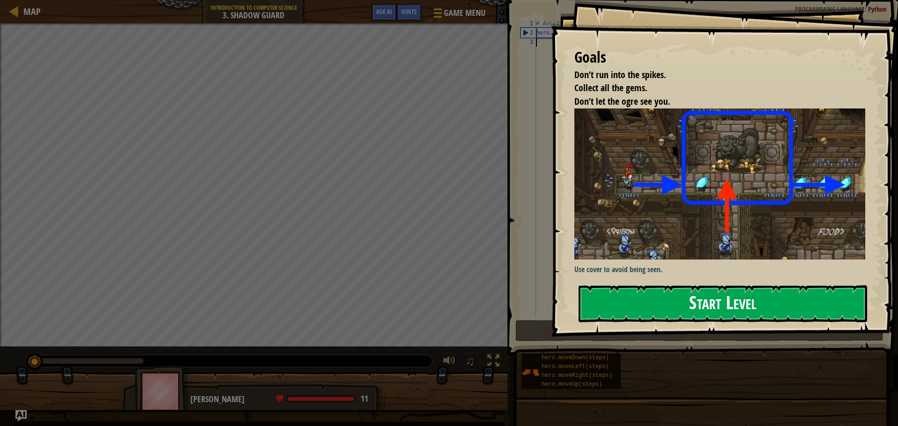
click at [718, 290] on button "Start Level" at bounding box center [722, 303] width 288 height 37
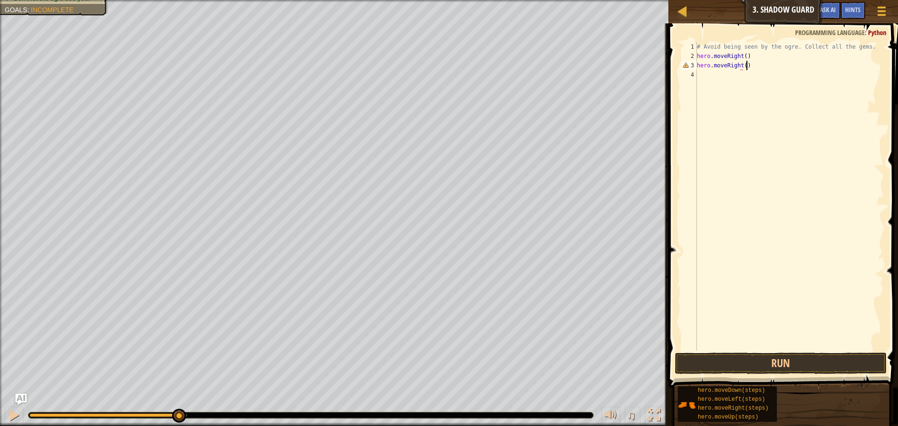
scroll to position [4, 4]
type textarea "hero.moveRight()"
click at [760, 368] on button "Run" at bounding box center [781, 363] width 212 height 22
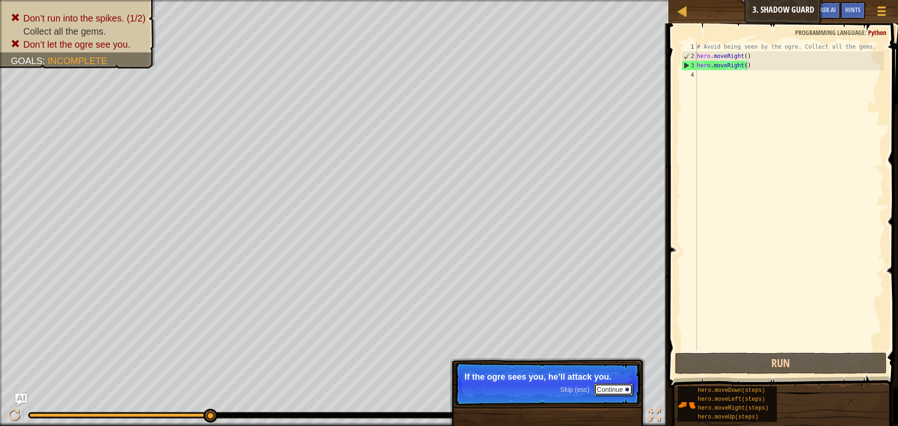
click at [603, 385] on button "Continue" at bounding box center [613, 389] width 39 height 12
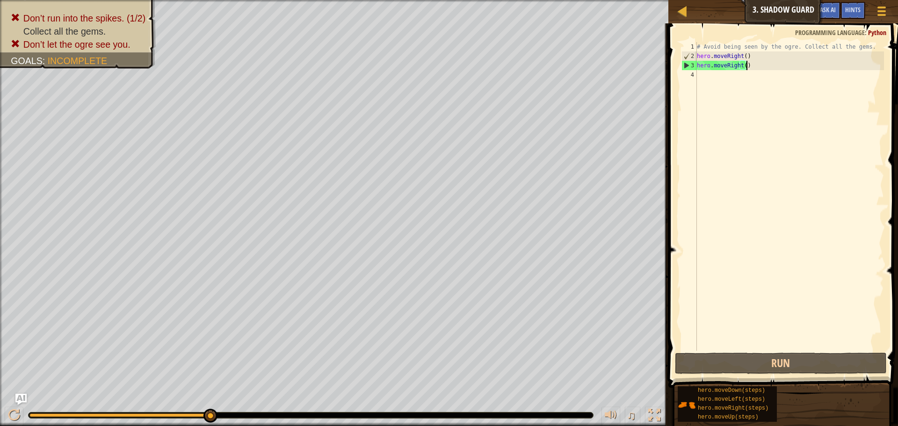
click at [734, 79] on div "# Avoid being seen by the ogre. Collect all the gems. hero . moveRight ( ) hero…" at bounding box center [789, 205] width 189 height 327
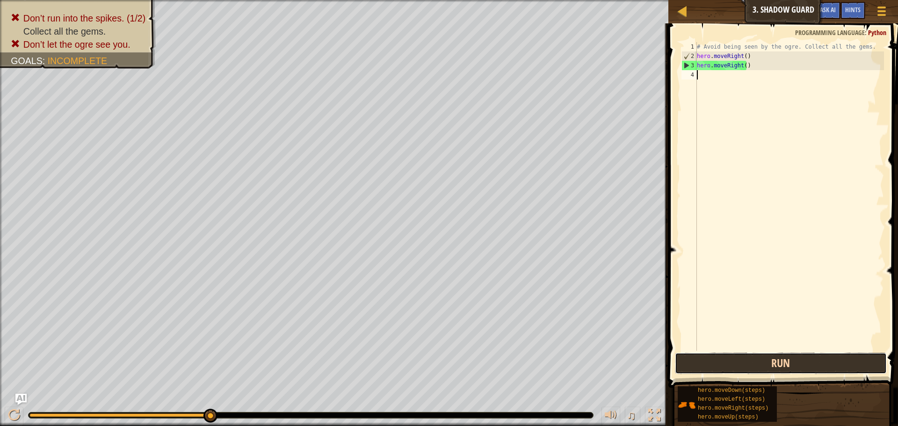
click at [766, 368] on button "Run" at bounding box center [781, 363] width 212 height 22
type textarea "hero.moveDown()"
click at [729, 365] on button "Run" at bounding box center [781, 363] width 212 height 22
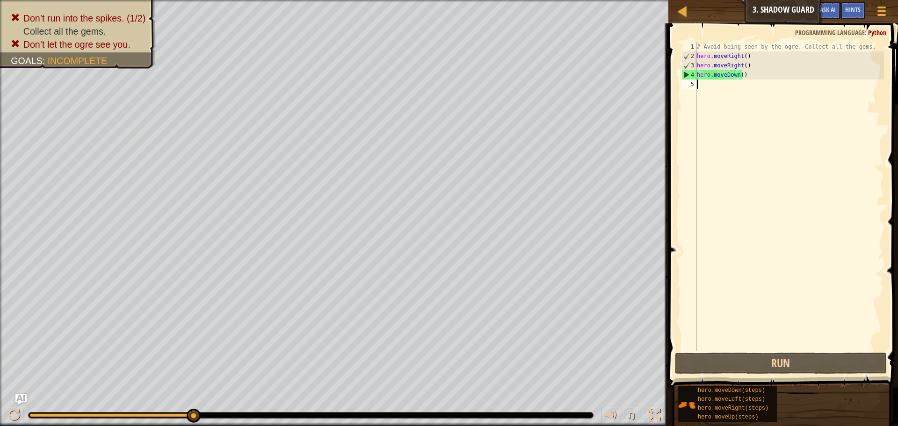
click at [726, 82] on div "# Avoid being seen by the ogre. Collect all the gems. hero . moveRight ( ) hero…" at bounding box center [789, 205] width 189 height 327
click at [753, 50] on div "# Avoid being seen by the ogre. Collect all the gems. hero . moveRight ( ) hero…" at bounding box center [789, 205] width 189 height 327
drag, startPoint x: 749, startPoint y: 53, endPoint x: 748, endPoint y: 61, distance: 8.1
click at [748, 60] on div "# Avoid being seen by the ogre. Collect all the gems. hero . moveRight ( ) hero…" at bounding box center [789, 205] width 189 height 327
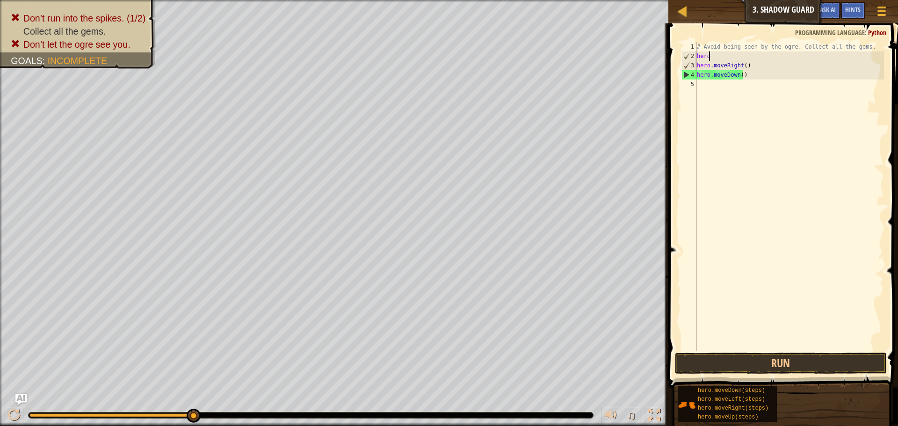
type textarea "h"
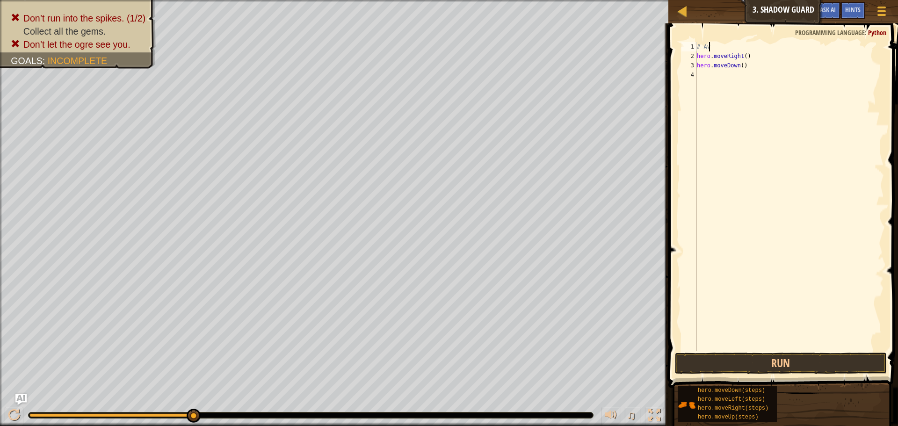
type textarea "#"
click at [754, 59] on div "hero . moveRight ( ) hero . moveDown ( )" at bounding box center [789, 205] width 189 height 327
type textarea "h"
click at [753, 66] on div "hero . moveDown ( )" at bounding box center [789, 205] width 189 height 327
type textarea "h"
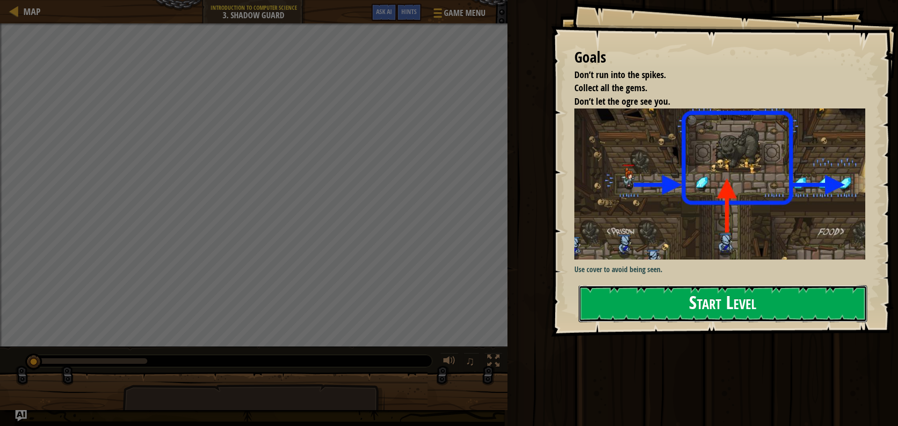
click at [695, 295] on button "Start Level" at bounding box center [722, 303] width 288 height 37
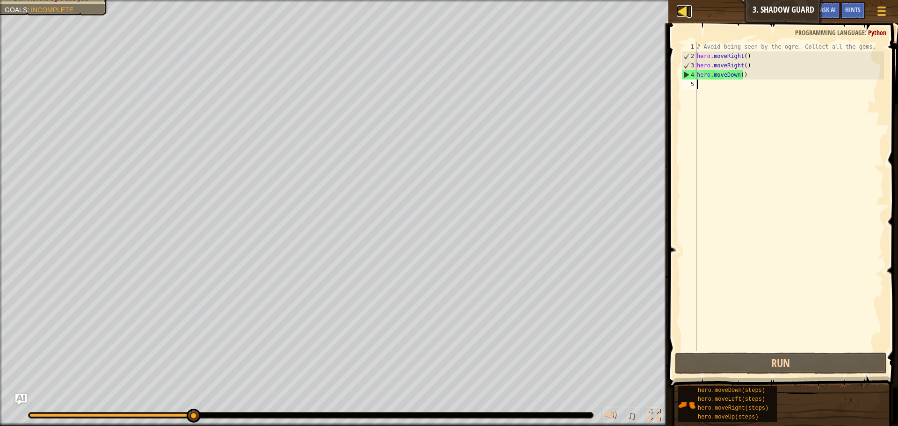
click at [689, 8] on link "Map" at bounding box center [689, 11] width 5 height 13
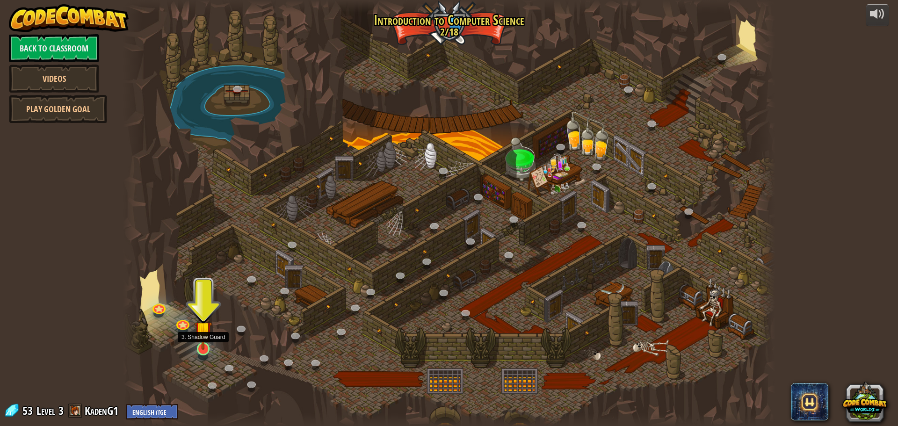
click at [200, 346] on img at bounding box center [202, 330] width 17 height 40
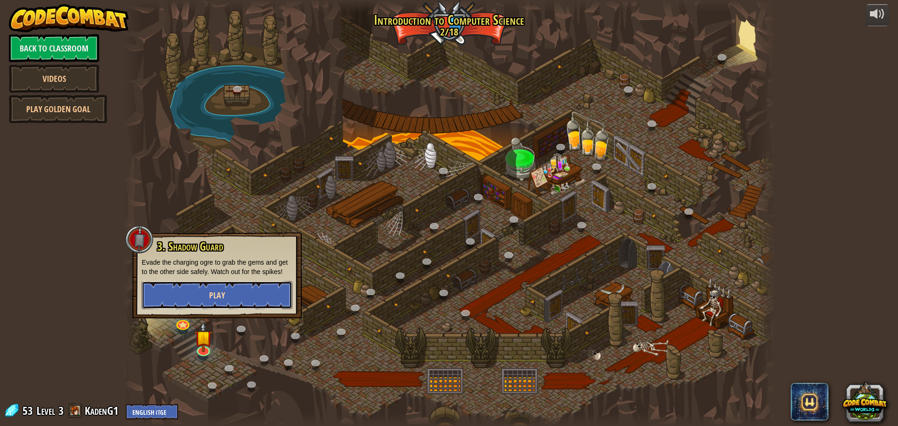
click at [216, 305] on button "Play" at bounding box center [217, 295] width 151 height 28
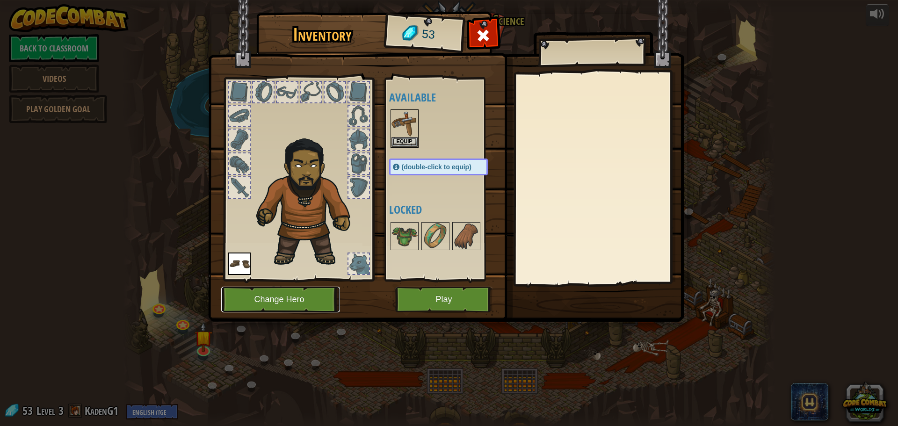
click at [320, 291] on button "Change Hero" at bounding box center [280, 300] width 119 height 26
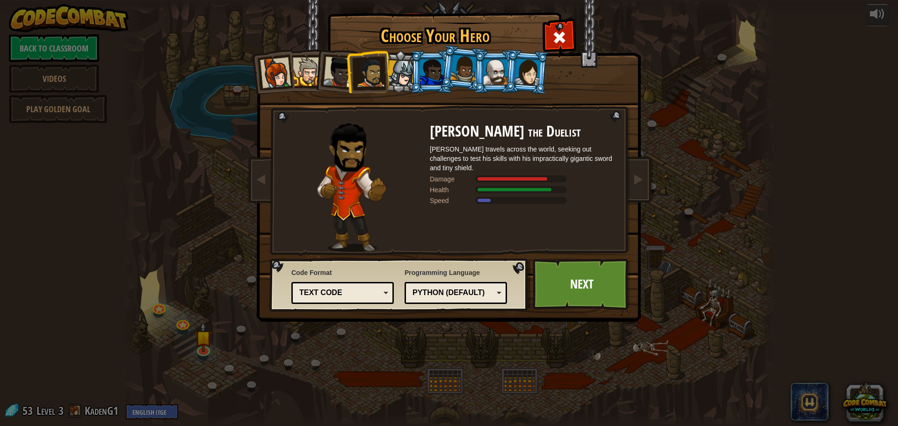
click at [470, 72] on div at bounding box center [463, 69] width 27 height 28
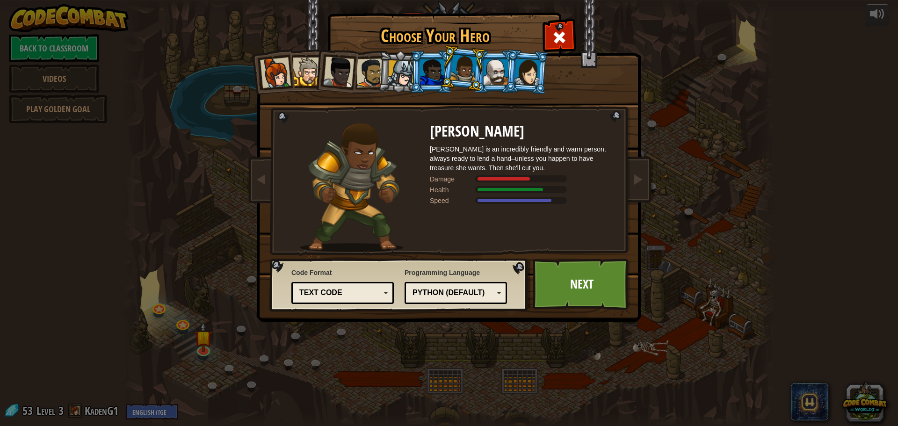
click at [501, 71] on div at bounding box center [495, 71] width 24 height 25
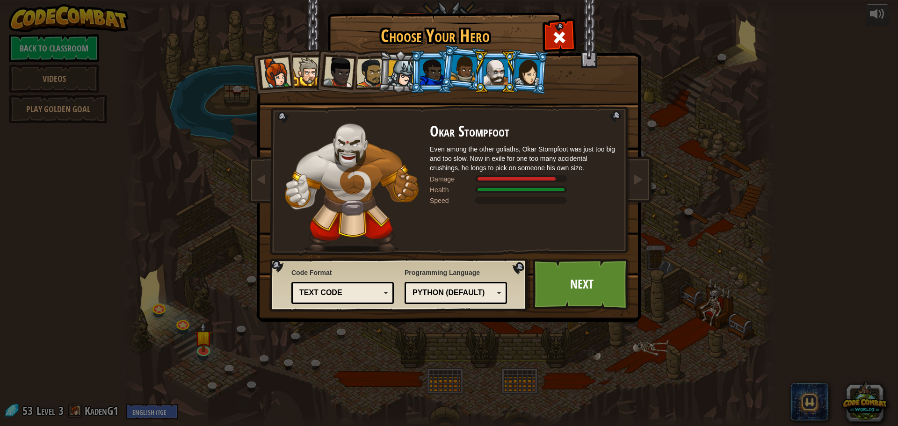
click at [534, 75] on div at bounding box center [527, 71] width 26 height 27
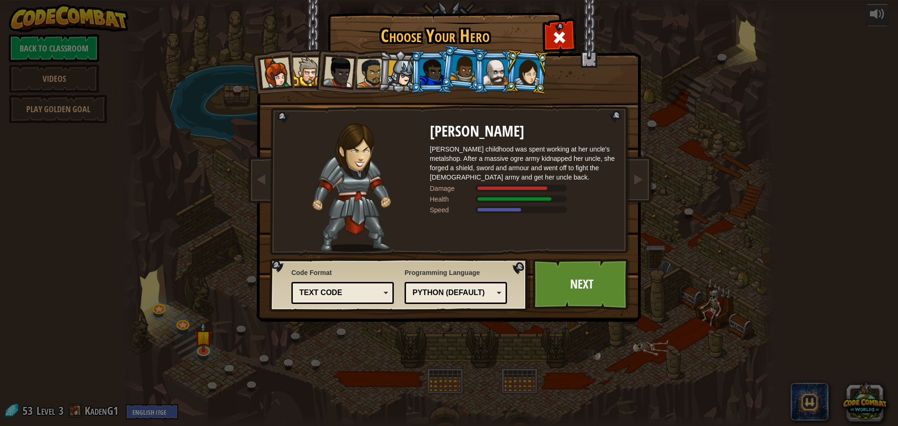
click at [494, 80] on div at bounding box center [495, 71] width 24 height 25
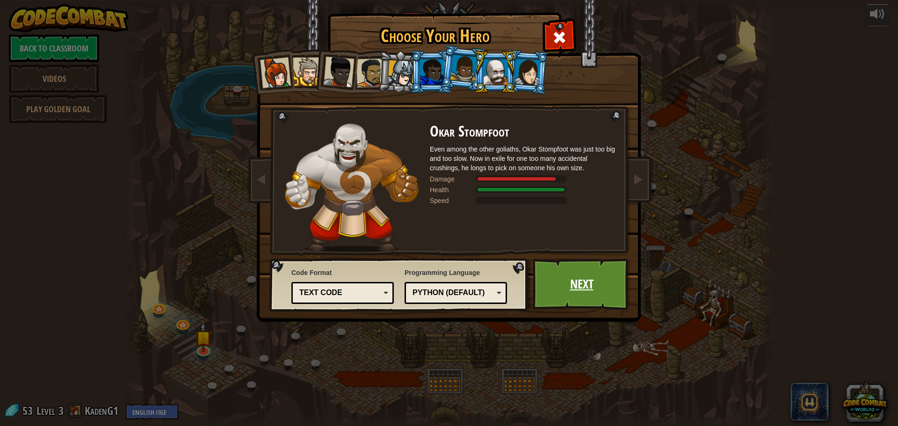
click at [578, 282] on link "Next" at bounding box center [581, 284] width 98 height 51
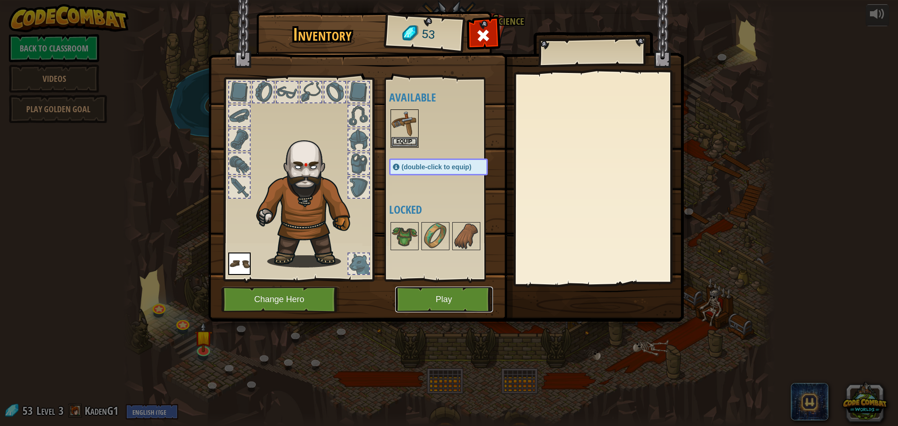
click at [449, 298] on button "Play" at bounding box center [444, 300] width 98 height 26
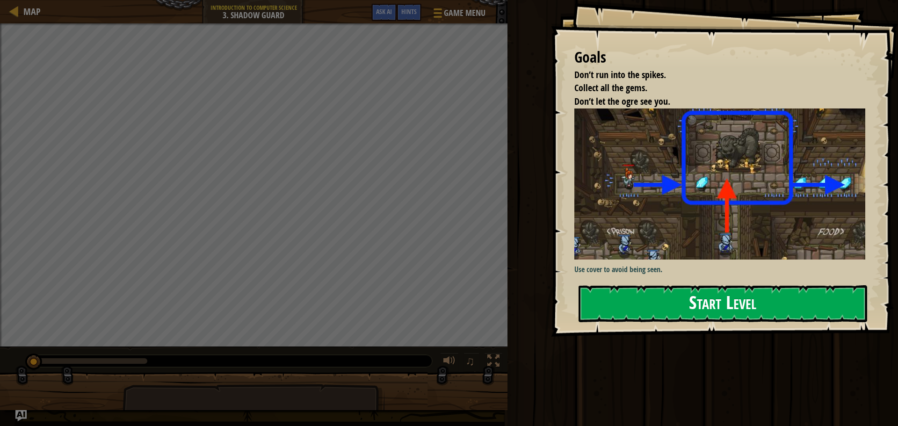
drag, startPoint x: 669, startPoint y: 302, endPoint x: 664, endPoint y: 319, distance: 17.5
click at [668, 305] on button "Start Level" at bounding box center [722, 303] width 288 height 37
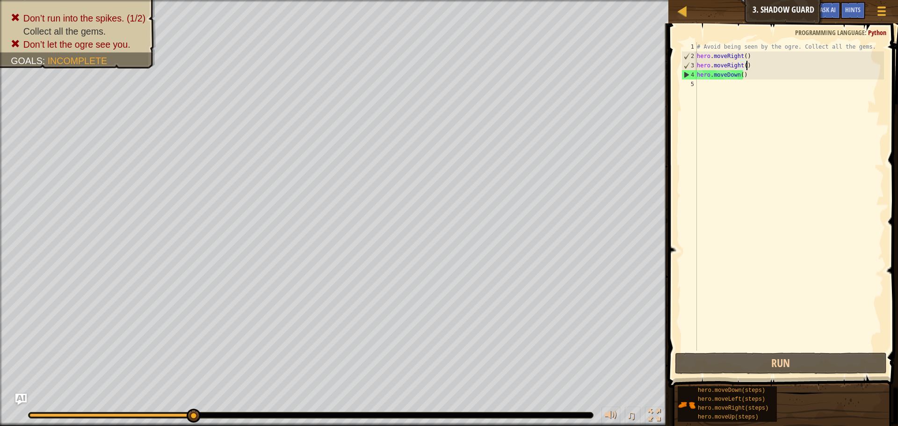
click at [769, 63] on div "# Avoid being seen by the ogre. Collect all the gems. hero . moveRight ( ) hero…" at bounding box center [789, 205] width 189 height 327
click at [758, 75] on div "# Avoid being seen by the ogre. Collect all the gems. hero . moveRight ( ) hero…" at bounding box center [789, 205] width 189 height 327
click at [757, 62] on div "# Avoid being seen by the ogre. Collect all the gems. hero . moveRight ( ) hero…" at bounding box center [789, 205] width 189 height 327
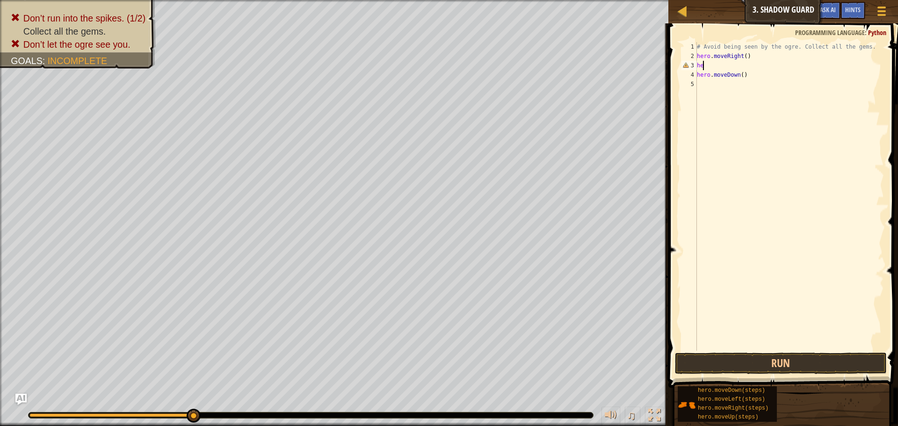
type textarea "h"
click at [747, 56] on div "# Avoid being seen by the ogre. Collect all the gems. hero . moveRight ( ) hero…" at bounding box center [789, 205] width 189 height 327
click at [752, 364] on button "Run" at bounding box center [781, 363] width 212 height 22
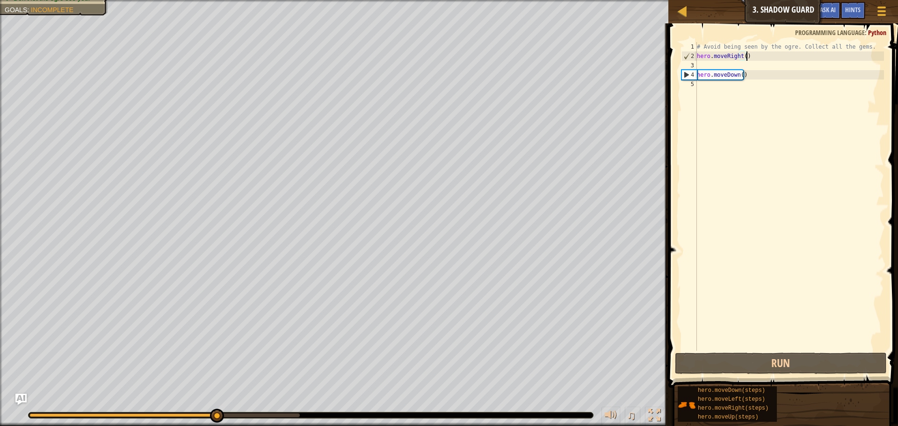
click at [755, 78] on div "# Avoid being seen by the ogre. Collect all the gems. hero . moveRight ( ) hero…" at bounding box center [789, 205] width 189 height 327
type textarea "hero.moveDown()"
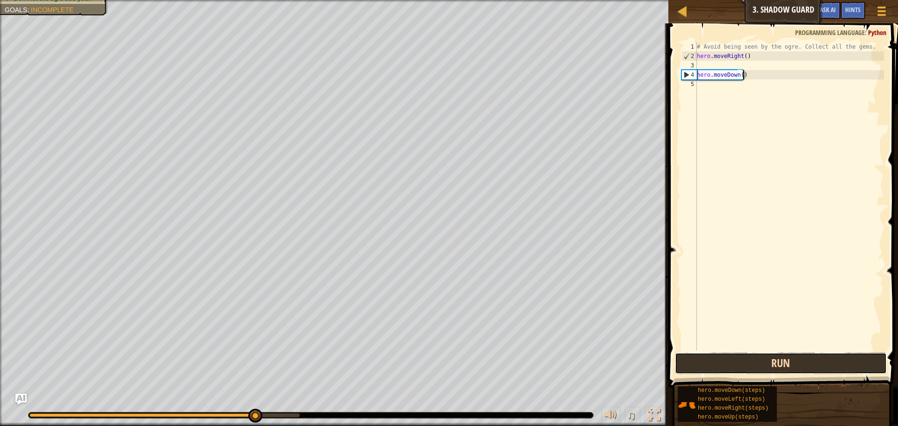
click at [784, 369] on button "Run" at bounding box center [781, 363] width 212 height 22
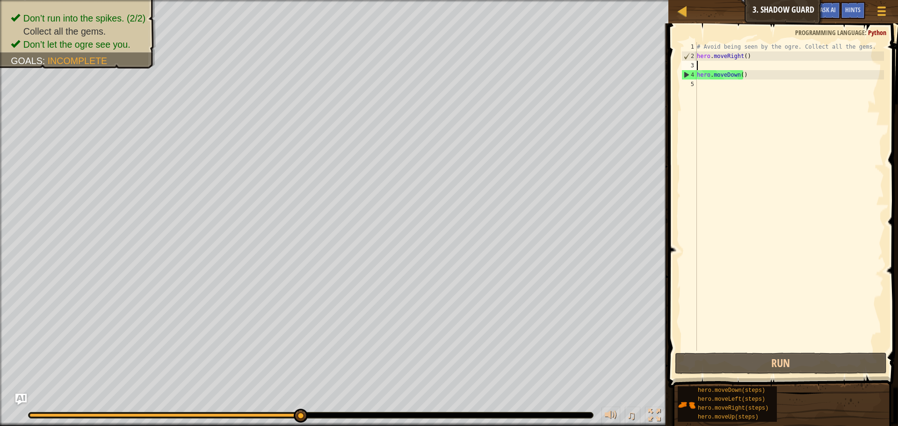
click at [700, 65] on div "# Avoid being seen by the ogre. Collect all the gems. hero . moveRight ( ) hero…" at bounding box center [789, 205] width 189 height 327
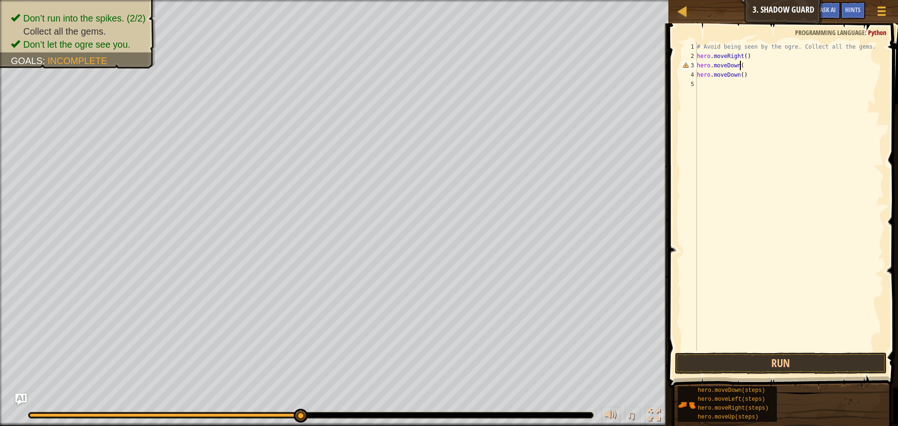
scroll to position [4, 3]
click at [750, 357] on button "Run" at bounding box center [781, 363] width 212 height 22
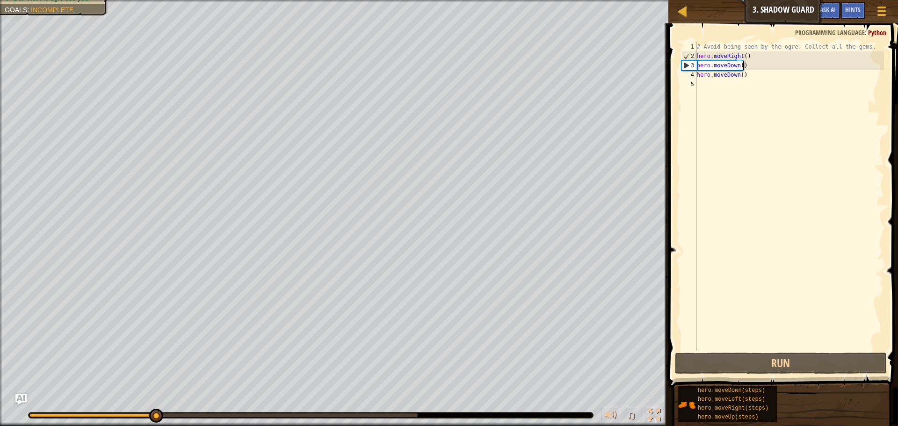
click at [741, 77] on div "# Avoid being seen by the ogre. Collect all the gems. hero . moveRight ( ) hero…" at bounding box center [789, 205] width 189 height 327
click at [756, 75] on div "# Avoid being seen by the ogre. Collect all the gems. hero . moveRight ( ) hero…" at bounding box center [789, 205] width 189 height 327
click at [743, 64] on div "# Avoid being seen by the ogre. Collect all the gems. hero . moveRight ( ) hero…" at bounding box center [789, 205] width 189 height 327
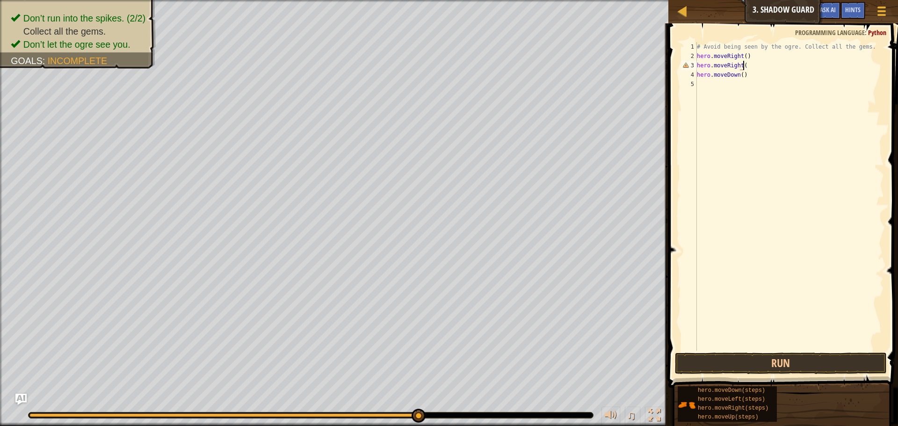
scroll to position [4, 4]
type textarea "hero.moveRight()"
click at [786, 362] on button "Run" at bounding box center [781, 363] width 212 height 22
